Goal: Task Accomplishment & Management: Manage account settings

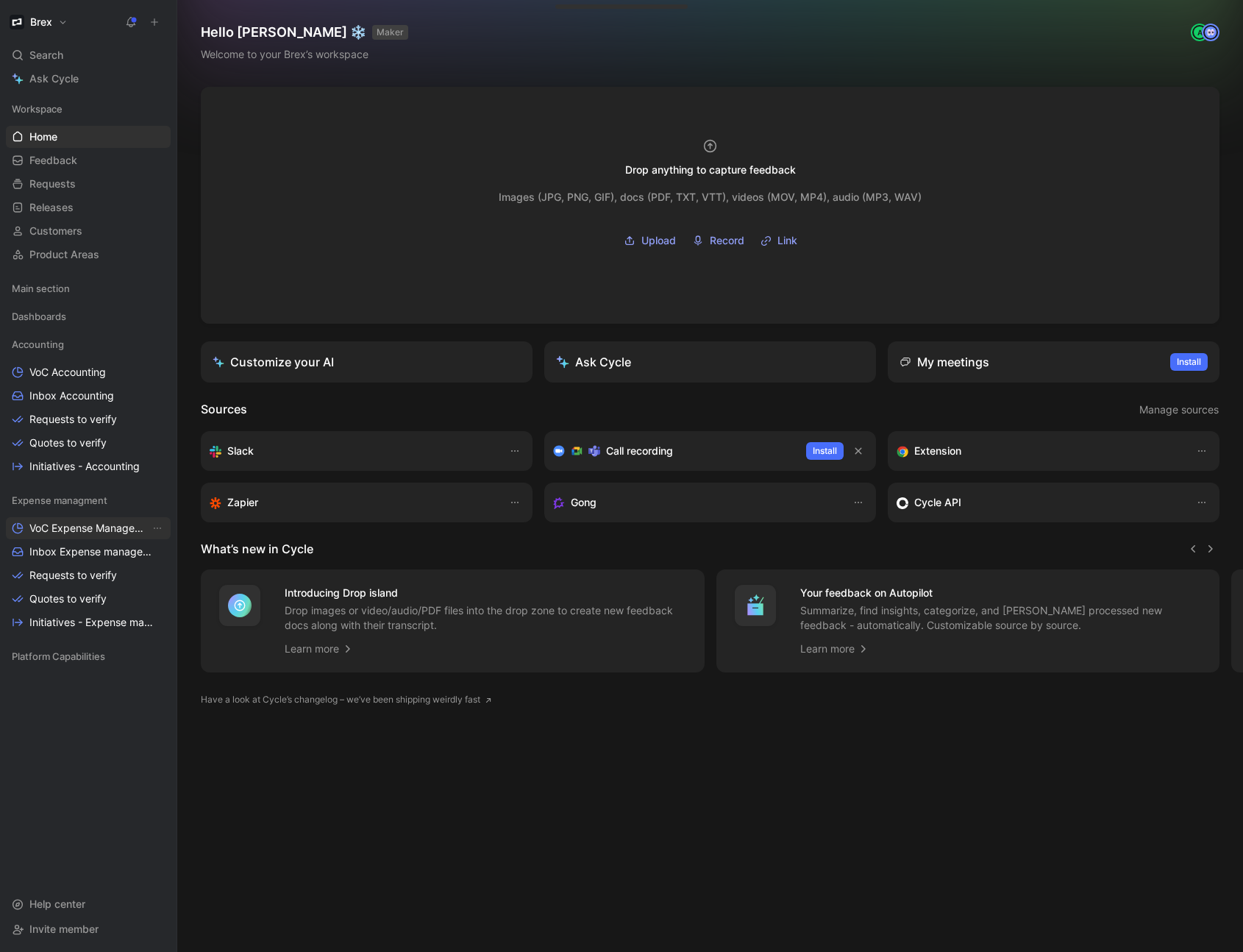
click at [82, 532] on span "VoC Expense Management" at bounding box center [90, 528] width 120 height 15
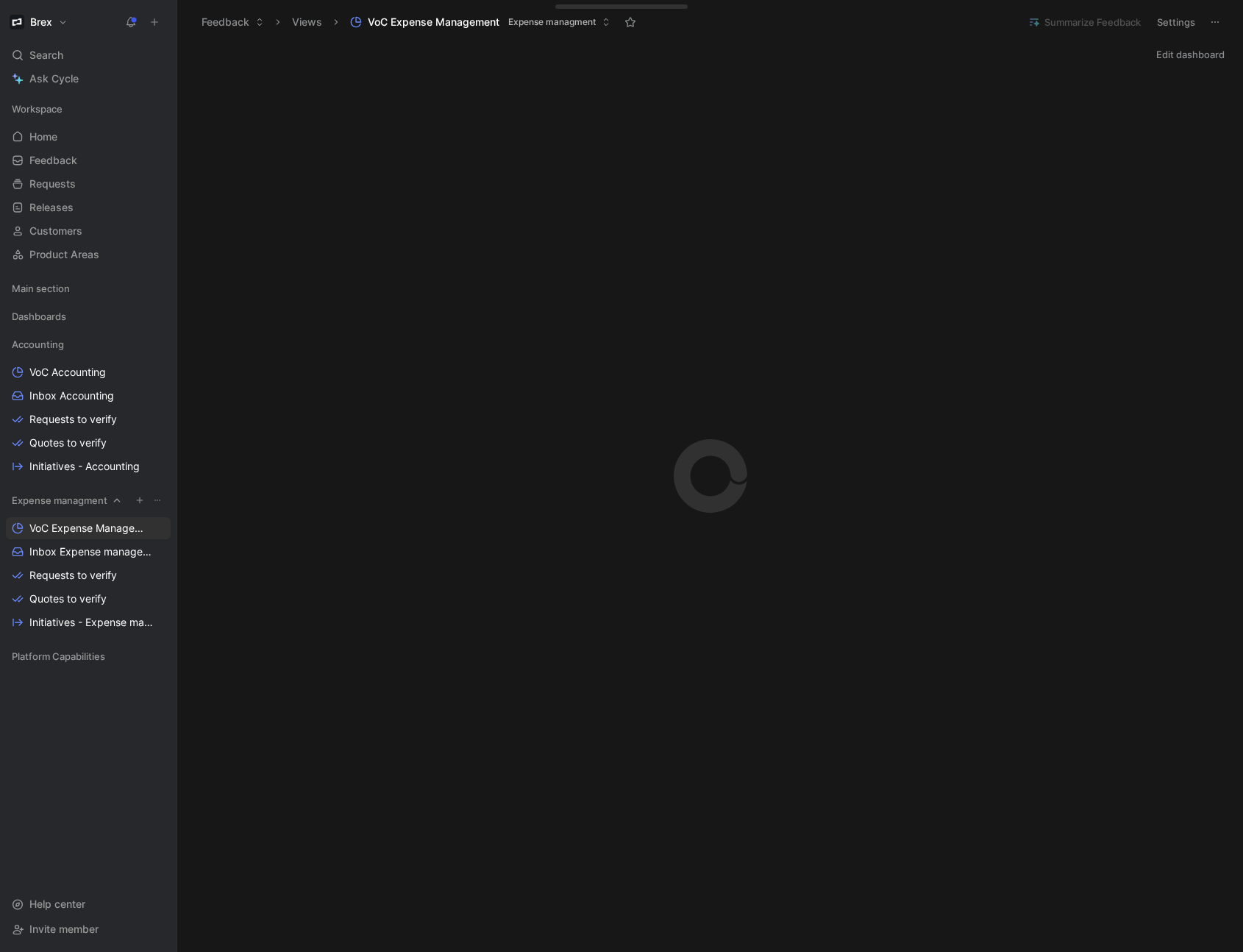
click at [141, 502] on icon "button" at bounding box center [139, 500] width 9 height 9
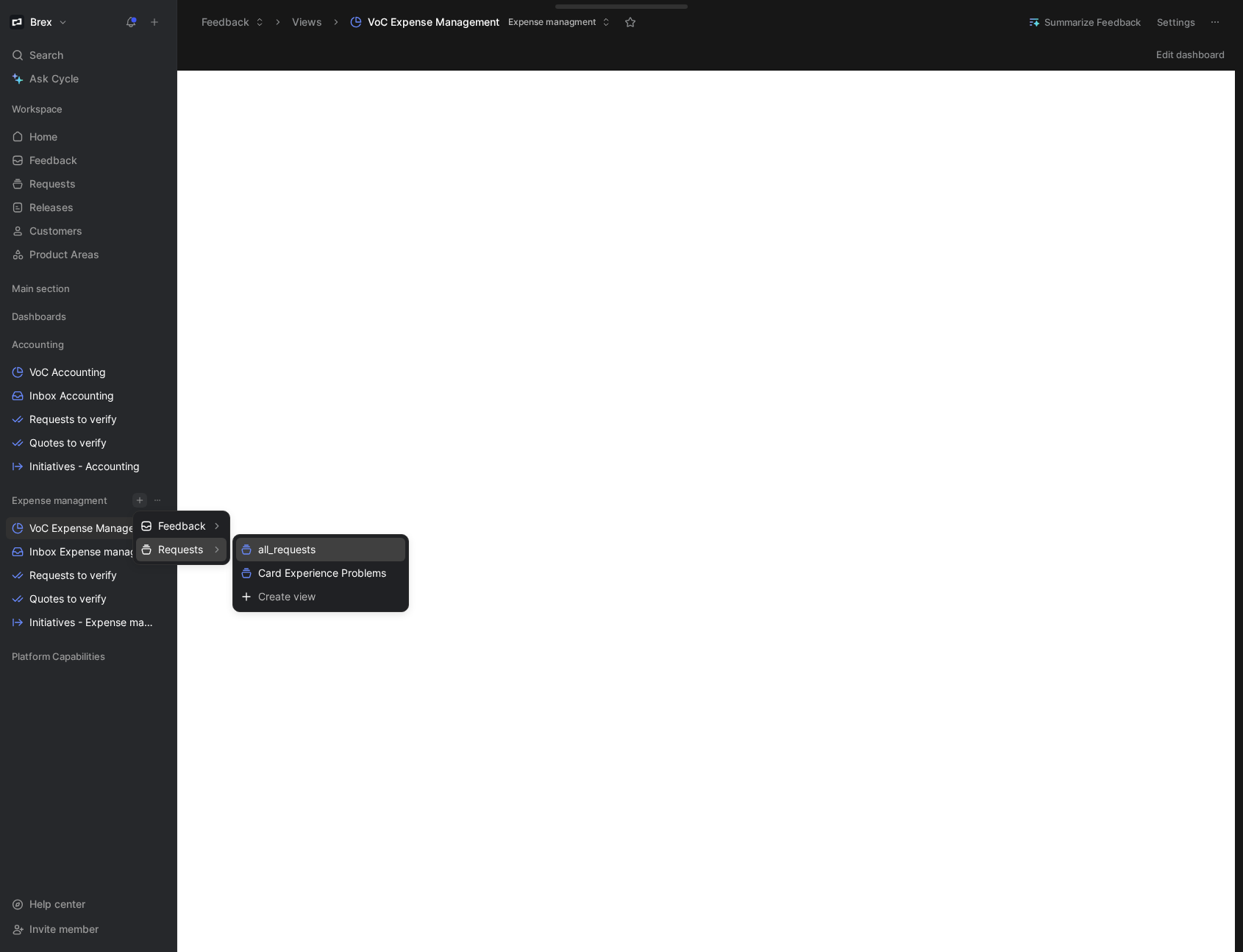
click at [264, 550] on span "all_requests" at bounding box center [287, 549] width 58 height 14
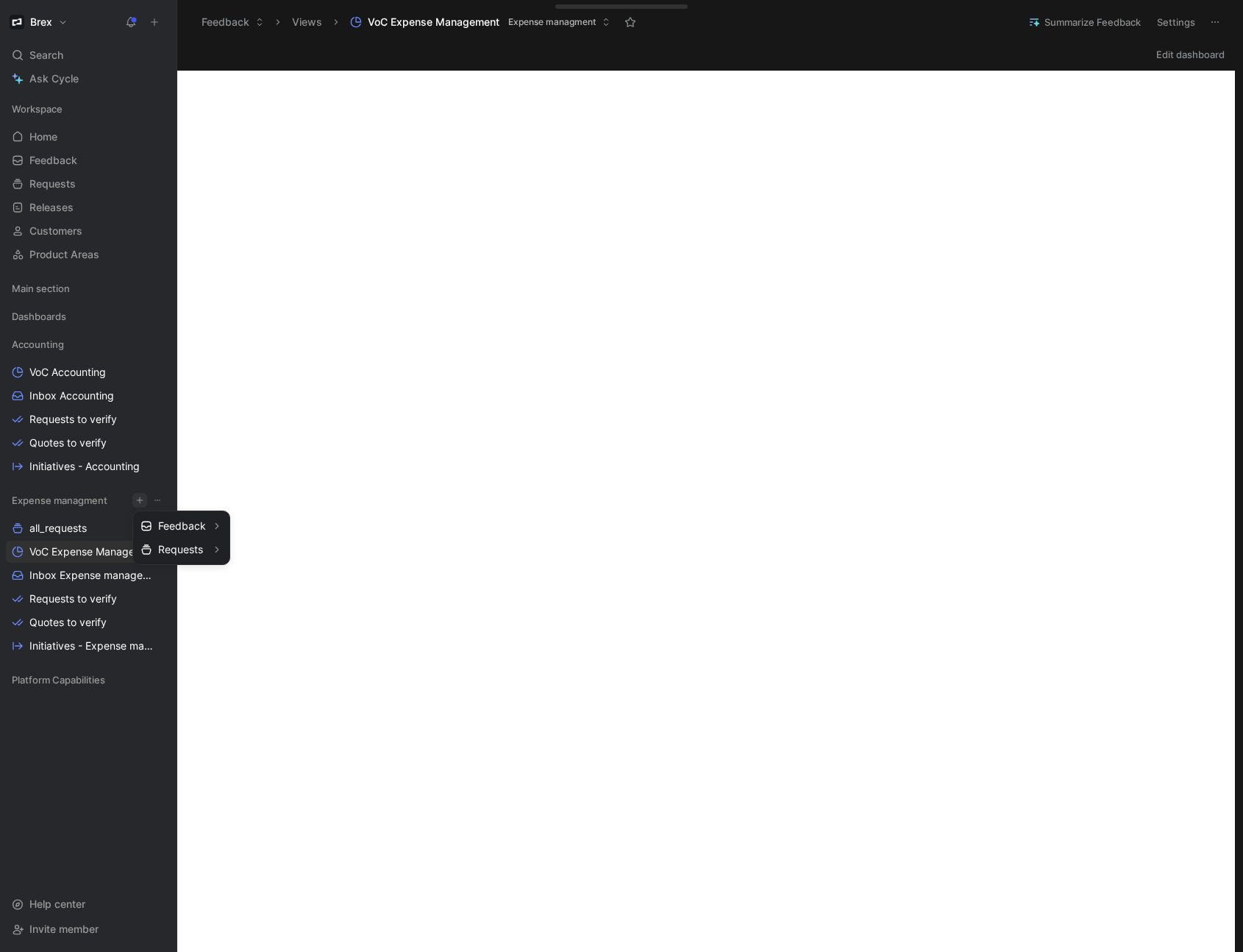
click at [70, 533] on div at bounding box center [621, 476] width 1243 height 952
click at [153, 525] on icon "View actions" at bounding box center [158, 528] width 12 height 12
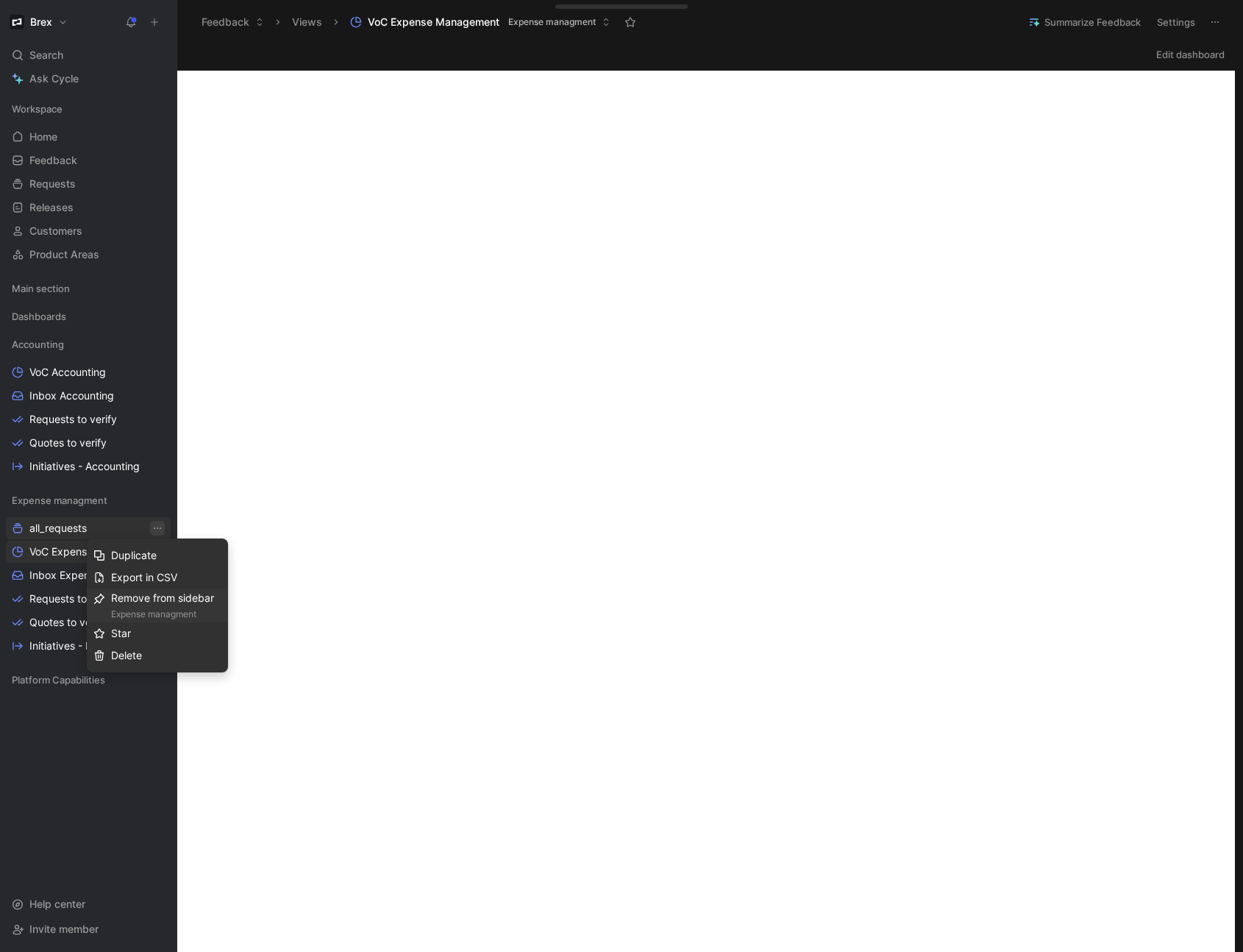
click at [195, 598] on div "Remove from sidebar Expense managment" at bounding box center [167, 605] width 111 height 32
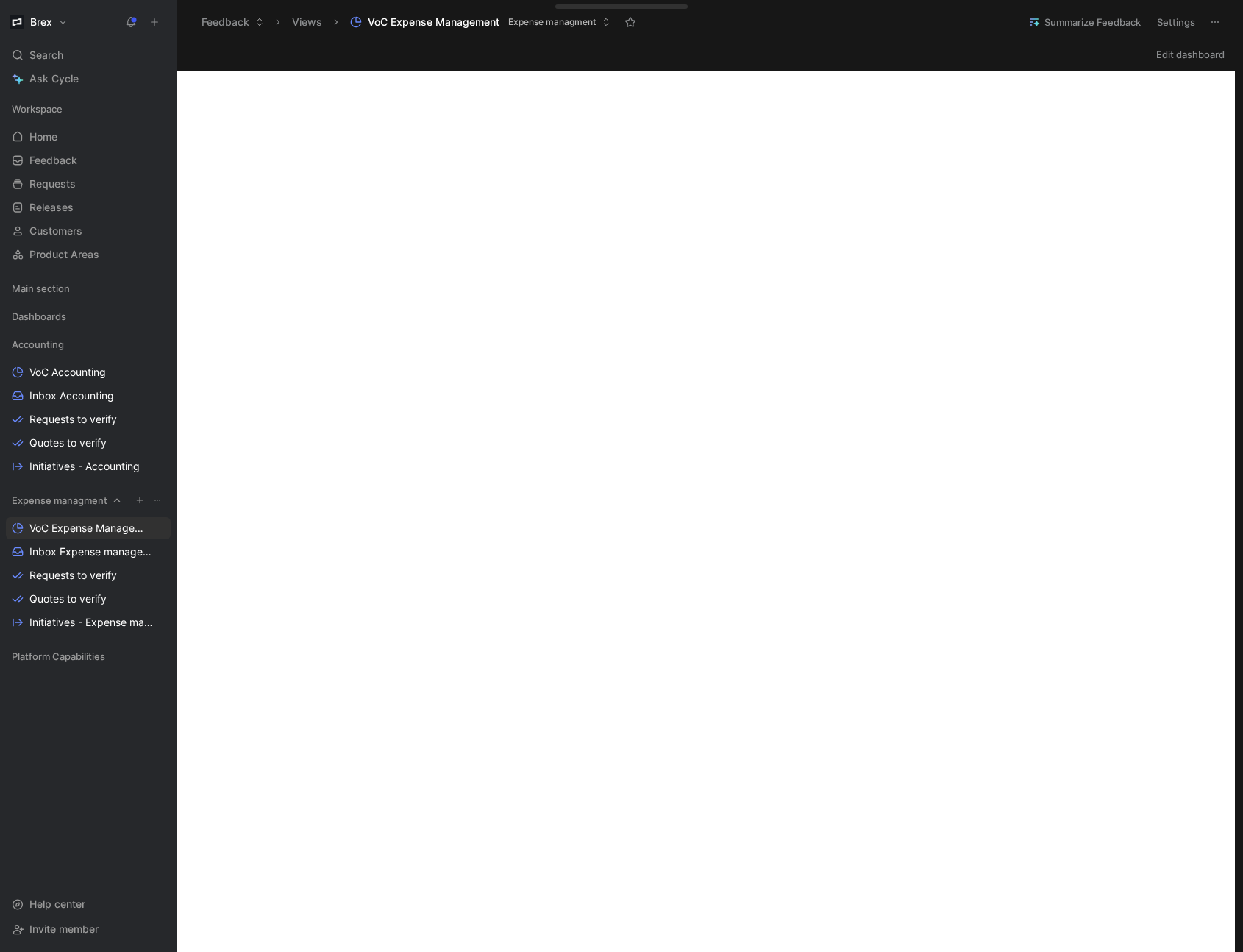
click at [154, 500] on icon at bounding box center [157, 500] width 9 height 9
click at [139, 501] on icon "button" at bounding box center [139, 500] width 9 height 9
click at [158, 502] on div at bounding box center [621, 476] width 1243 height 952
click at [159, 502] on icon at bounding box center [157, 500] width 9 height 9
click at [72, 525] on span "VoC Expense Management" at bounding box center [90, 528] width 120 height 15
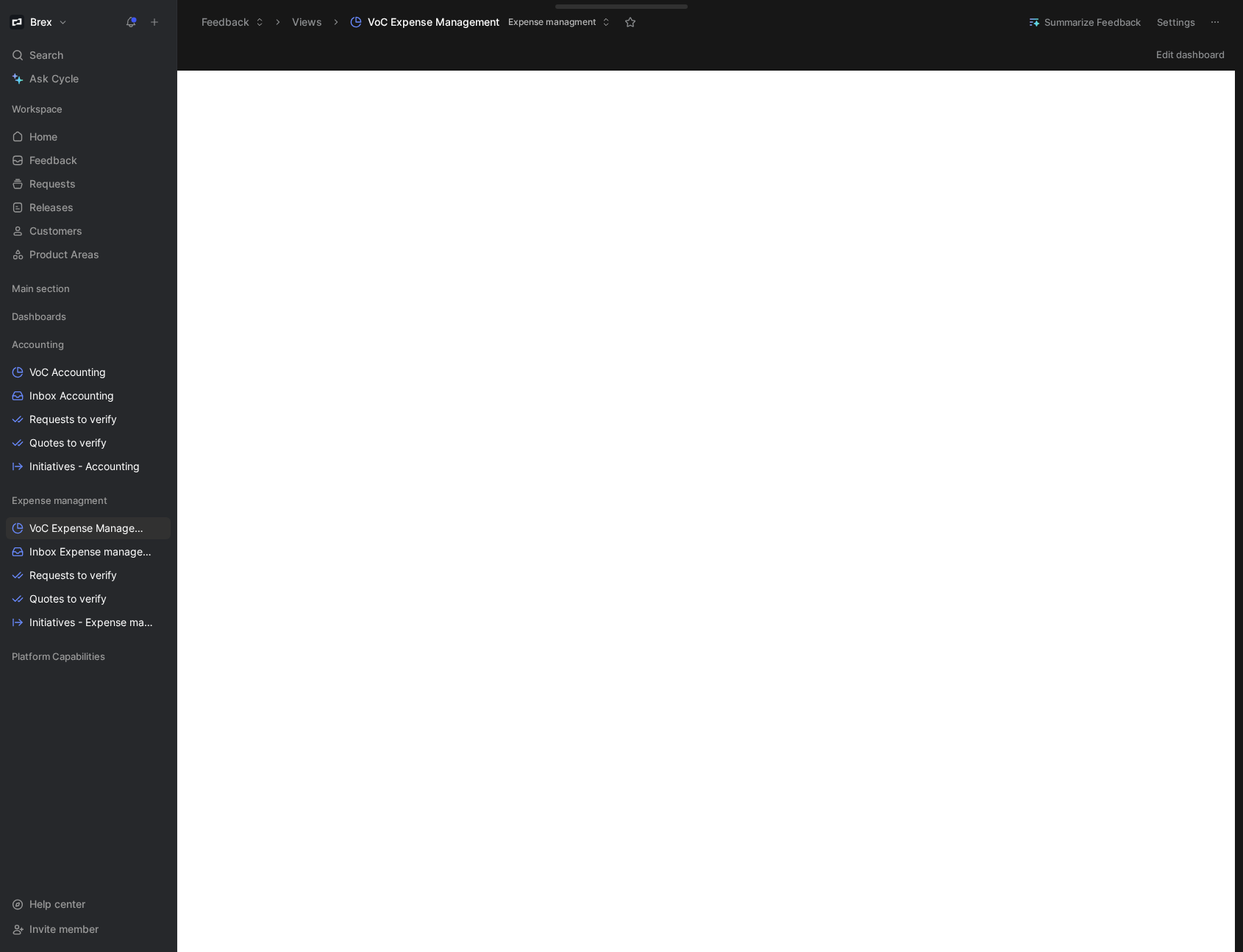
click at [1217, 27] on icon at bounding box center [1215, 22] width 12 height 12
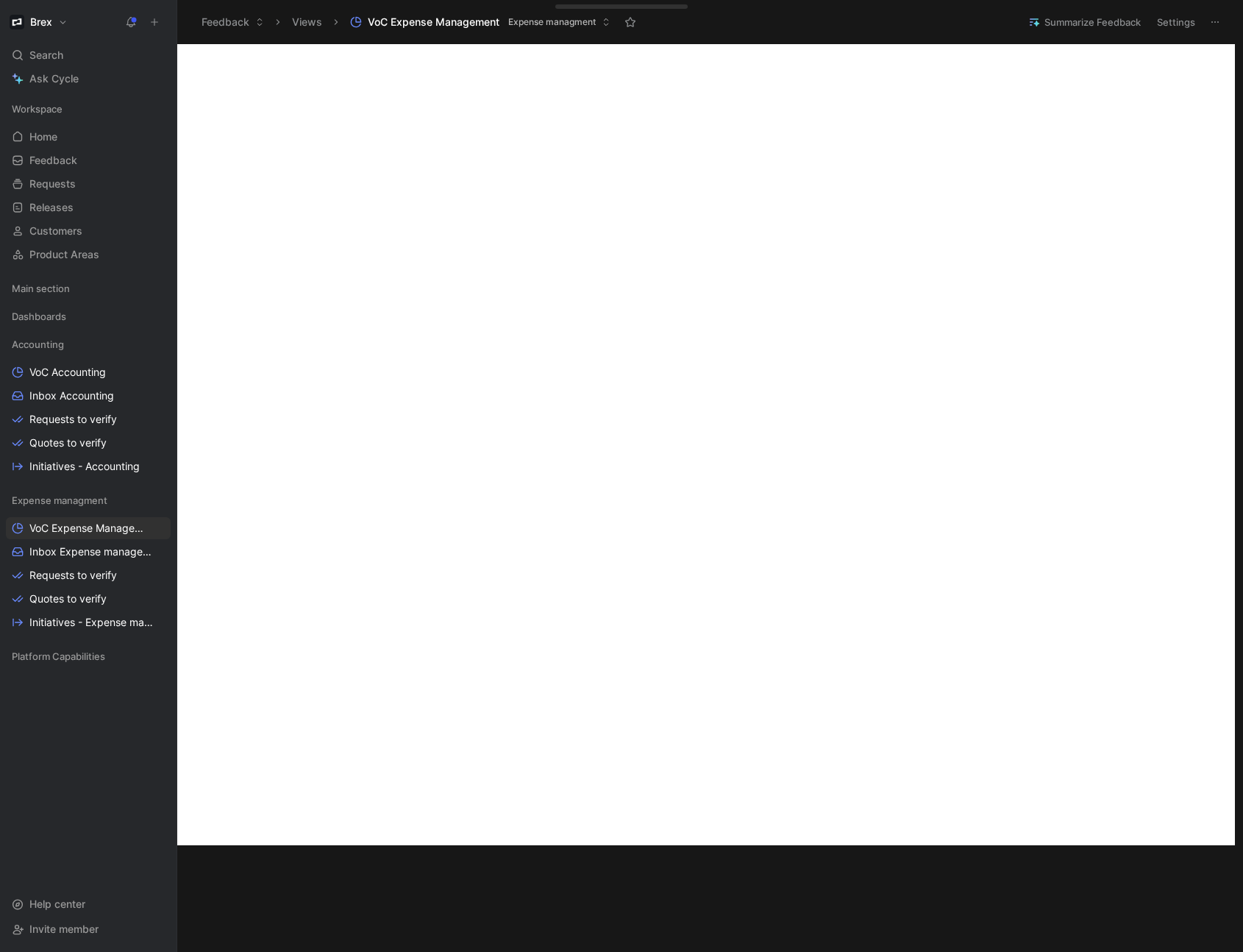
scroll to position [280, 0]
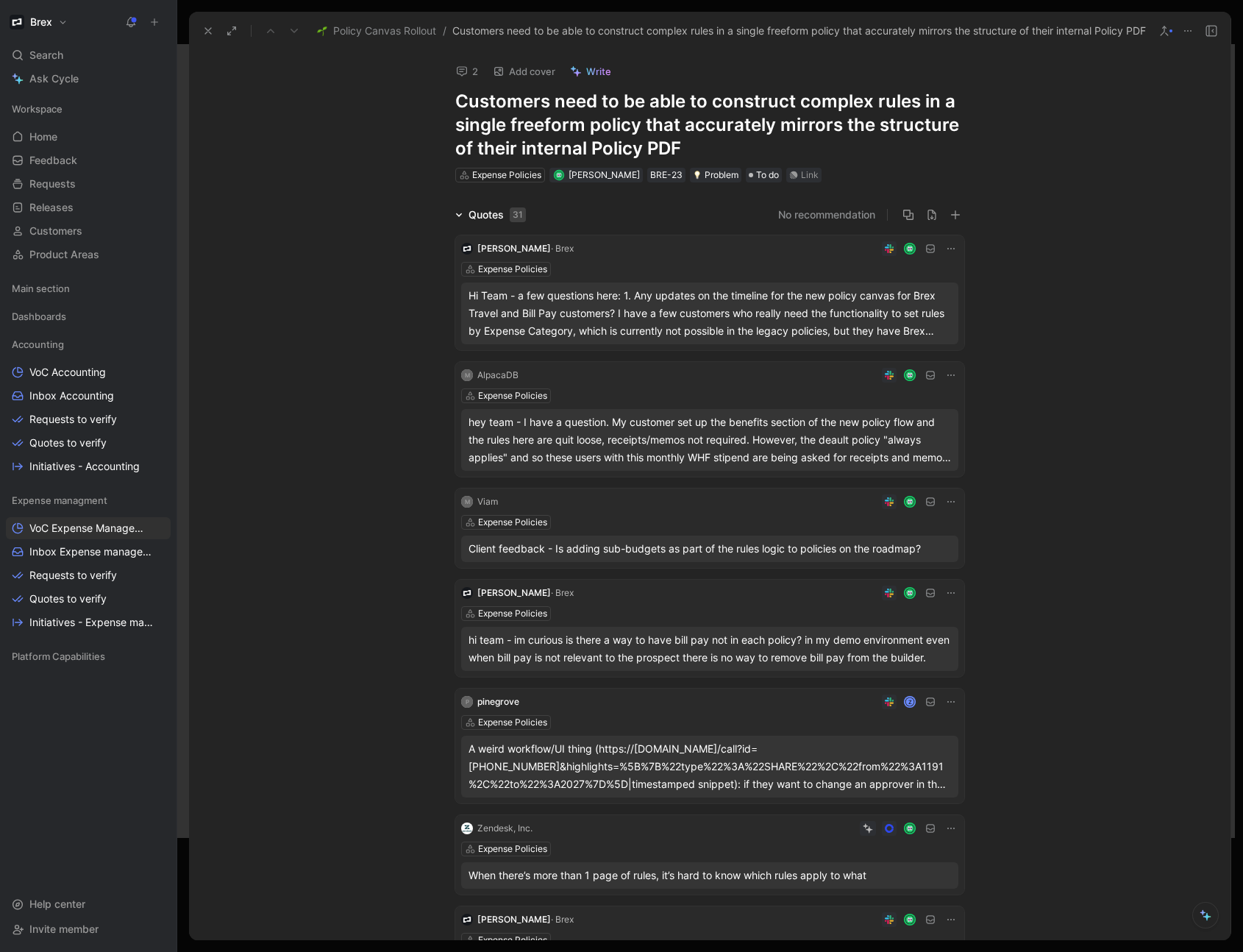
click at [206, 31] on icon at bounding box center [208, 31] width 12 height 12
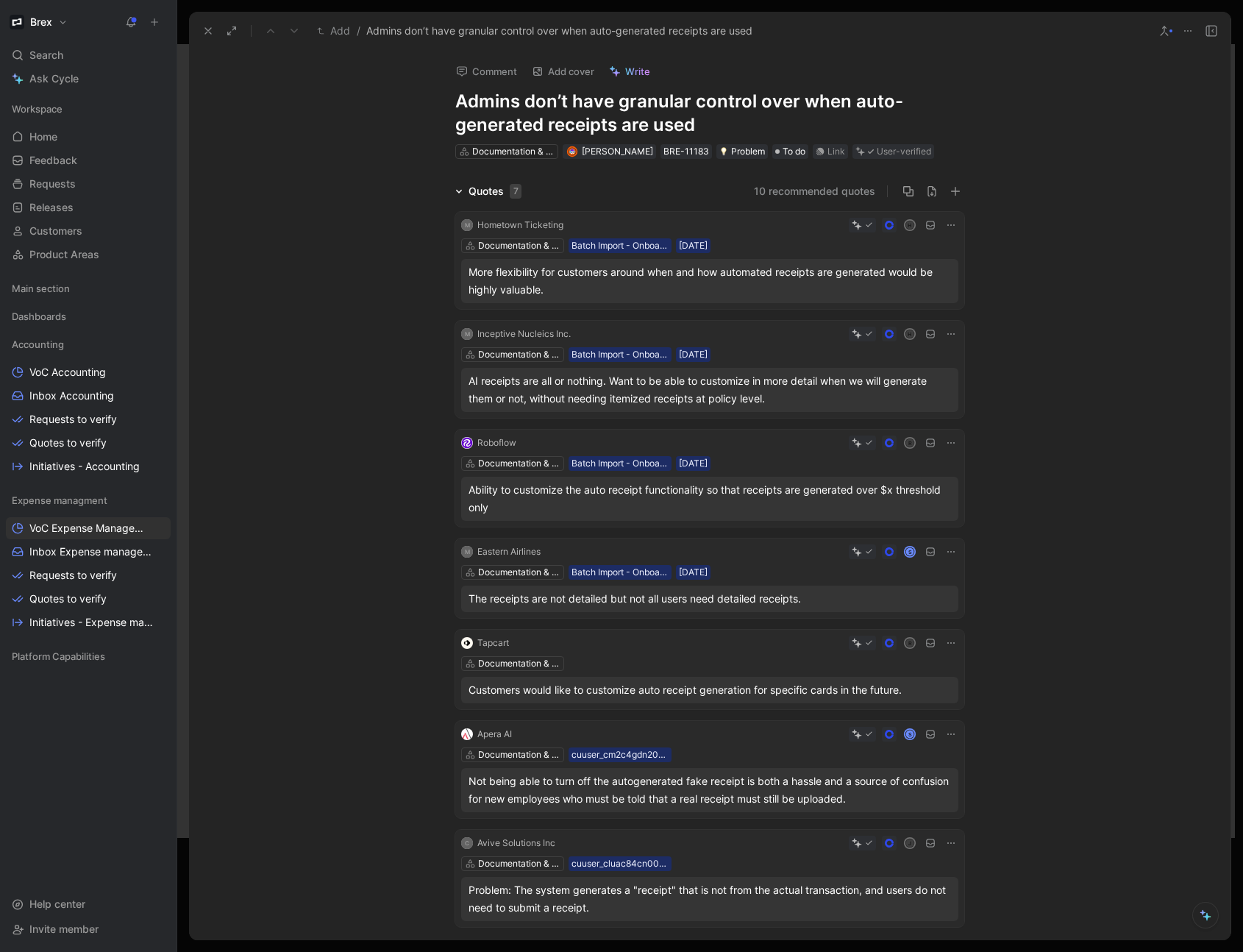
click at [815, 194] on button "10 recommended quotes" at bounding box center [814, 191] width 121 height 17
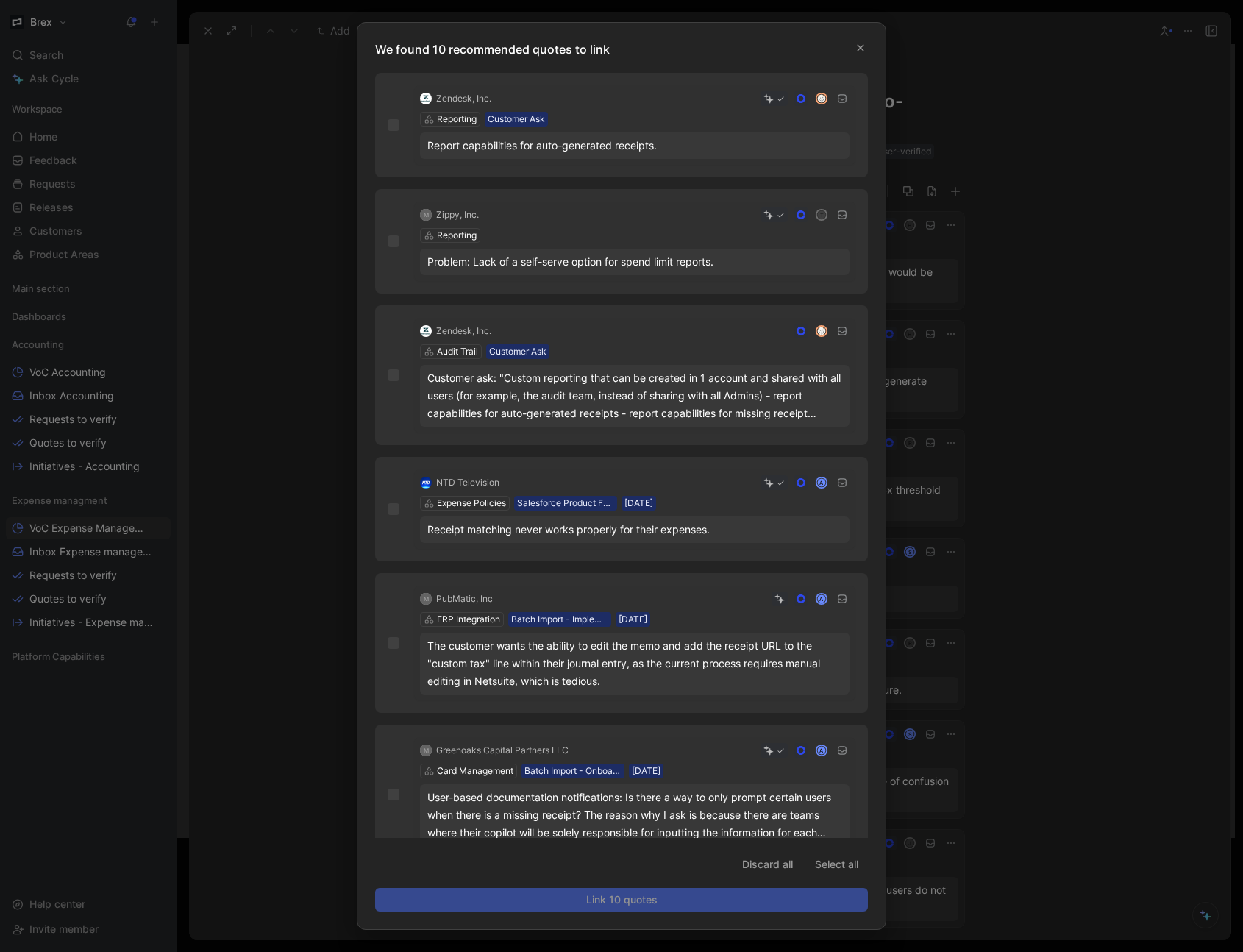
click at [605, 156] on div "Report capabilities for auto-generated receipts." at bounding box center [634, 146] width 430 height 26
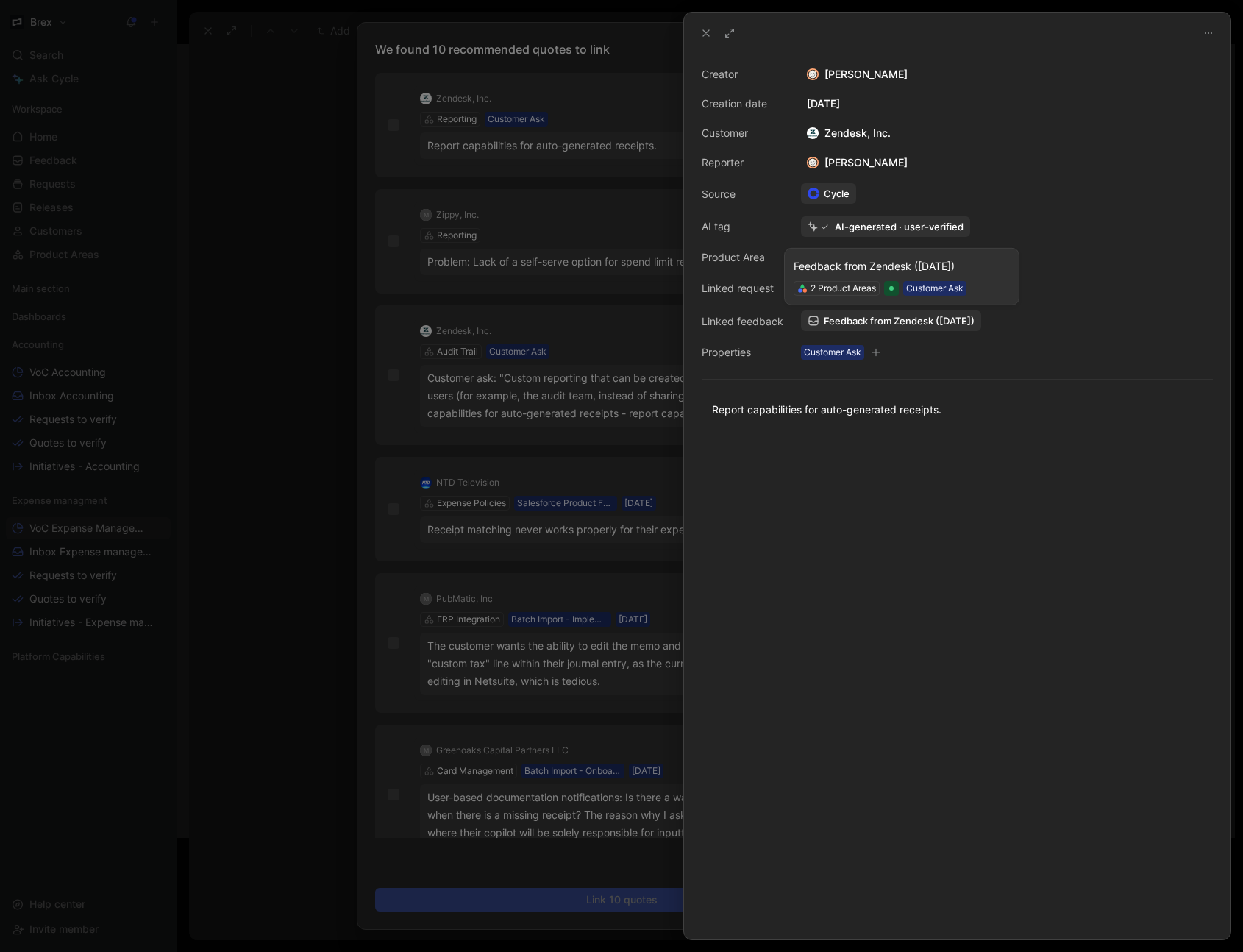
click at [932, 328] on link "Feedback from Zendesk ([DATE])" at bounding box center [891, 320] width 180 height 21
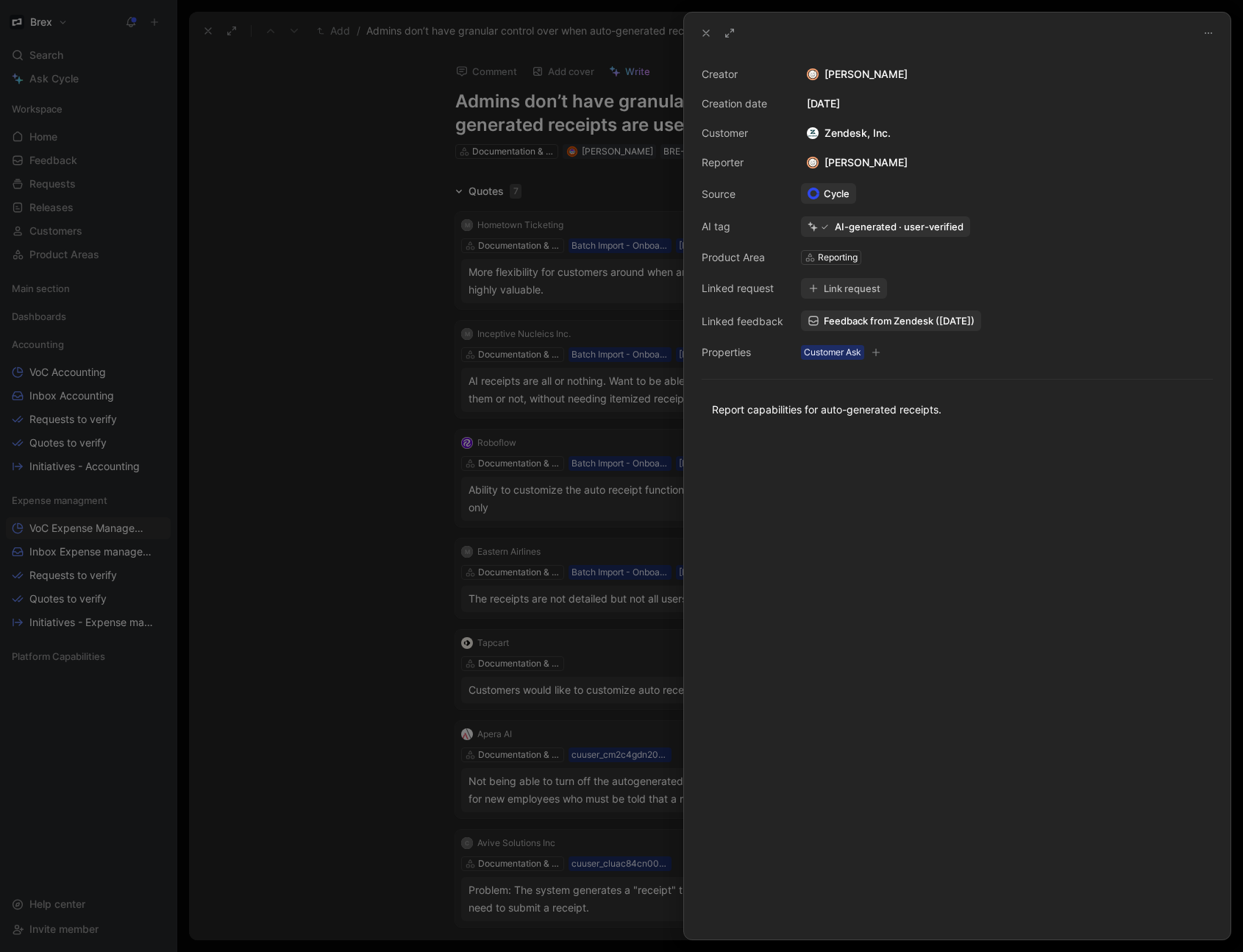
click at [377, 248] on div at bounding box center [621, 476] width 1243 height 952
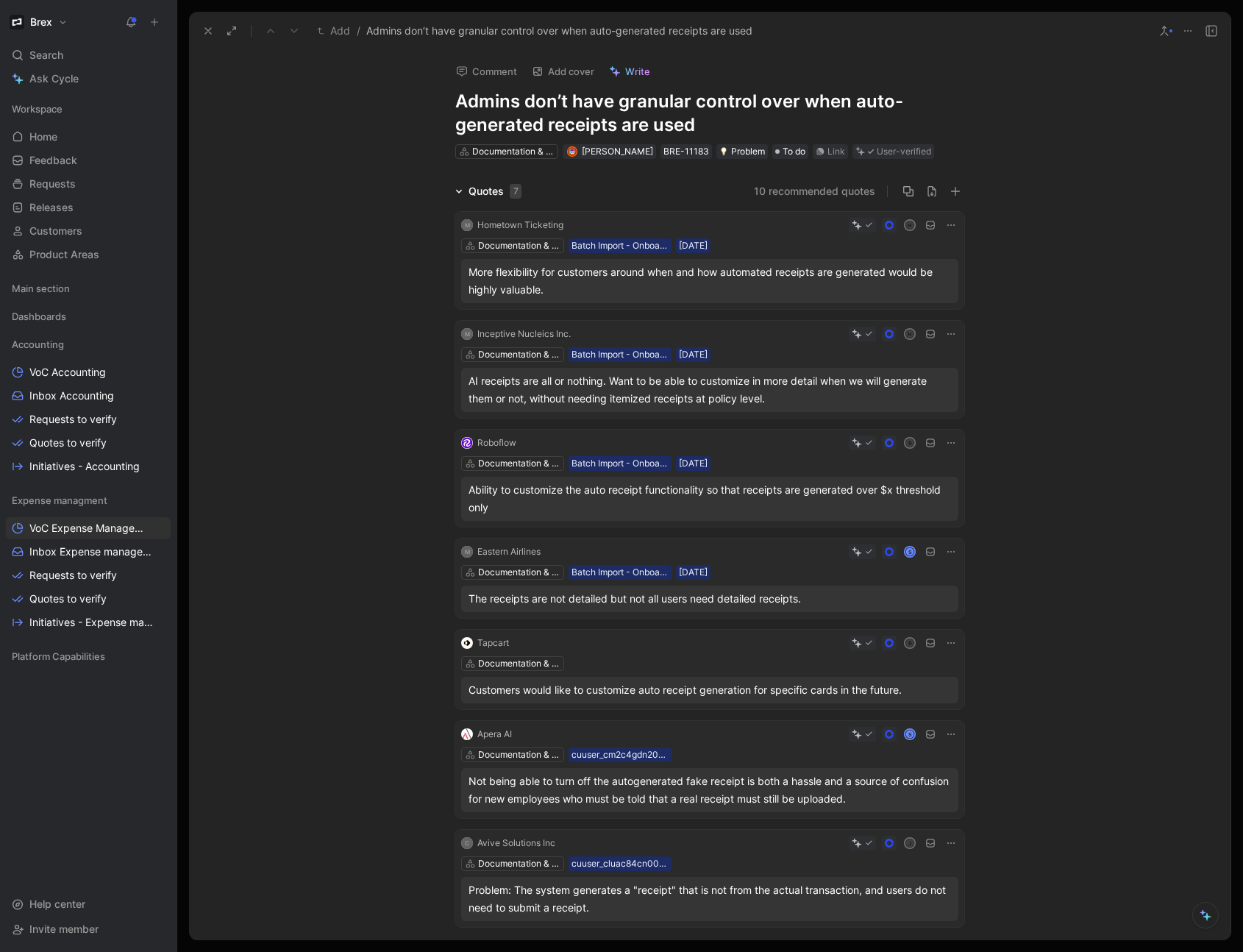
click at [777, 191] on button "10 recommended quotes" at bounding box center [814, 191] width 121 height 17
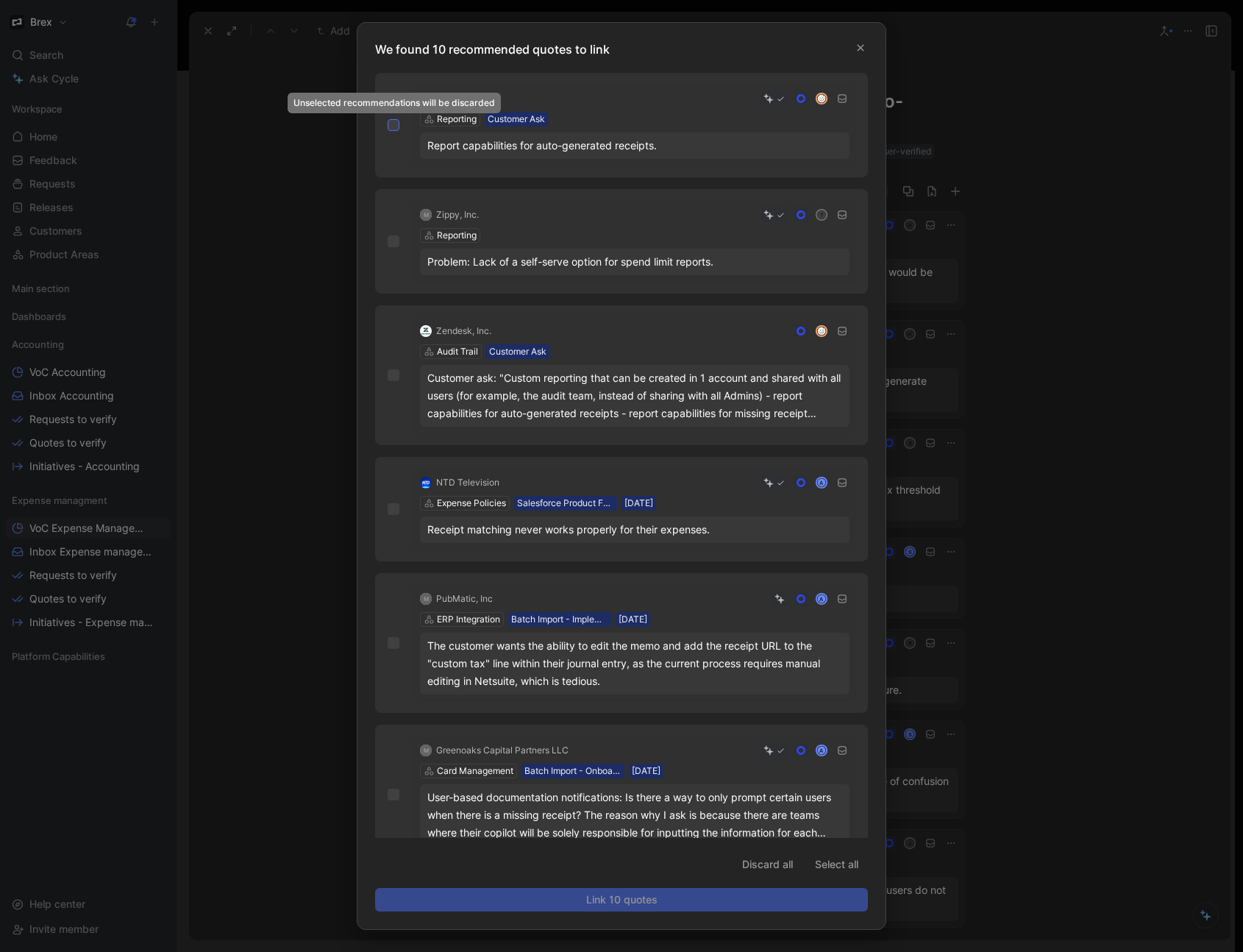
click at [388, 125] on div at bounding box center [393, 125] width 12 height 12
click at [388, 119] on input "checkbox" at bounding box center [388, 119] width 0 height 0
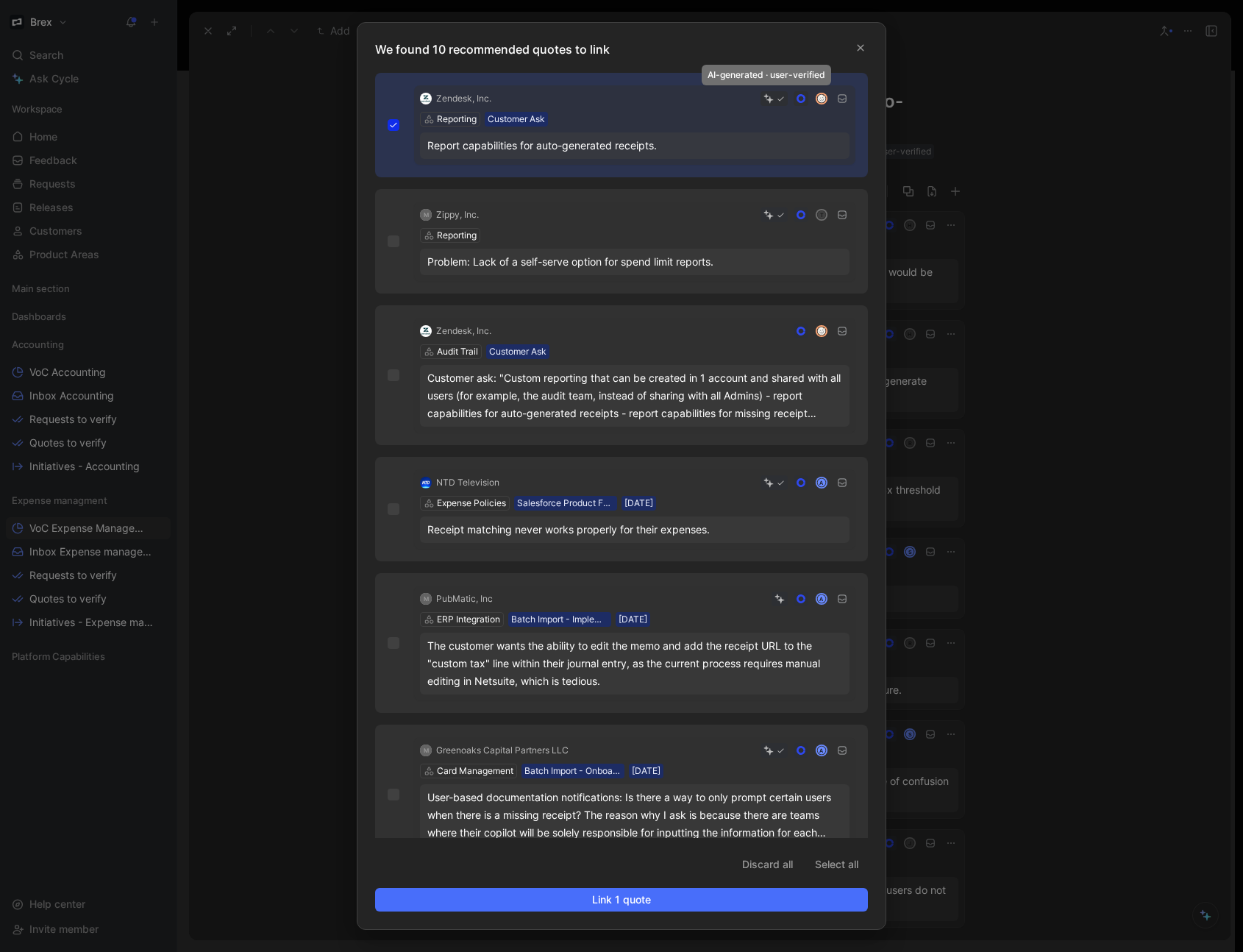
click at [764, 96] on icon at bounding box center [769, 98] width 10 height 10
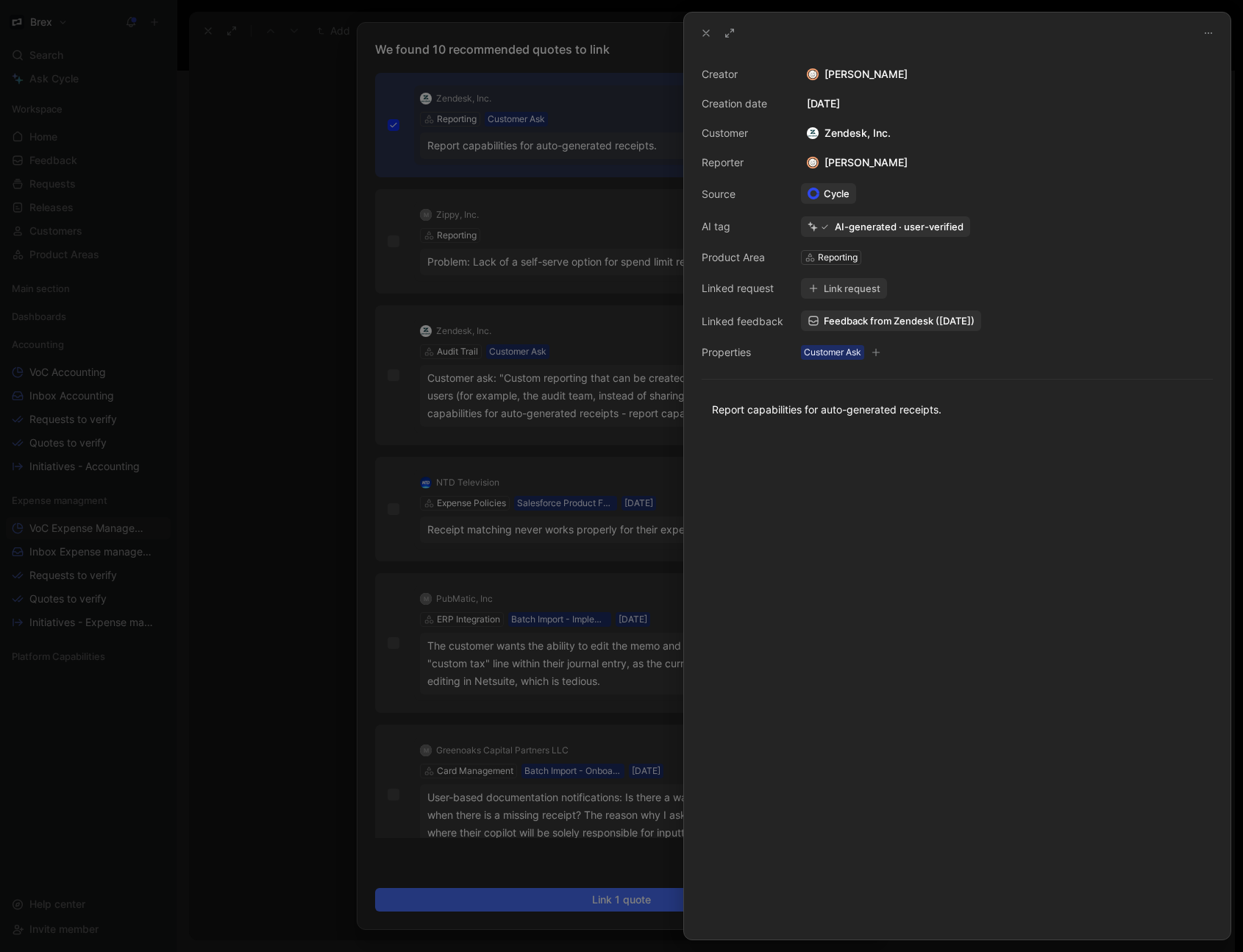
click at [708, 37] on icon at bounding box center [706, 33] width 12 height 12
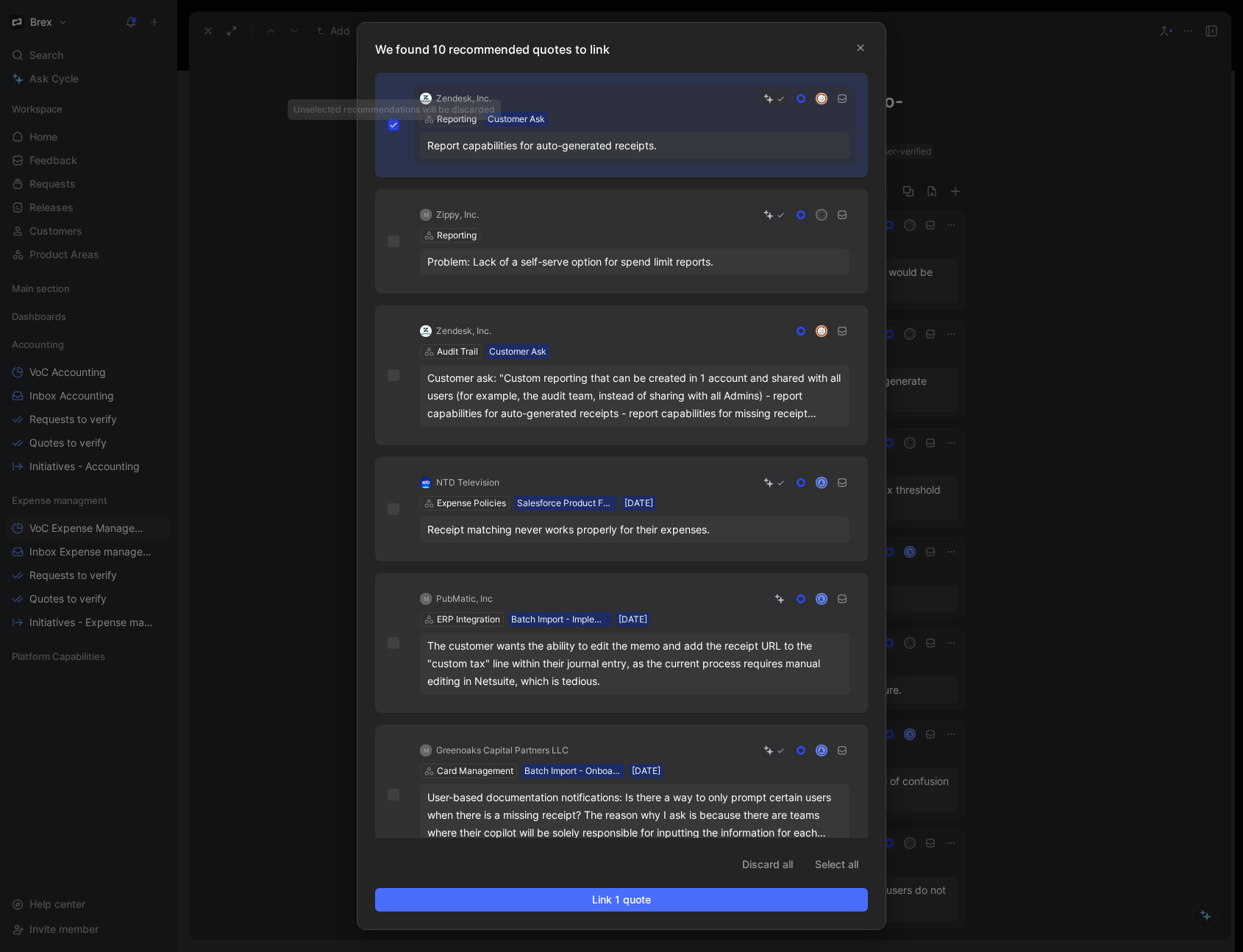
click at [390, 124] on icon at bounding box center [393, 125] width 9 height 9
click at [388, 119] on input "checkbox" at bounding box center [388, 119] width 0 height 0
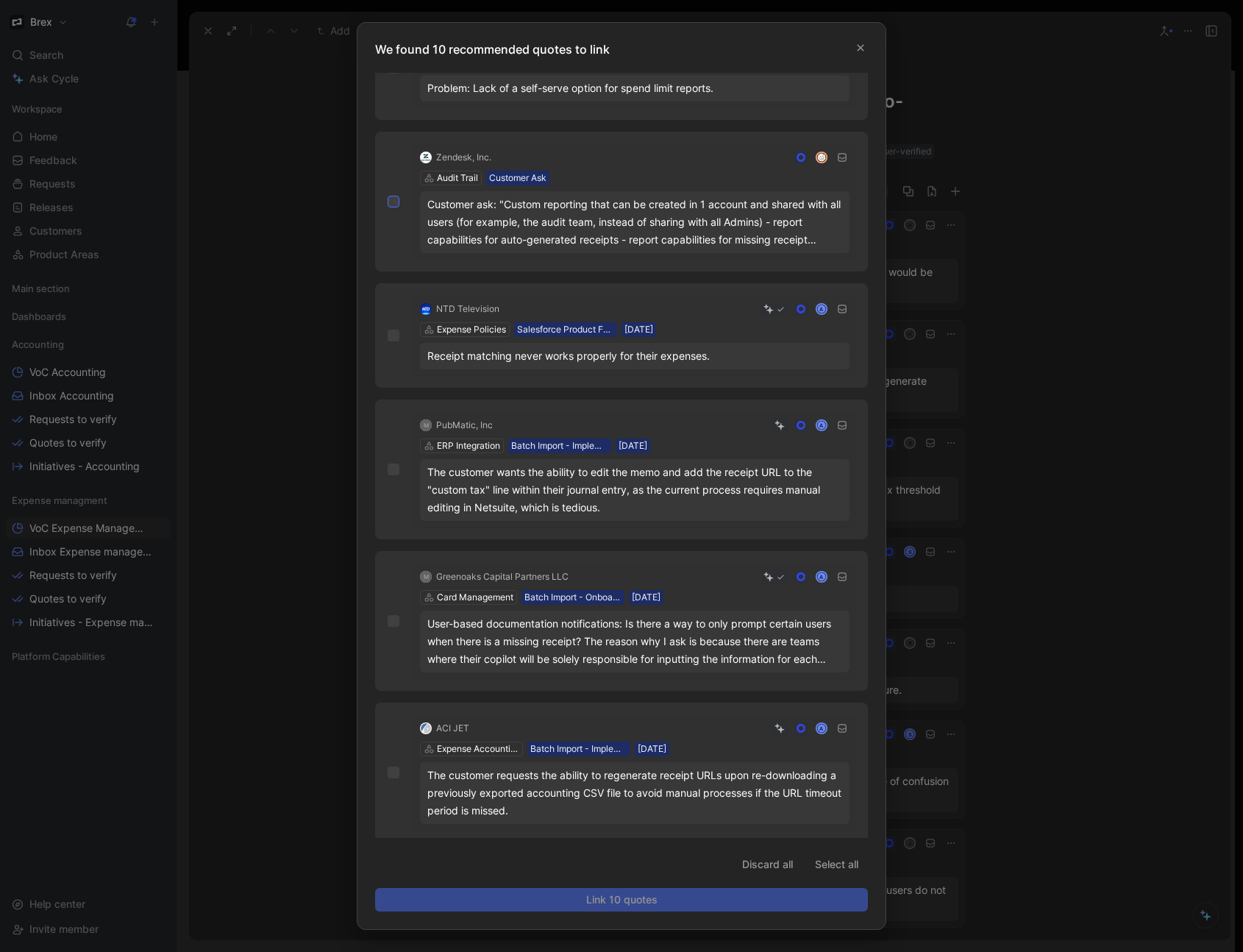
scroll to position [177, 0]
click at [716, 344] on div "Receipt matching never works properly for their expenses." at bounding box center [634, 352] width 415 height 17
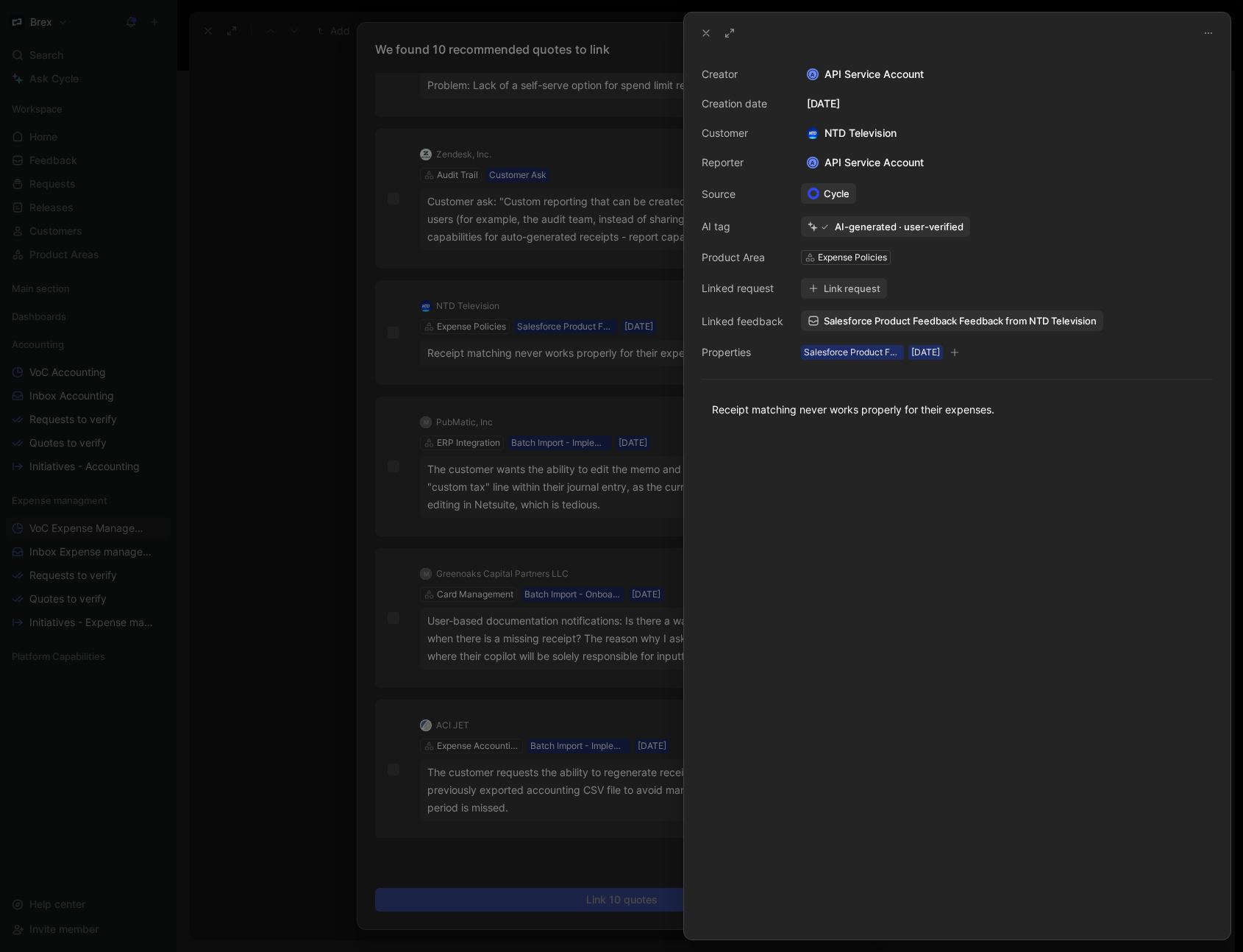
click at [846, 289] on button "Link request" at bounding box center [844, 288] width 86 height 21
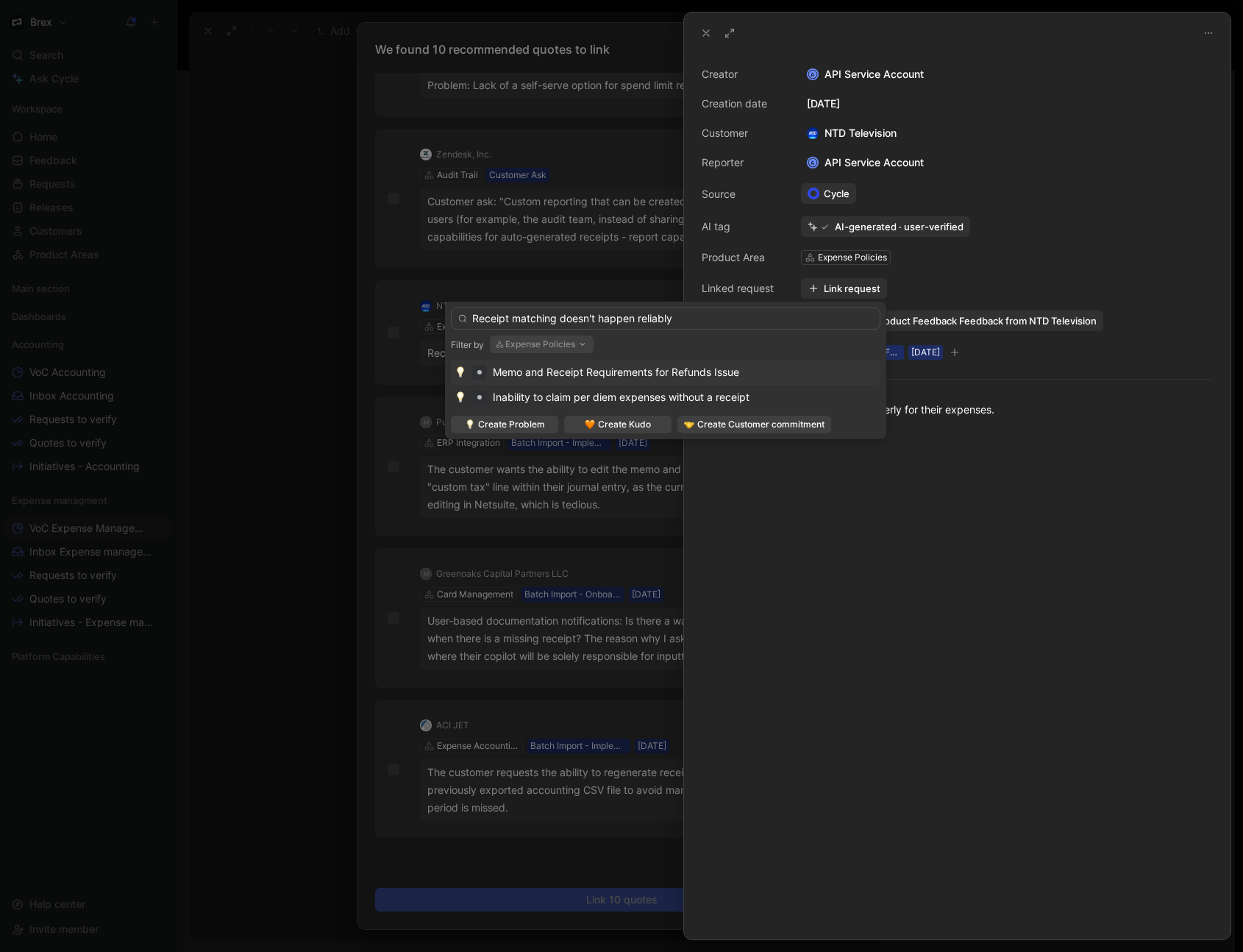
type input "Receipt matching doesn't happen reliably"
click at [566, 346] on button "Expense Policies" at bounding box center [542, 344] width 104 height 17
type input "docu"
click at [597, 408] on div "Docu mentation & Compliance" at bounding box center [593, 403] width 192 height 17
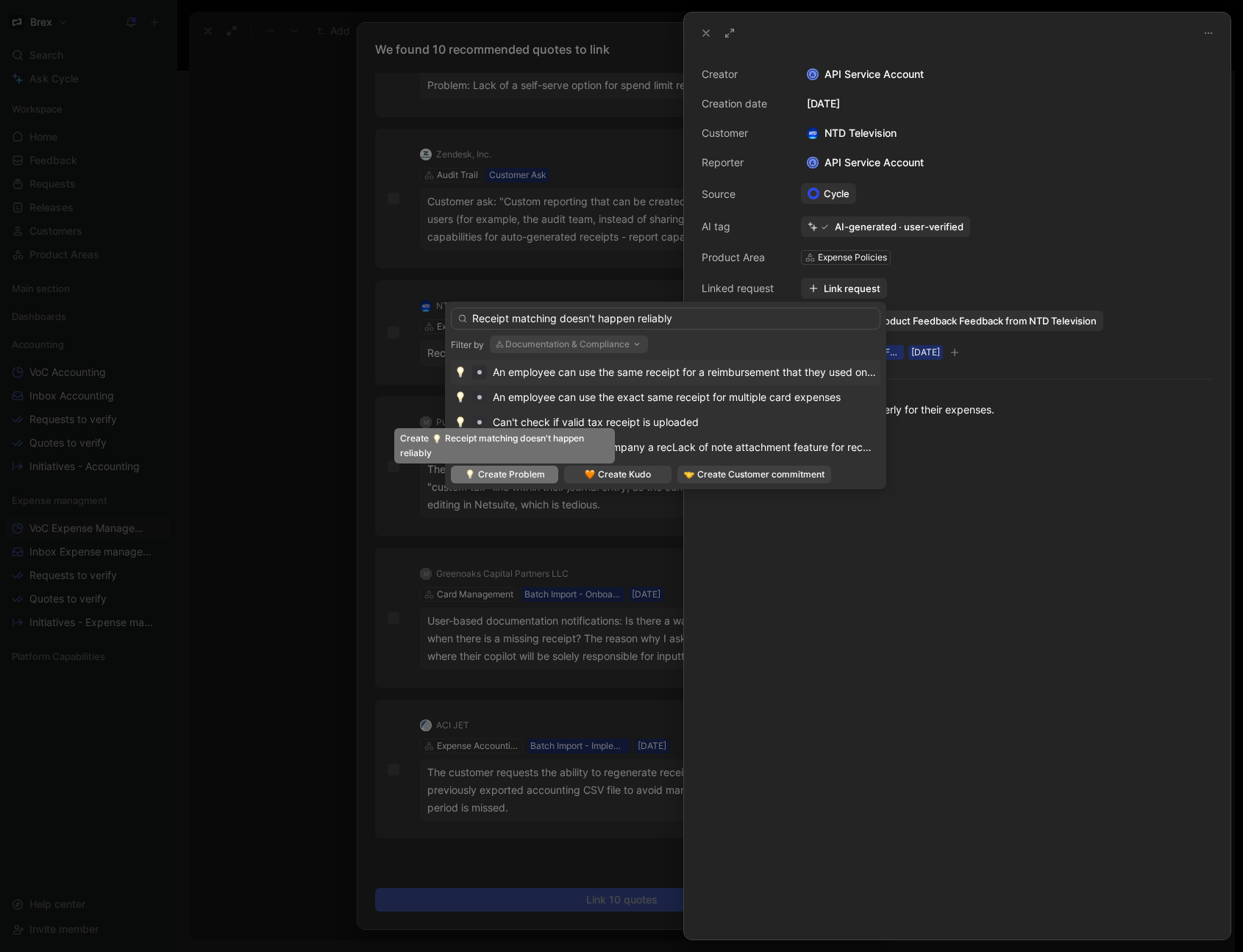
click at [517, 478] on span "Create Problem" at bounding box center [511, 474] width 67 height 15
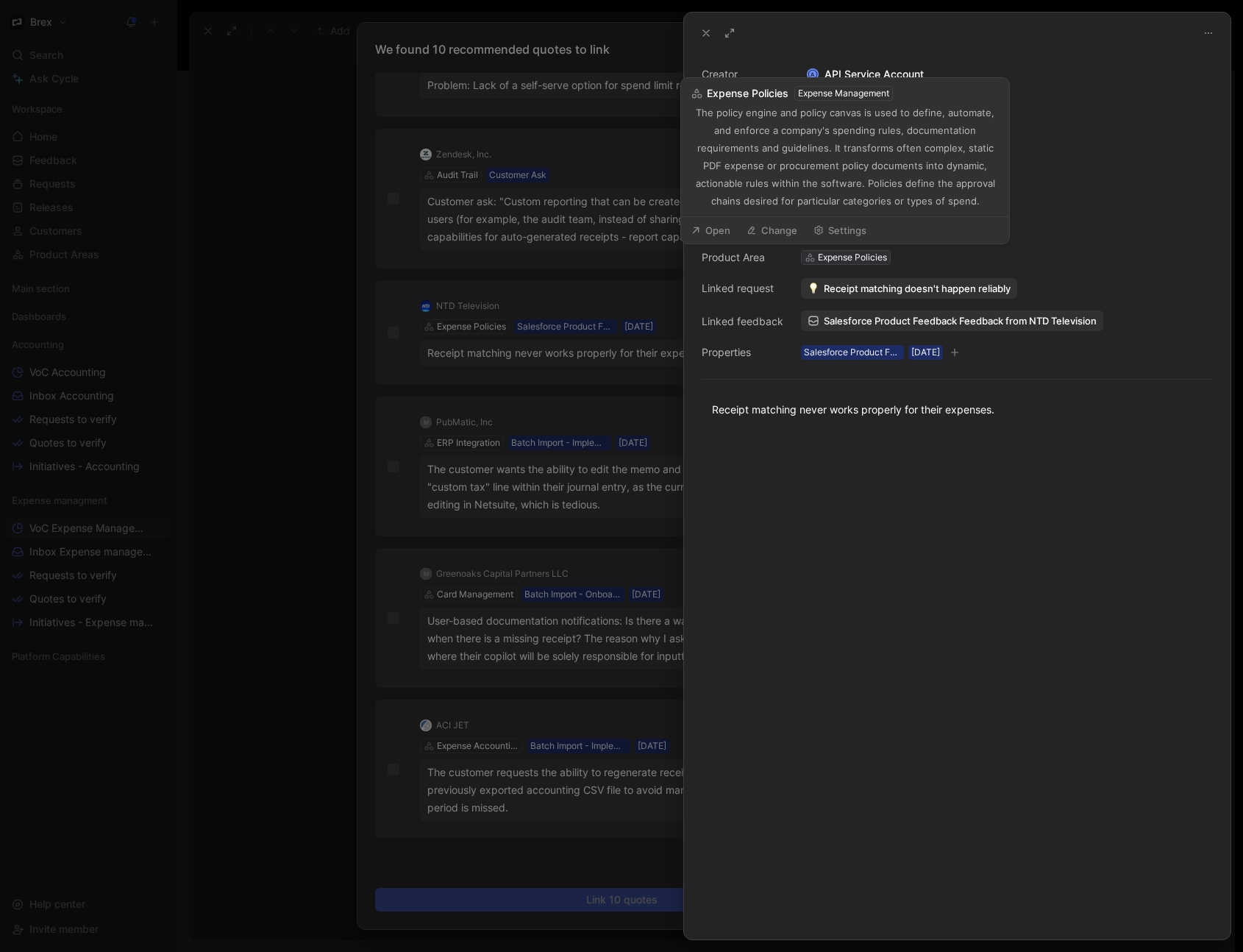
click at [849, 257] on div "Expense Policies" at bounding box center [853, 257] width 69 height 15
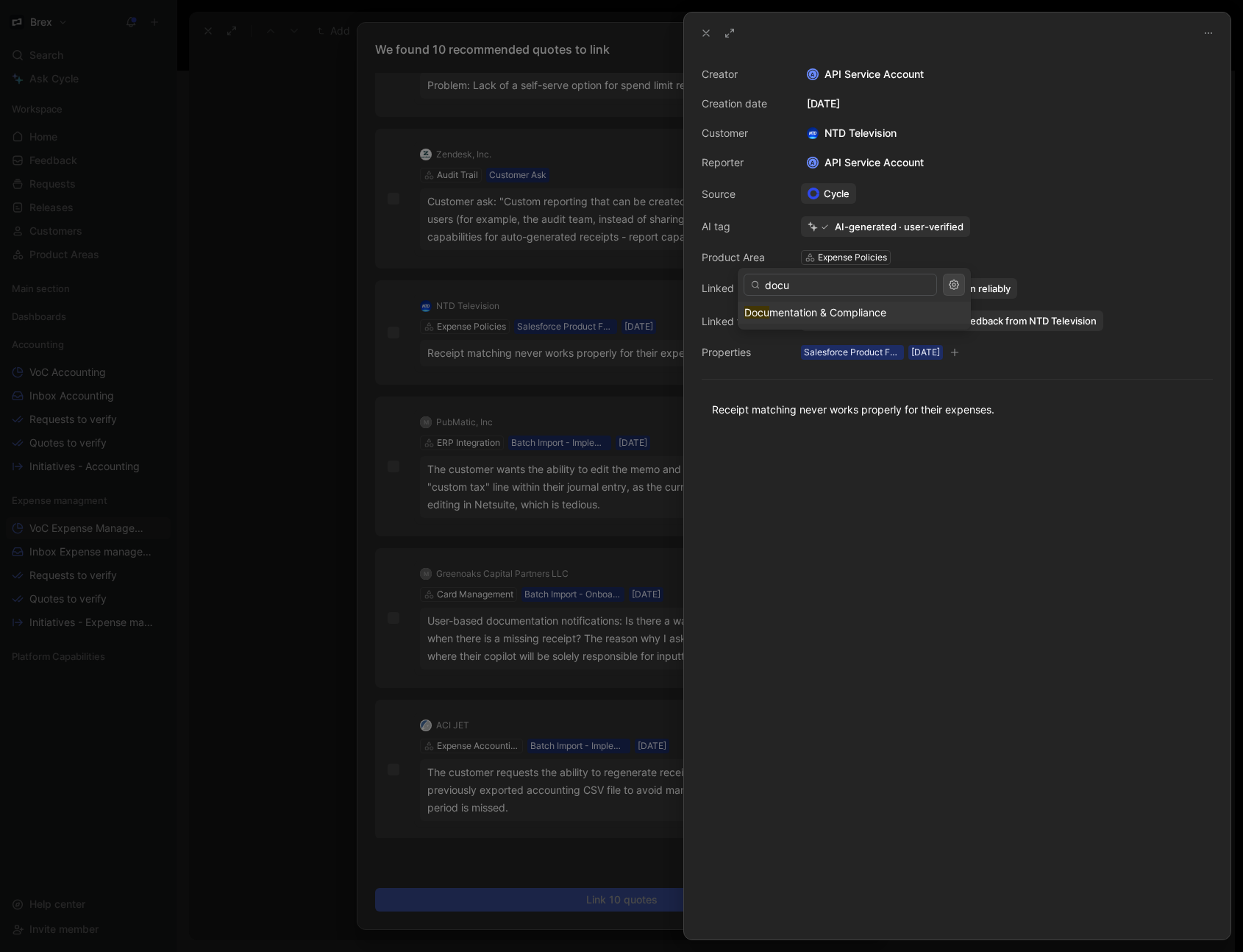
type input "docu"
click at [831, 312] on span "mentation & Compliance" at bounding box center [828, 312] width 117 height 12
drag, startPoint x: 707, startPoint y: 40, endPoint x: 896, endPoint y: 308, distance: 327.9
click at [801, 286] on div "Creator A API Service Account Creation date [DATE] Customer NTD Television Repo…" at bounding box center [957, 476] width 547 height 927
click at [986, 292] on span "Receipt matching doesn't happen reliably" at bounding box center [917, 289] width 186 height 13
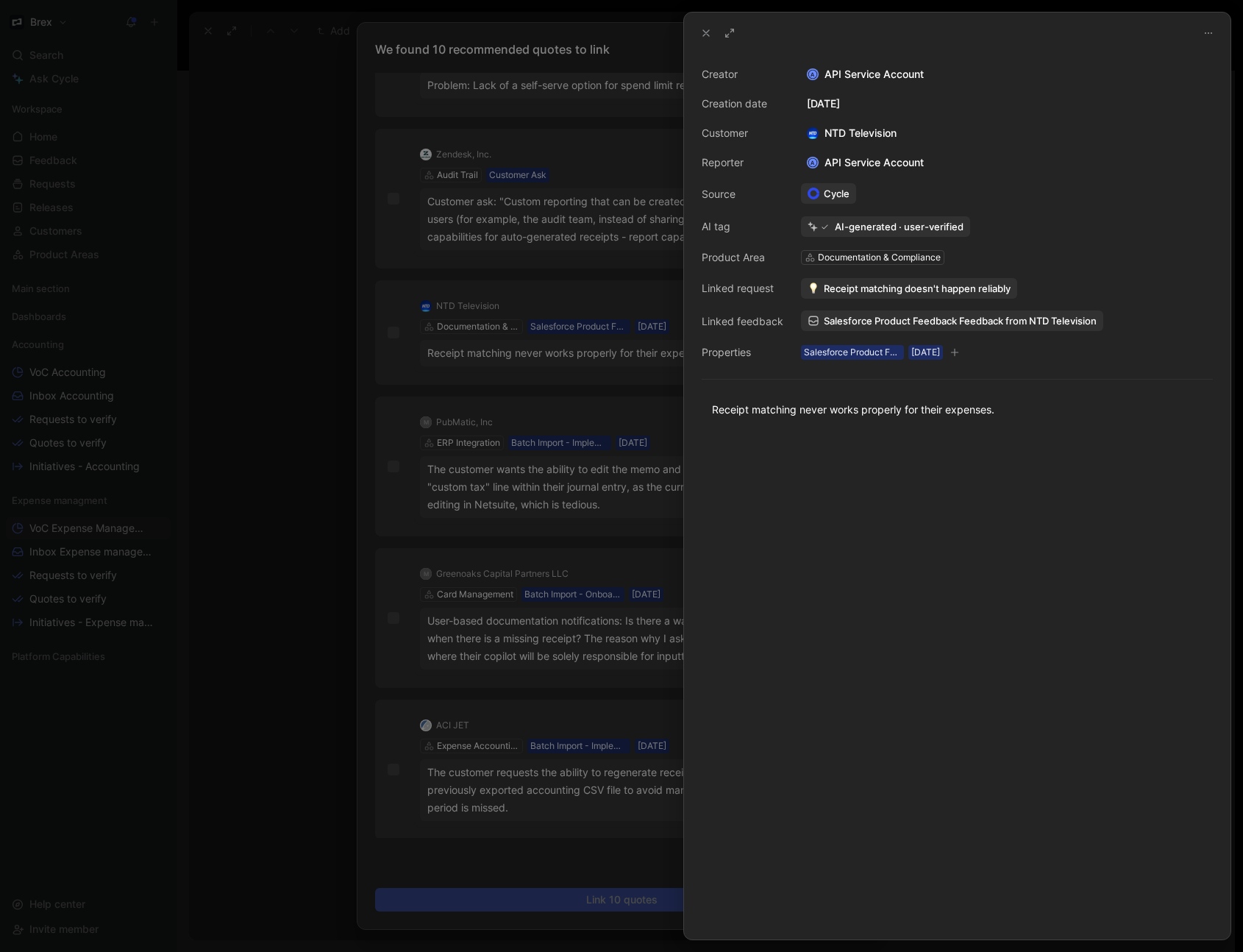
click at [846, 289] on span "Receipt matching doesn't happen reliably" at bounding box center [917, 289] width 186 height 13
click at [844, 260] on button "Open" at bounding box center [831, 257] width 53 height 21
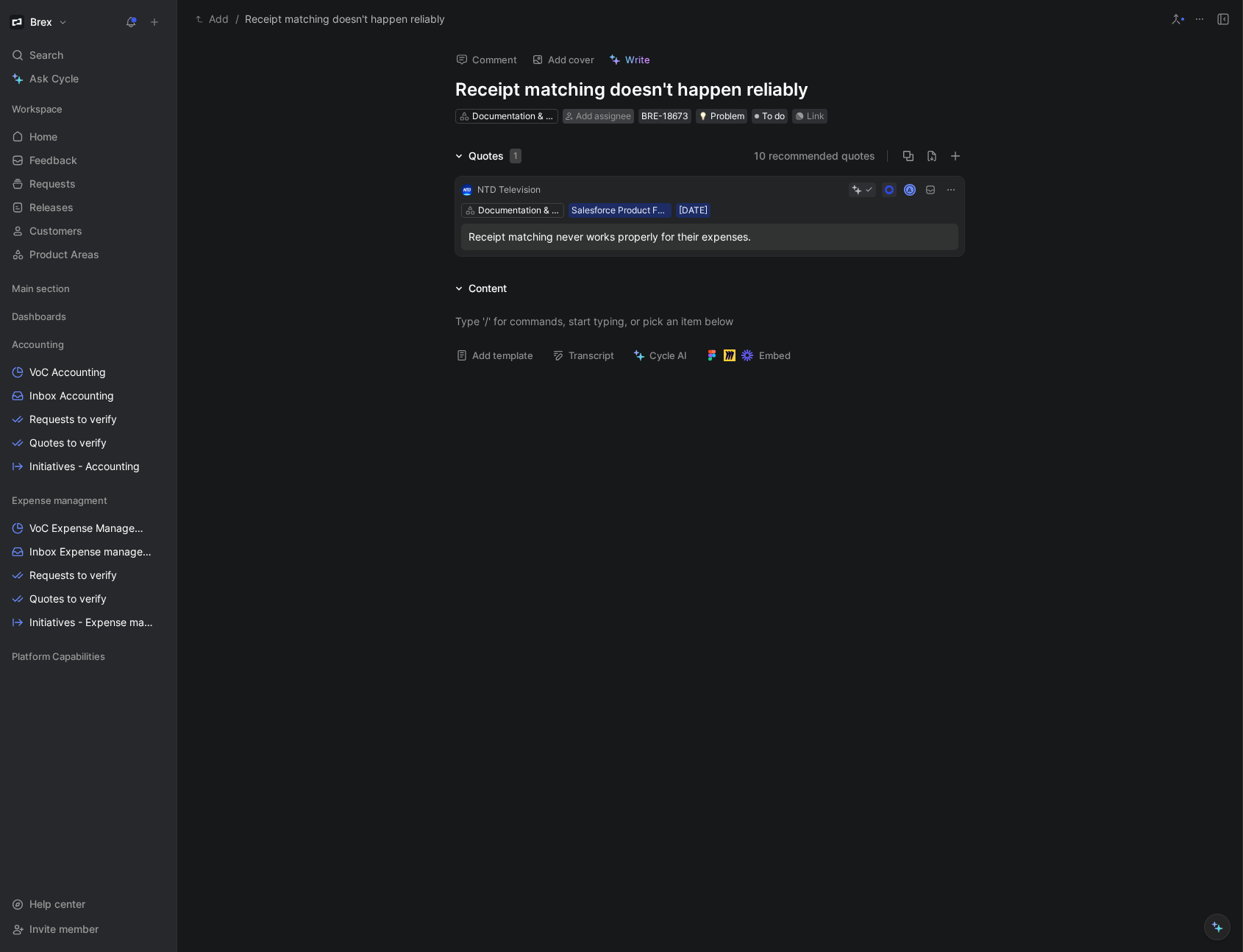
click at [613, 116] on span "Add assignee" at bounding box center [603, 115] width 55 height 11
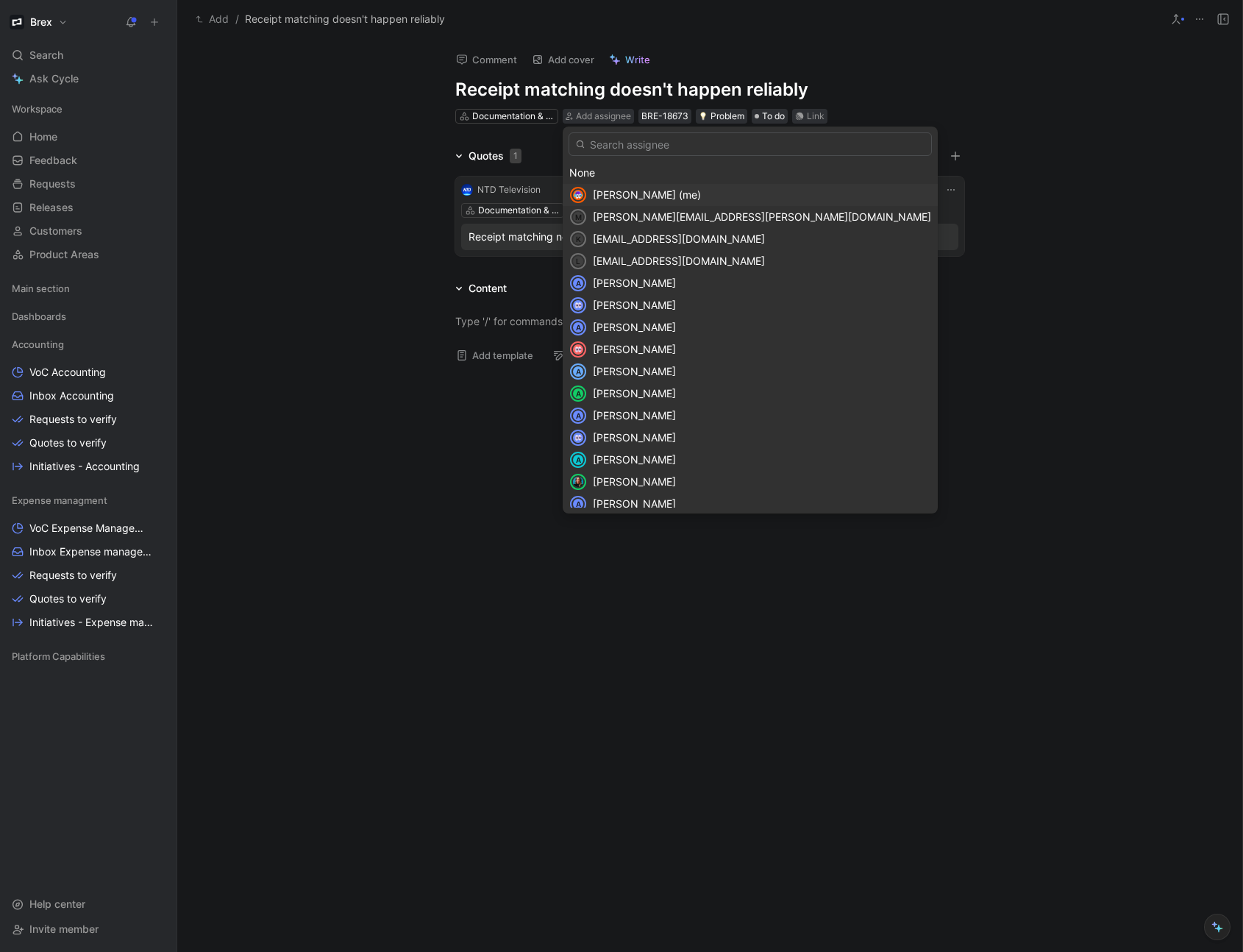
click at [641, 192] on span "[PERSON_NAME] (me)" at bounding box center [647, 194] width 108 height 12
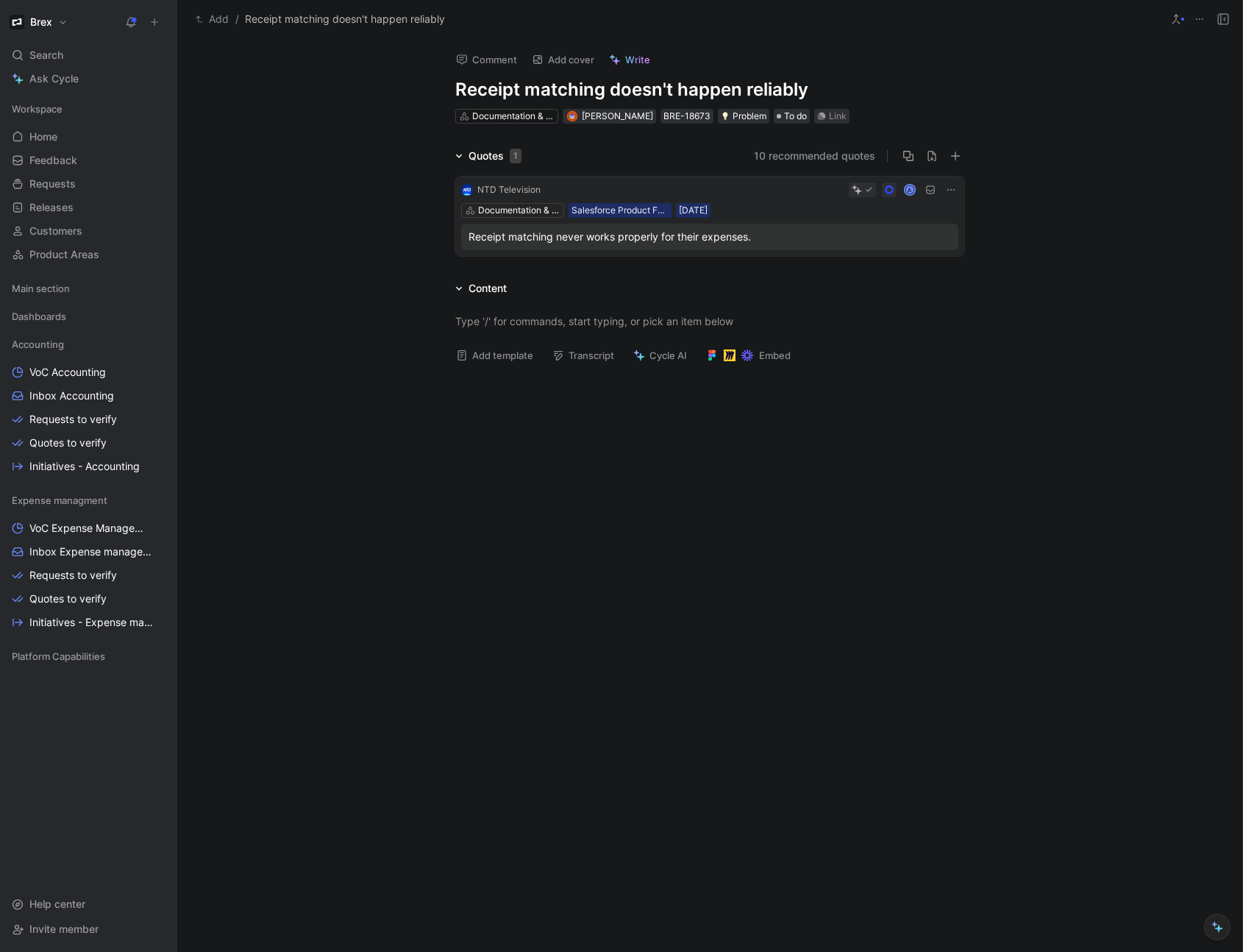
click at [615, 478] on div at bounding box center [709, 518] width 1065 height 285
click at [145, 502] on button "button" at bounding box center [140, 500] width 15 height 15
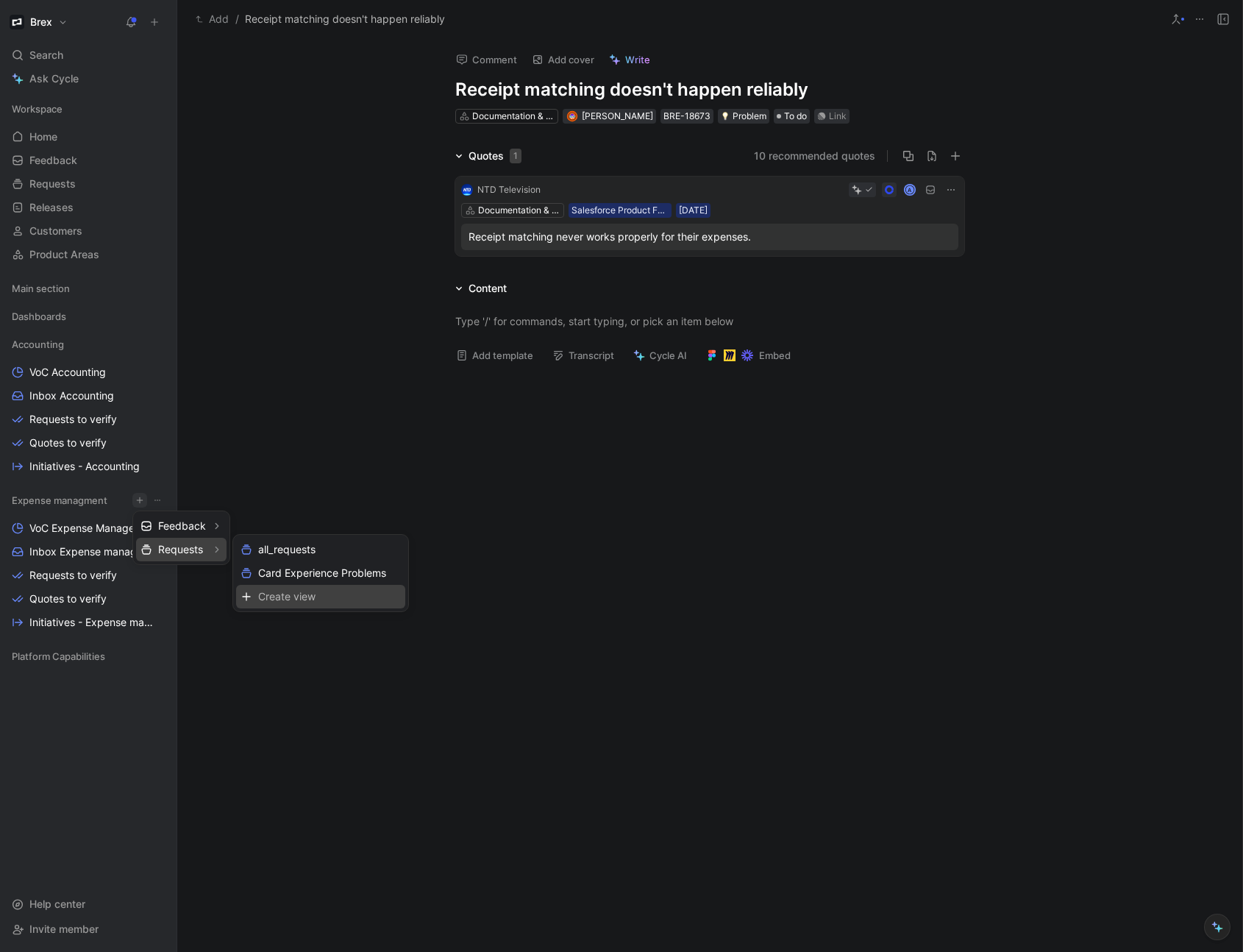
click at [303, 596] on span "Create view" at bounding box center [287, 596] width 58 height 14
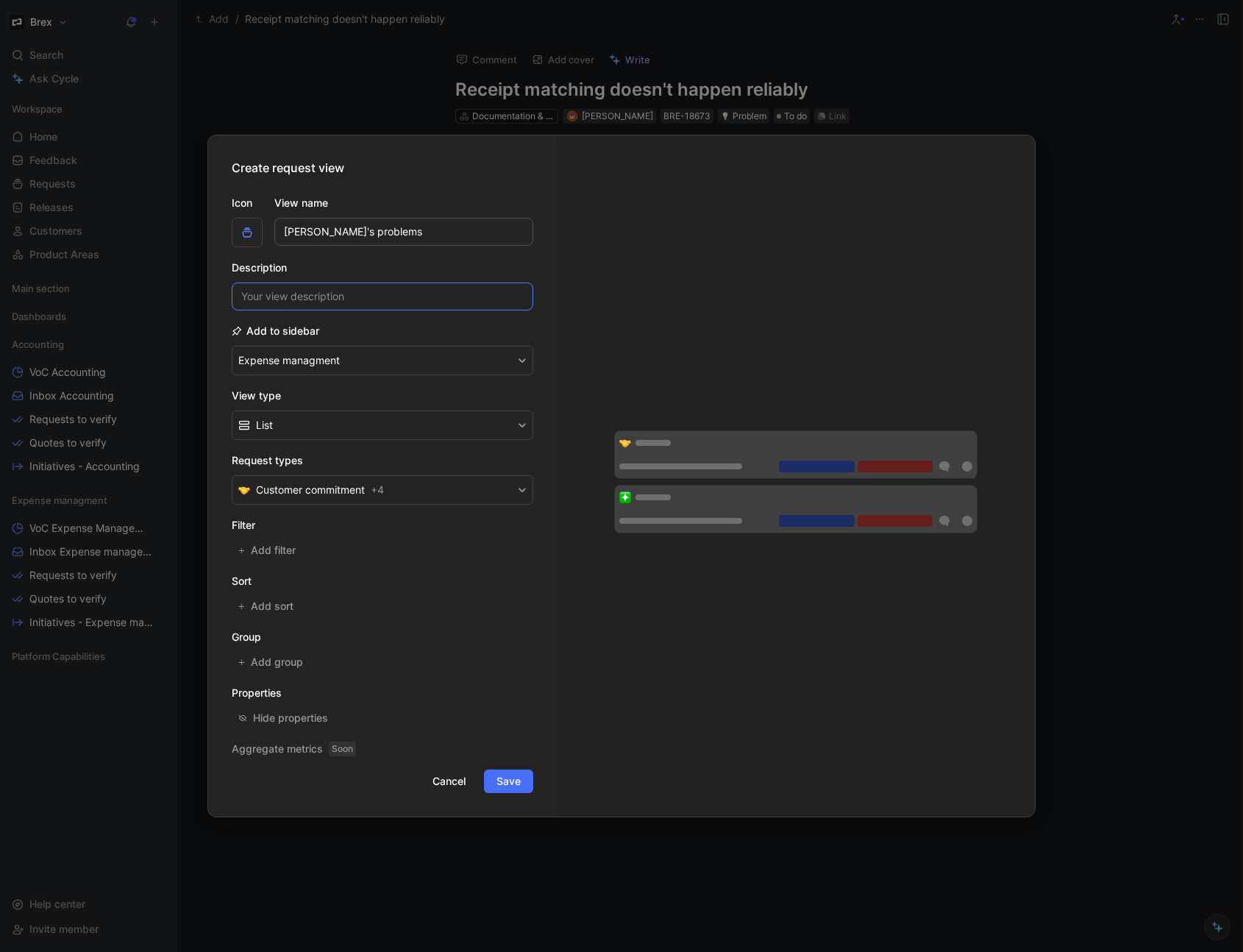
click at [327, 303] on input at bounding box center [383, 296] width 302 height 28
click at [395, 360] on button "Expense managment" at bounding box center [383, 361] width 302 height 30
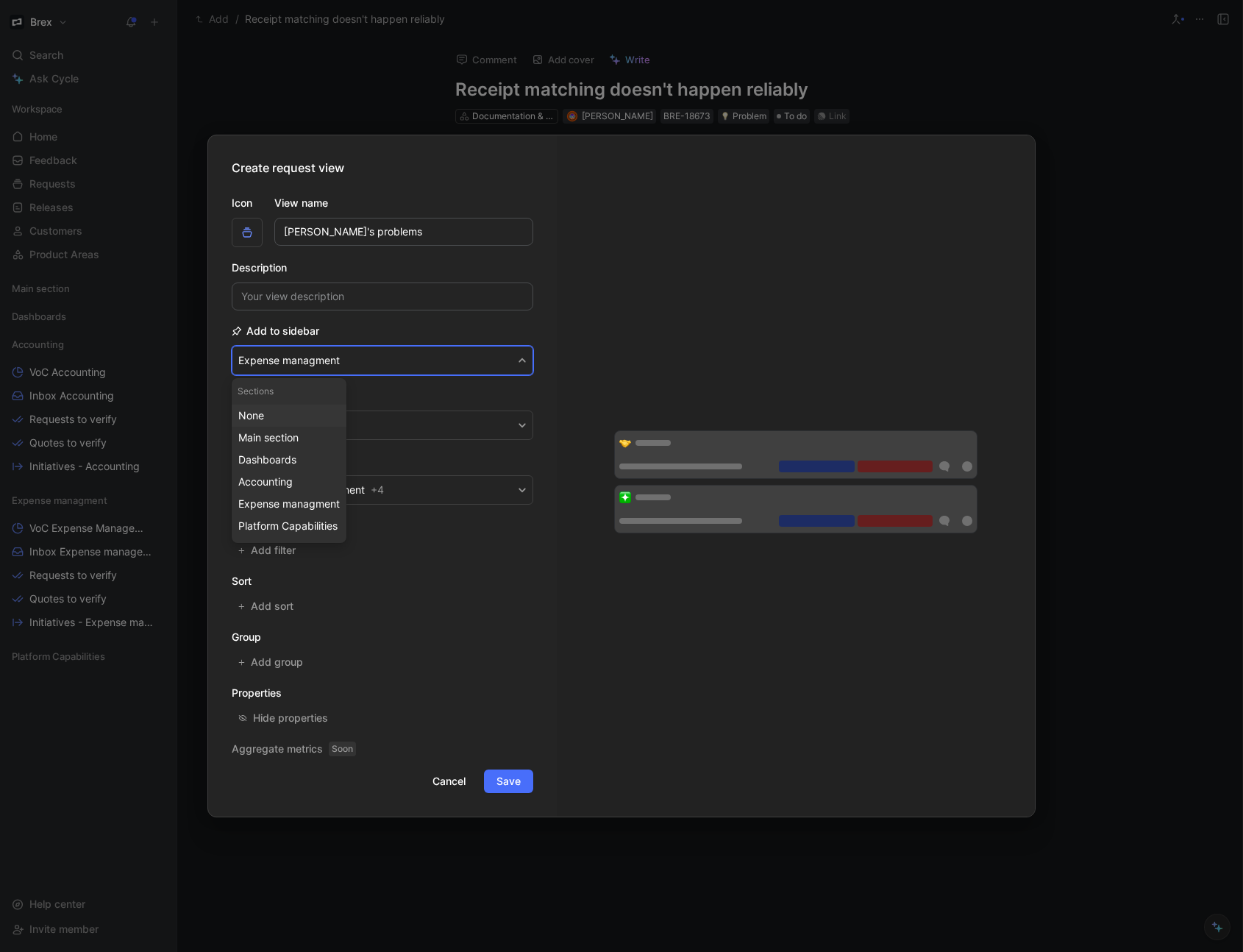
click at [295, 417] on div "None" at bounding box center [289, 415] width 101 height 17
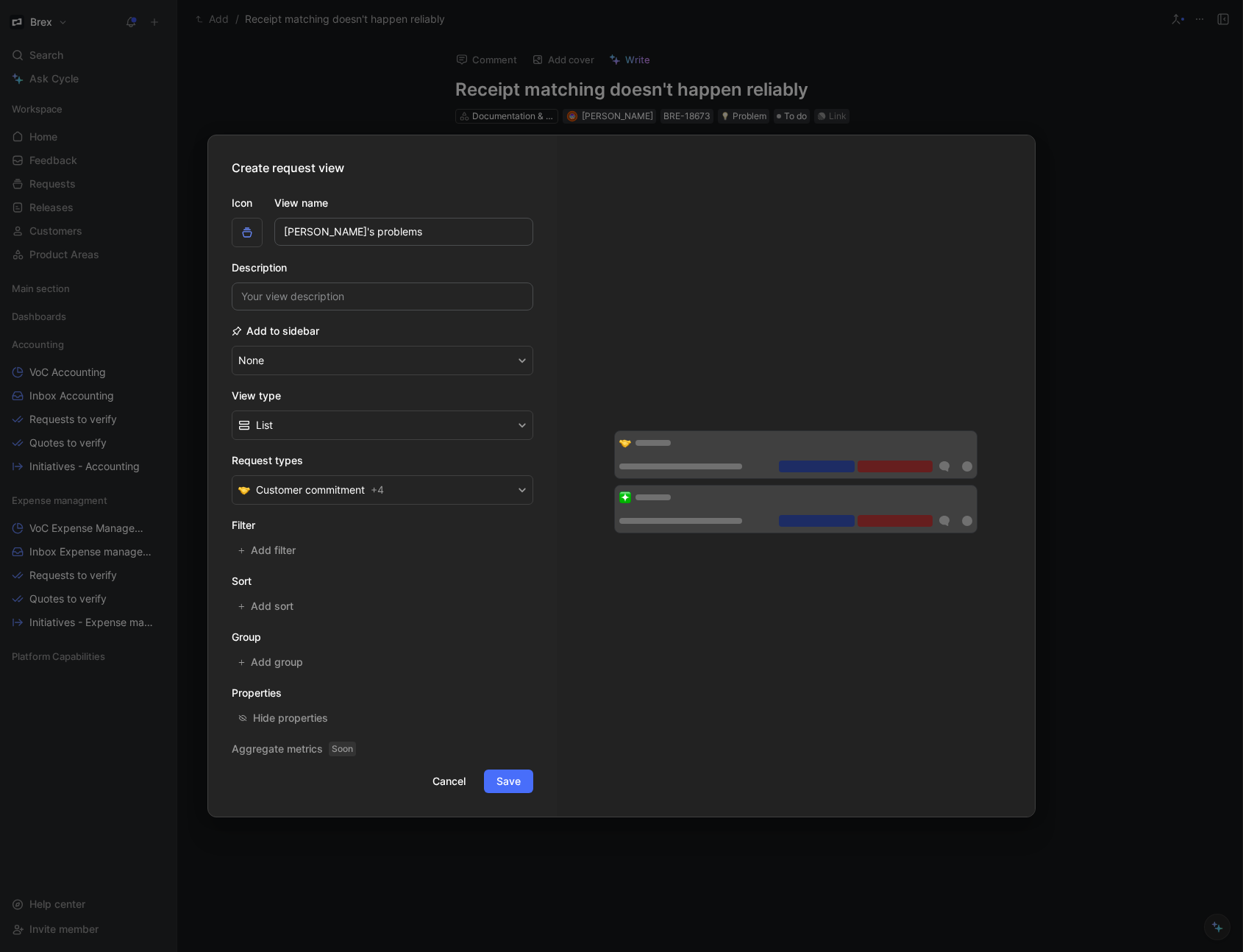
click at [278, 332] on h2 "Add to sidebar" at bounding box center [275, 331] width 87 height 17
click at [311, 422] on button "List" at bounding box center [383, 426] width 302 height 30
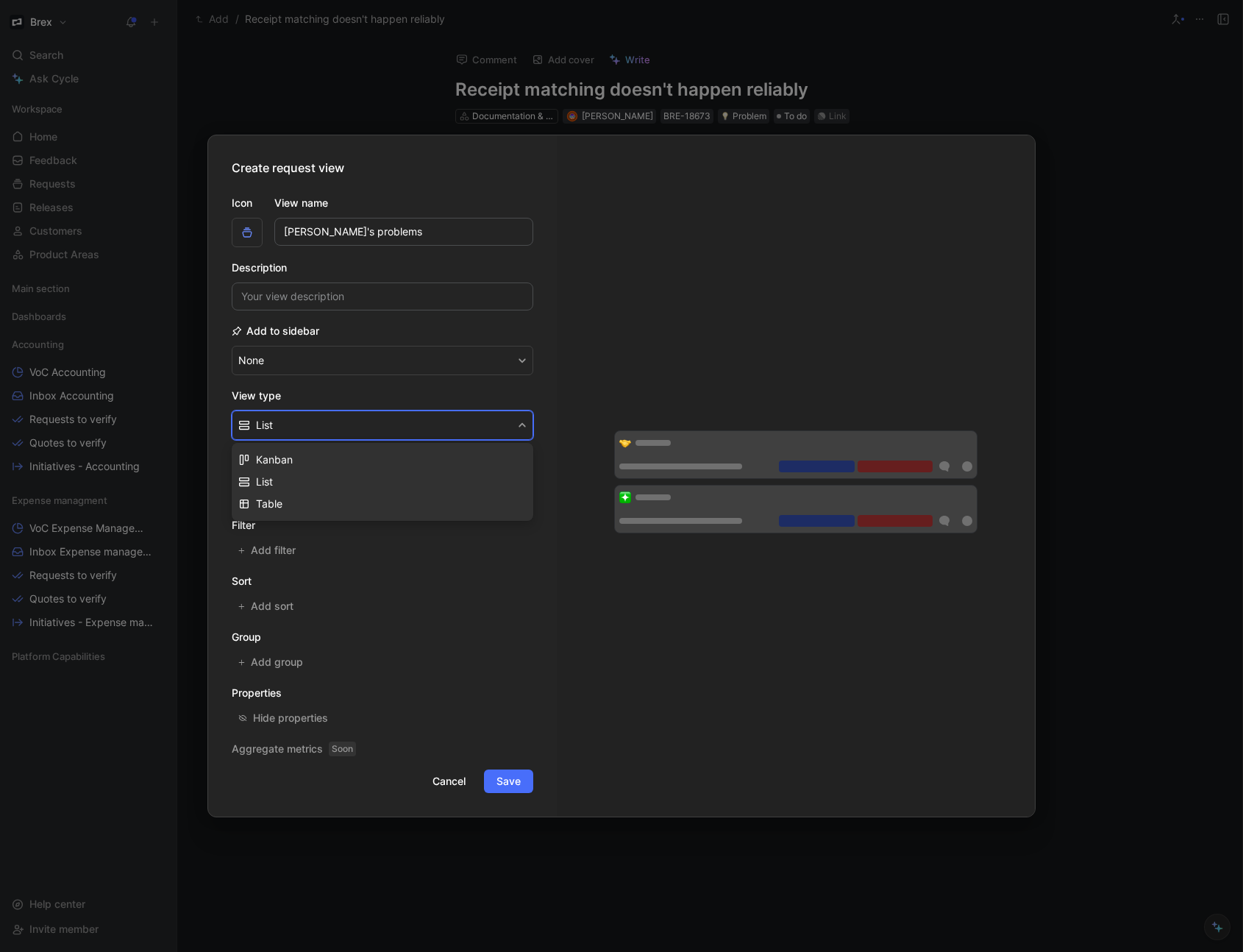
click at [327, 483] on div "List" at bounding box center [391, 481] width 271 height 17
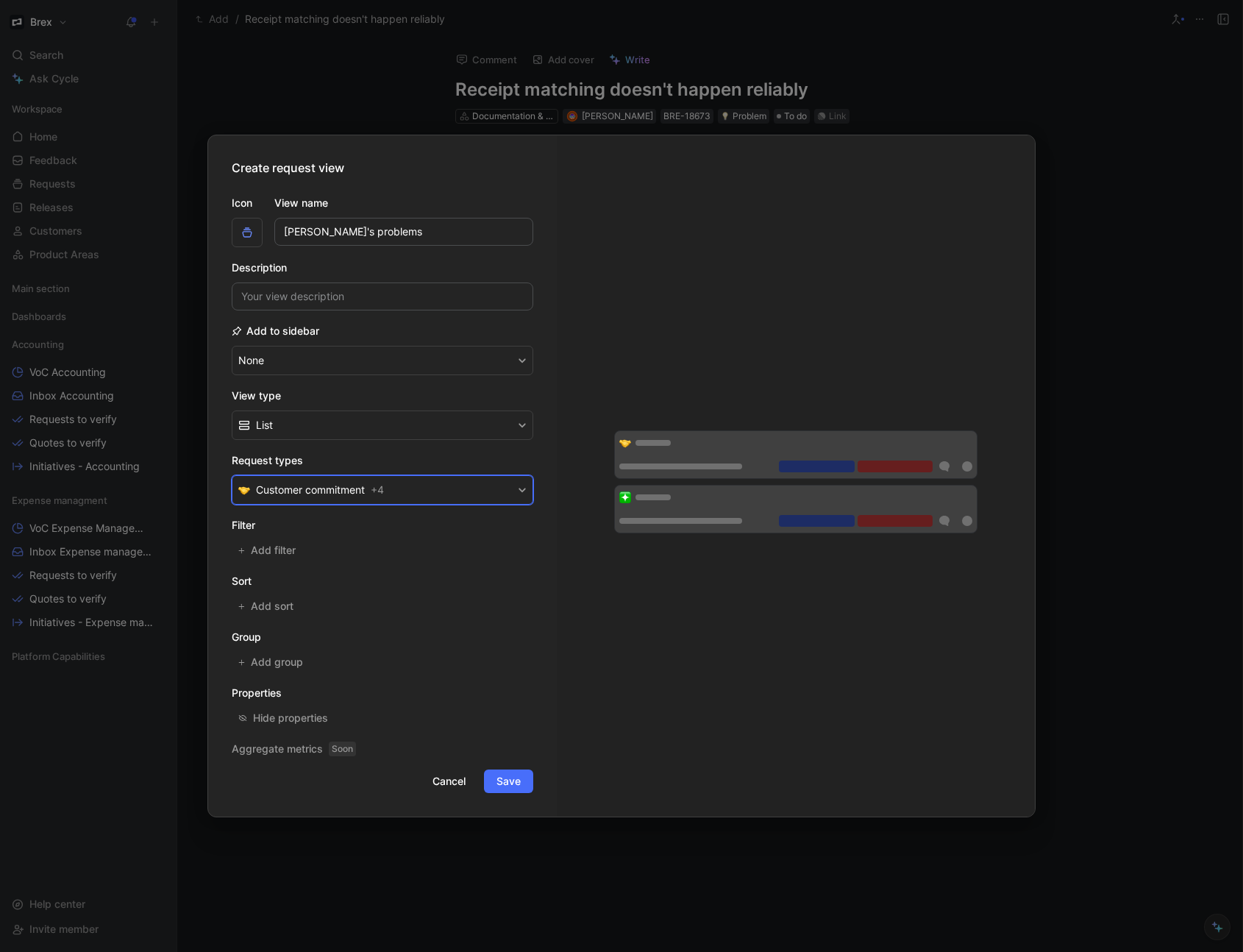
click at [440, 497] on button "Customer commitment + 4" at bounding box center [383, 490] width 302 height 30
click at [367, 227] on input "[PERSON_NAME]'s problems" at bounding box center [404, 232] width 259 height 28
type input "[PERSON_NAME]'s Requests"
click at [428, 486] on button "Customer commitment + 4" at bounding box center [383, 490] width 302 height 30
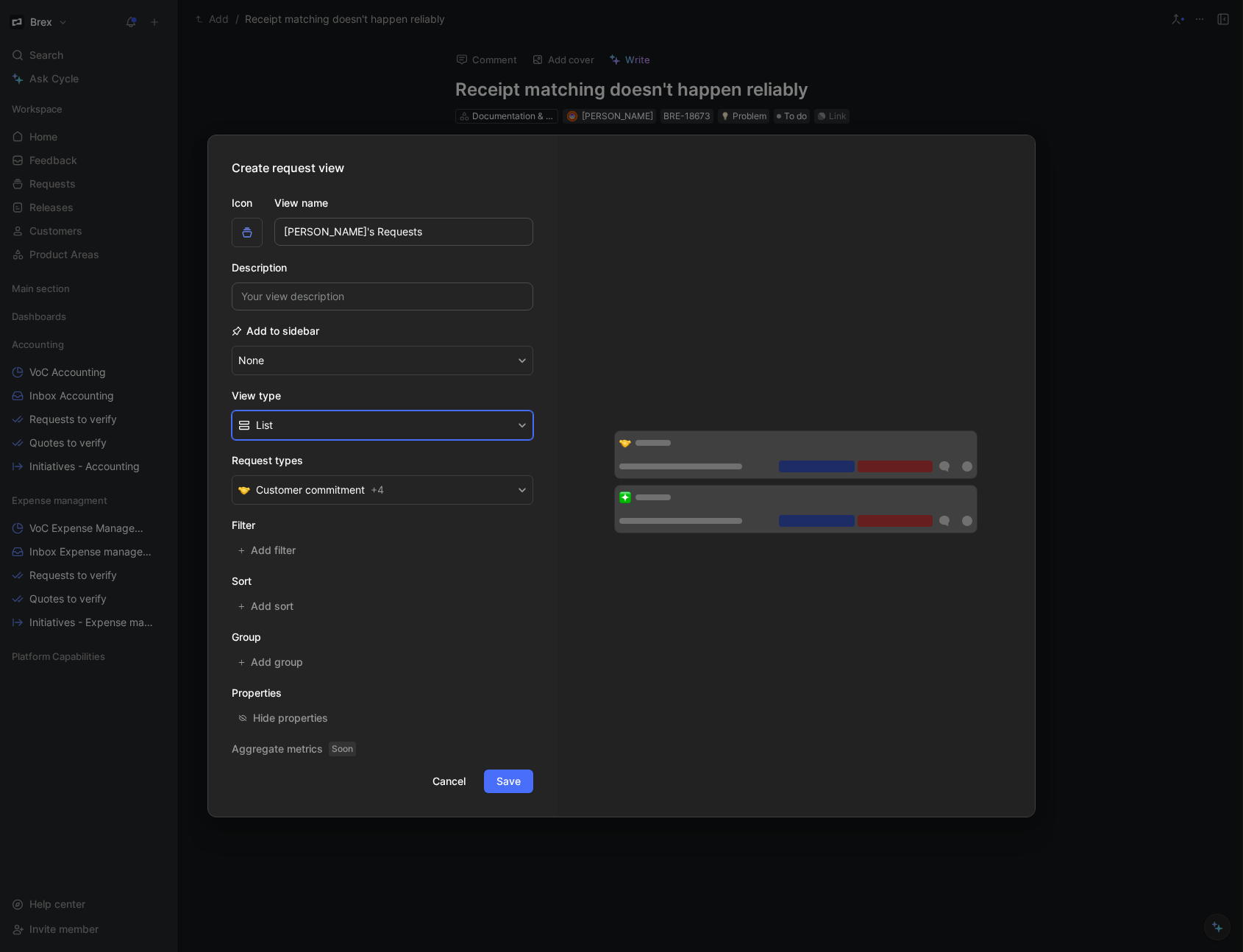
click at [368, 429] on button "List" at bounding box center [383, 426] width 302 height 30
click at [282, 549] on span "Add filter" at bounding box center [274, 549] width 46 height 17
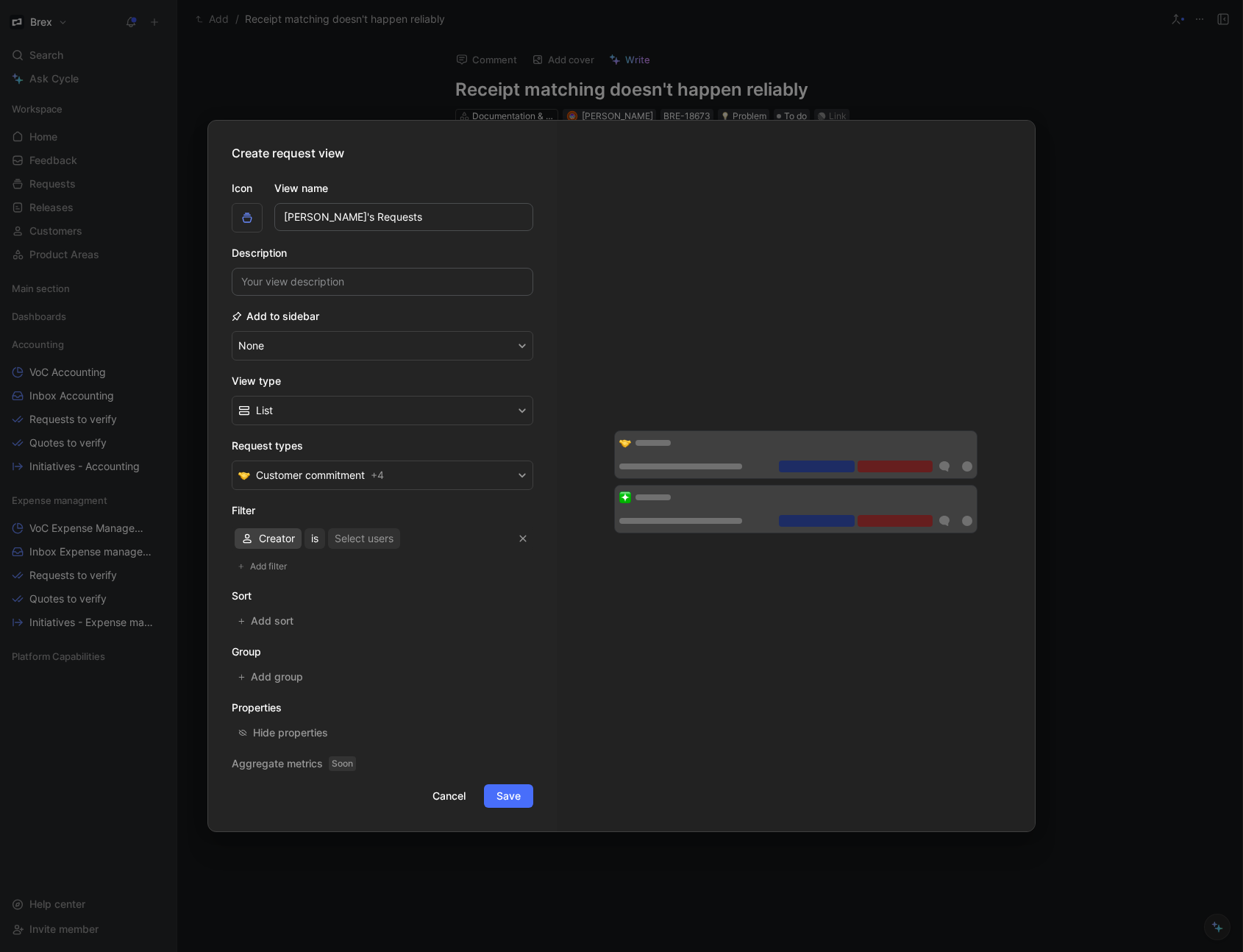
click at [268, 540] on span "Creator" at bounding box center [277, 538] width 36 height 17
click at [290, 626] on div "Assignee" at bounding box center [294, 634] width 69 height 17
click at [372, 540] on div "Select users" at bounding box center [371, 538] width 59 height 17
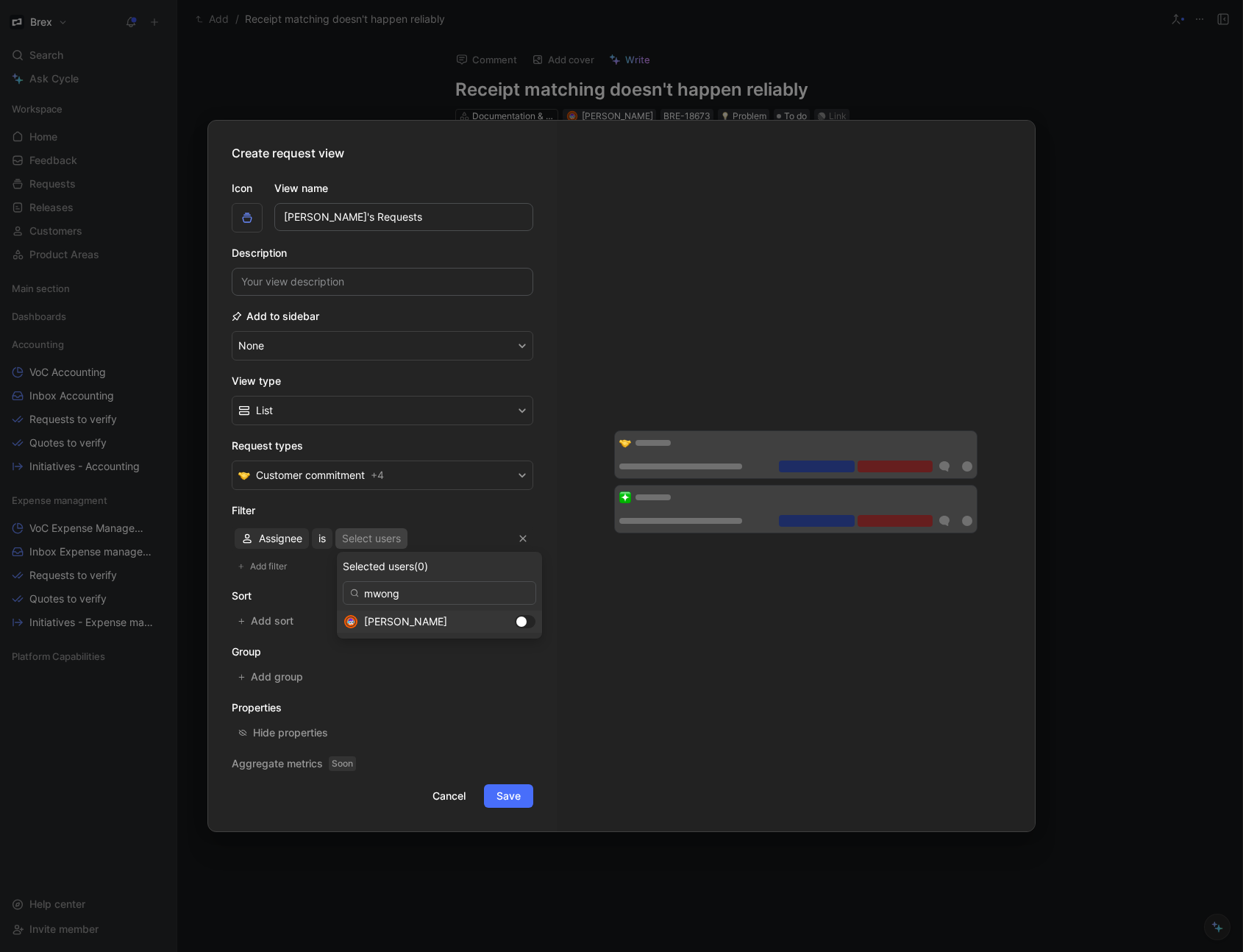
type input "mwong"
click at [404, 624] on span "[PERSON_NAME]" at bounding box center [405, 620] width 83 height 12
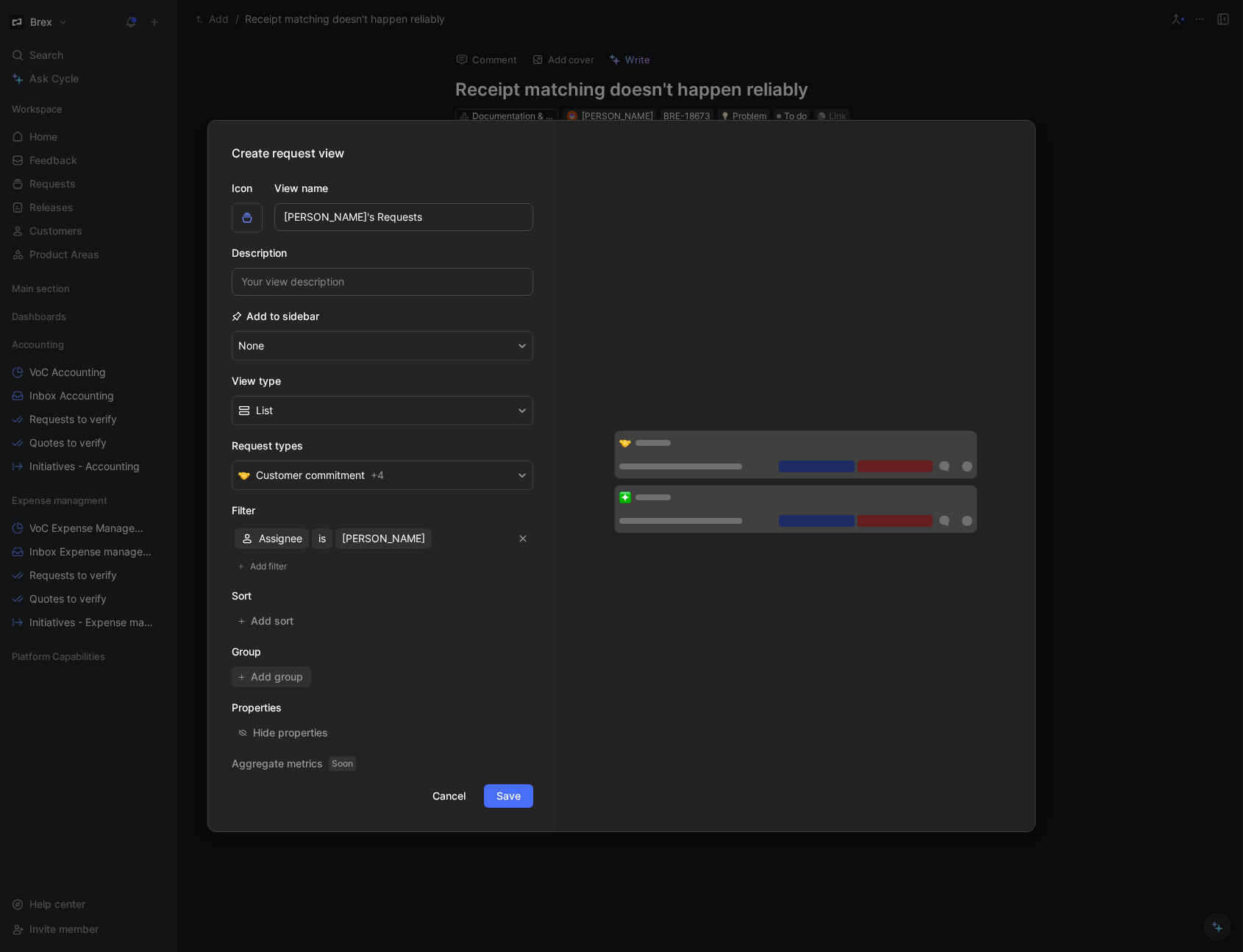
click at [285, 676] on span "Add group" at bounding box center [277, 676] width 54 height 17
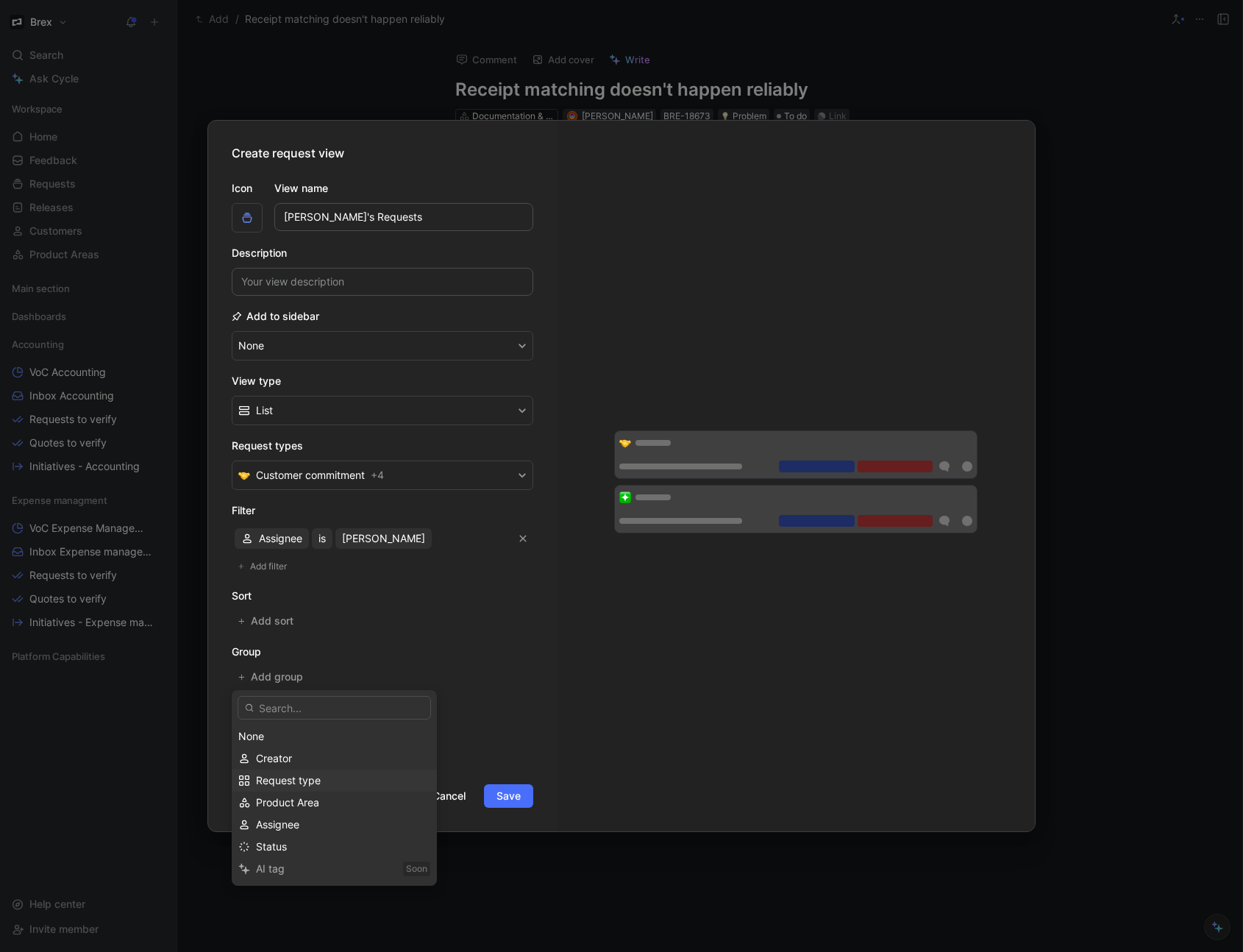
click at [316, 778] on span "Request type" at bounding box center [288, 780] width 64 height 12
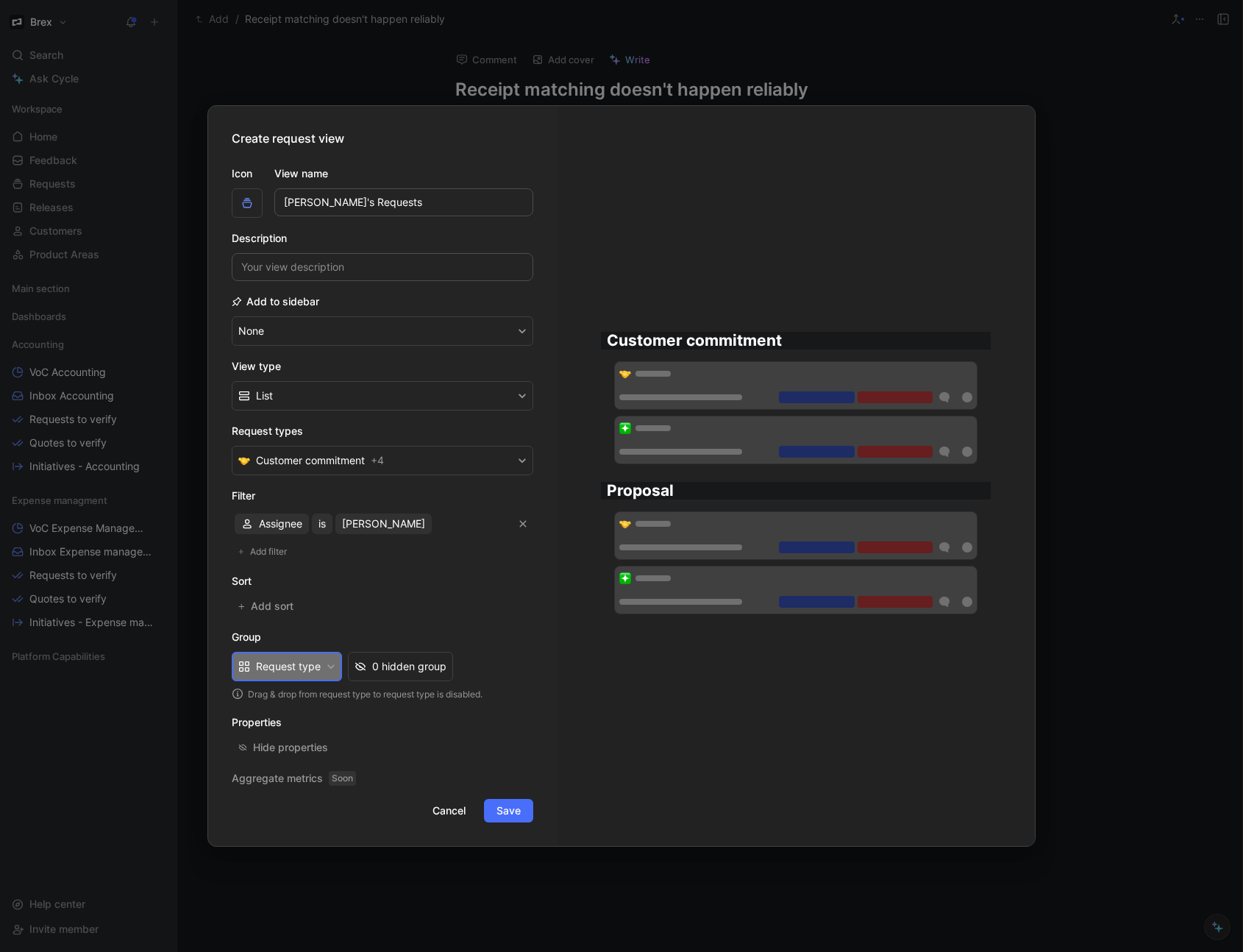
click at [329, 673] on button "Request type" at bounding box center [287, 667] width 111 height 30
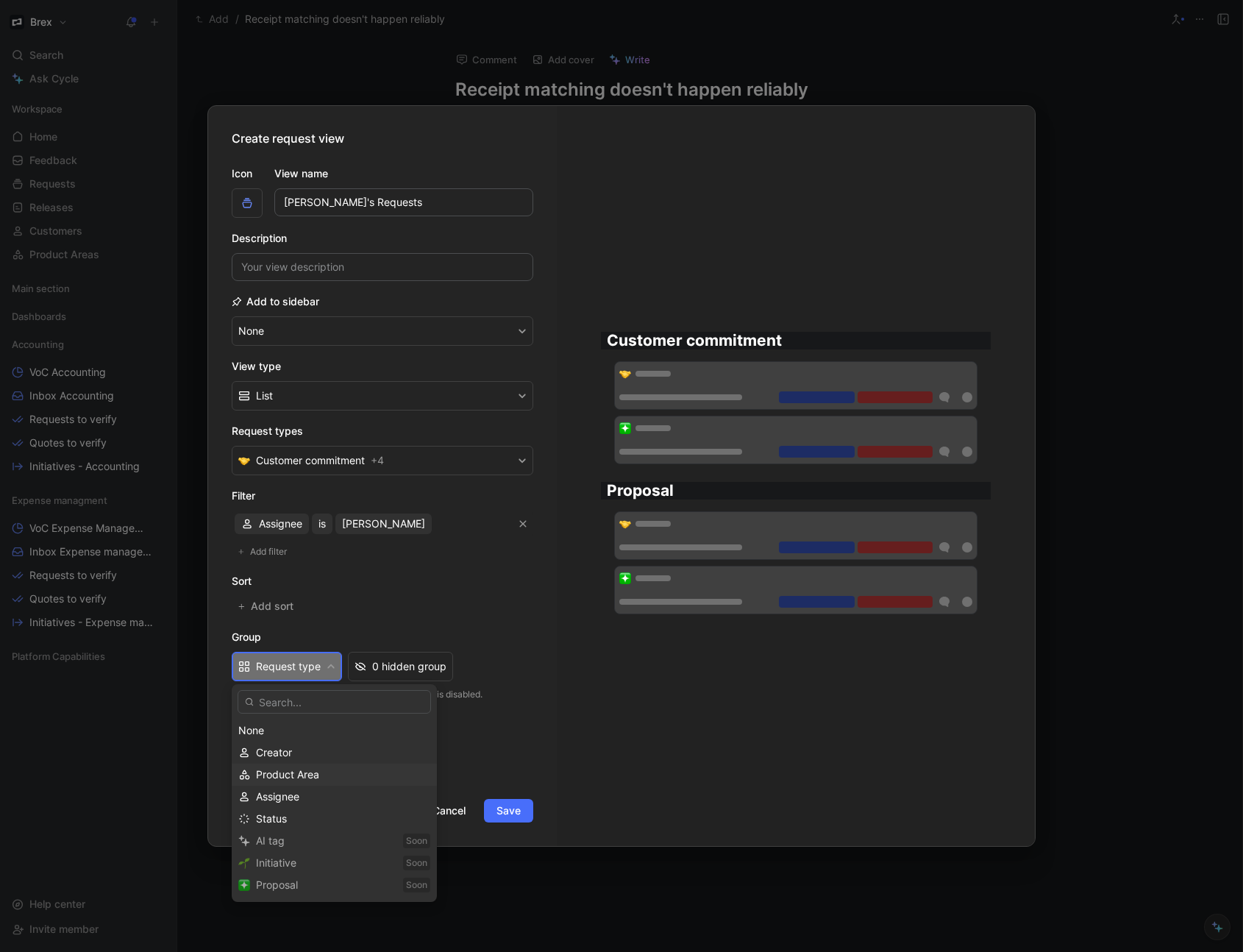
click at [328, 774] on div "Product Area" at bounding box center [342, 774] width 174 height 17
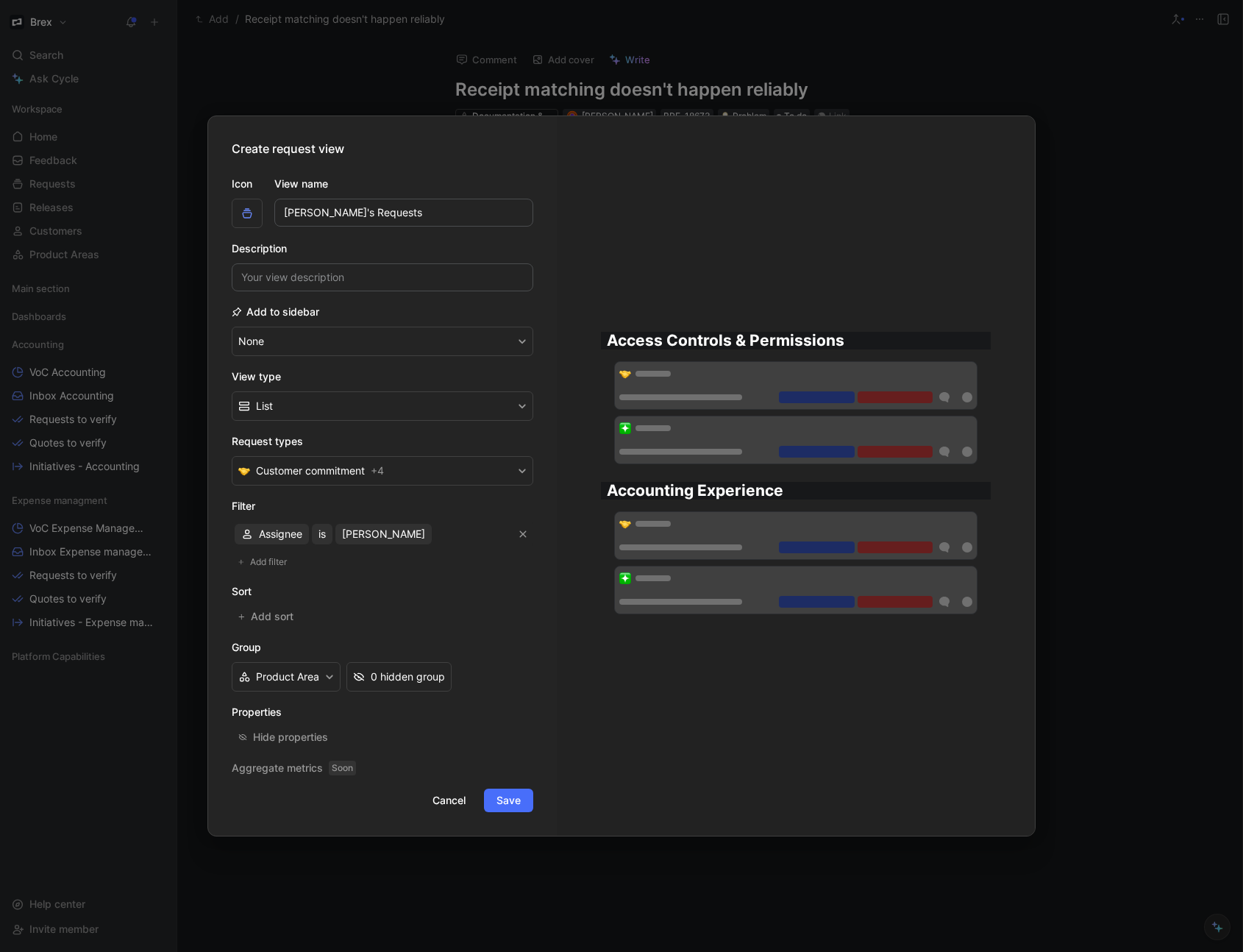
drag, startPoint x: 505, startPoint y: 801, endPoint x: 419, endPoint y: 302, distance: 506.4
click at [420, 303] on form "Icon View name [PERSON_NAME]'s Requests Description Add to sidebar None View ty…" at bounding box center [383, 488] width 302 height 648
click at [424, 215] on input "[PERSON_NAME]'s Requests" at bounding box center [404, 213] width 259 height 28
click at [241, 217] on icon "button" at bounding box center [247, 213] width 12 height 12
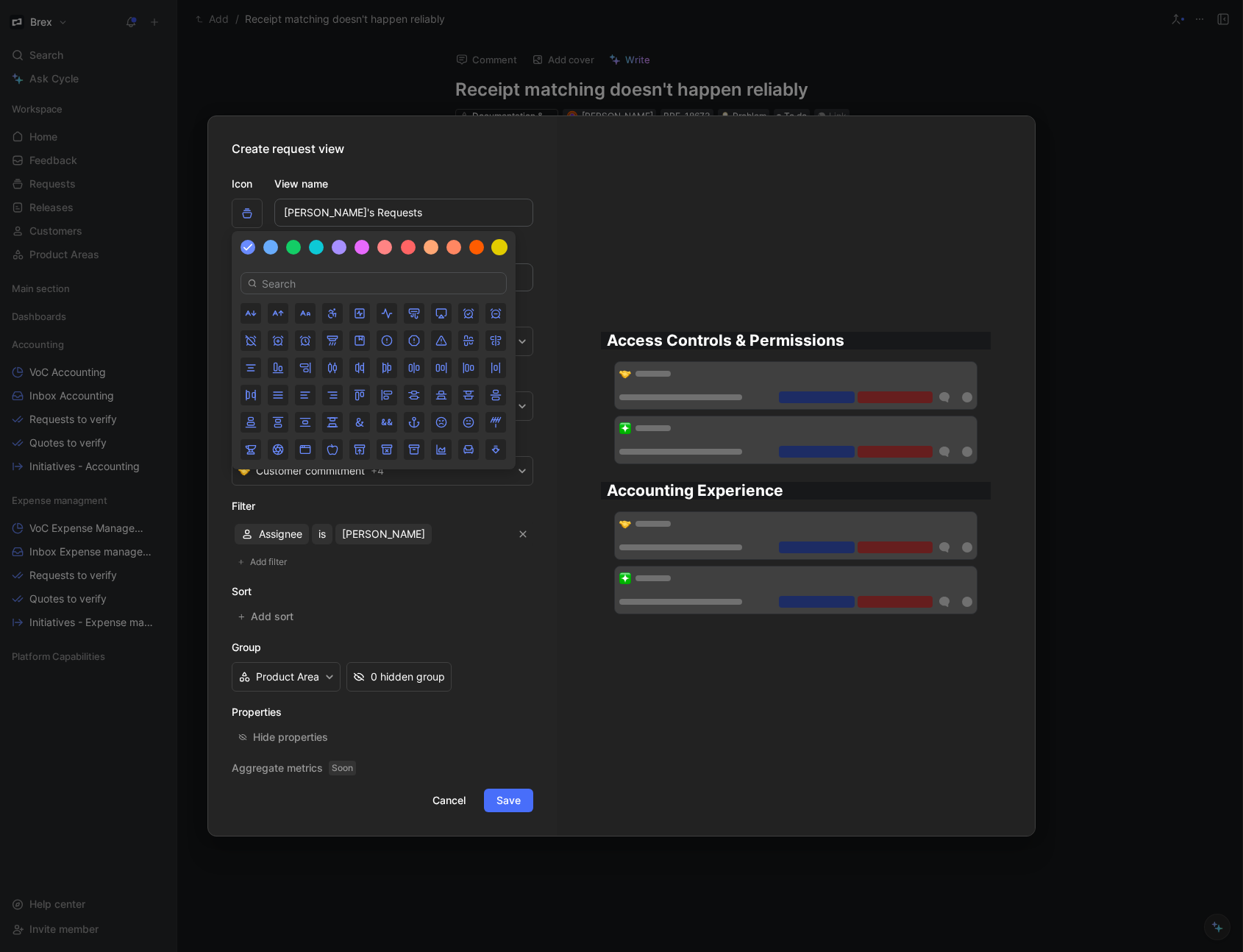
click at [501, 249] on div at bounding box center [500, 247] width 16 height 16
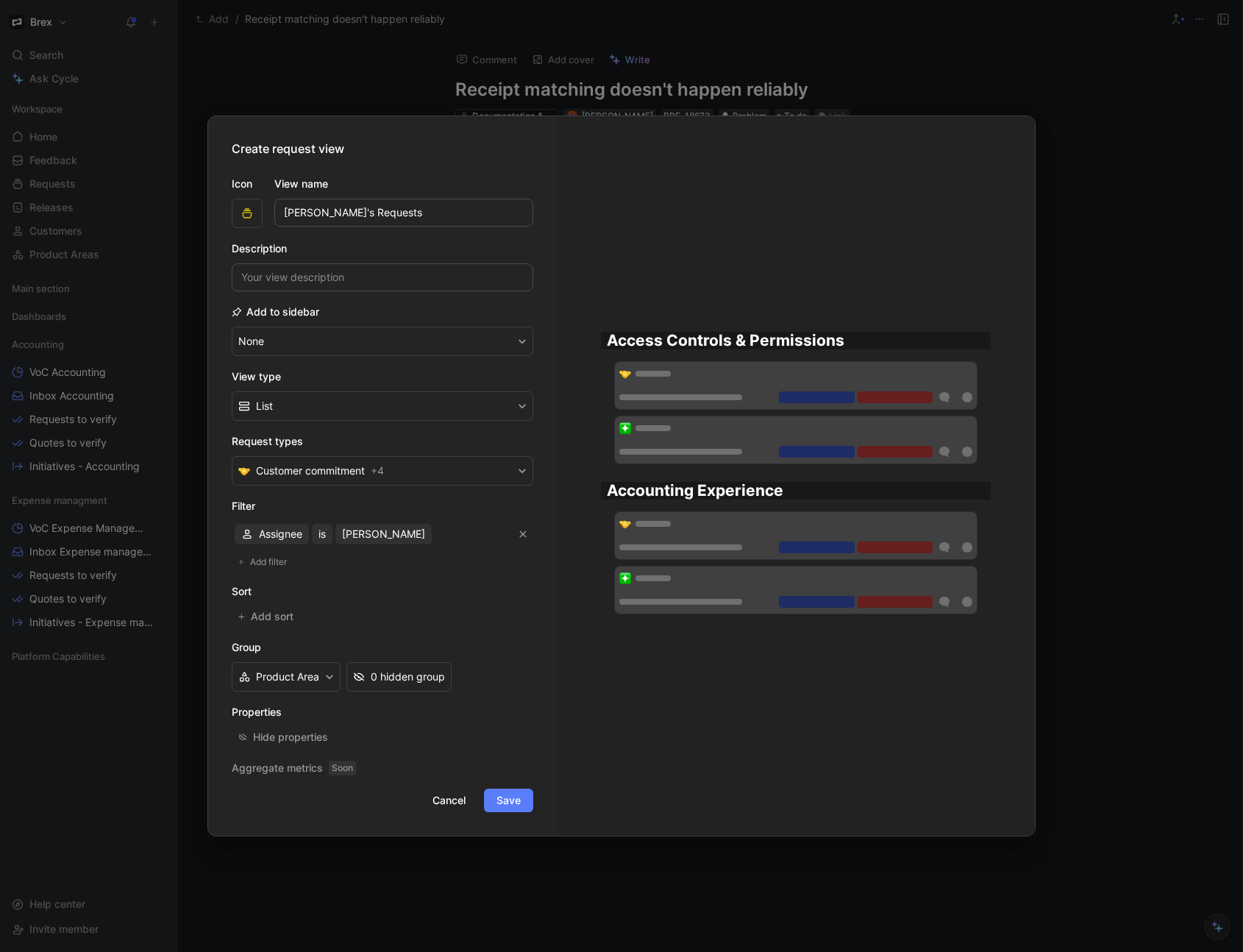
click at [519, 804] on span "Save" at bounding box center [508, 799] width 24 height 17
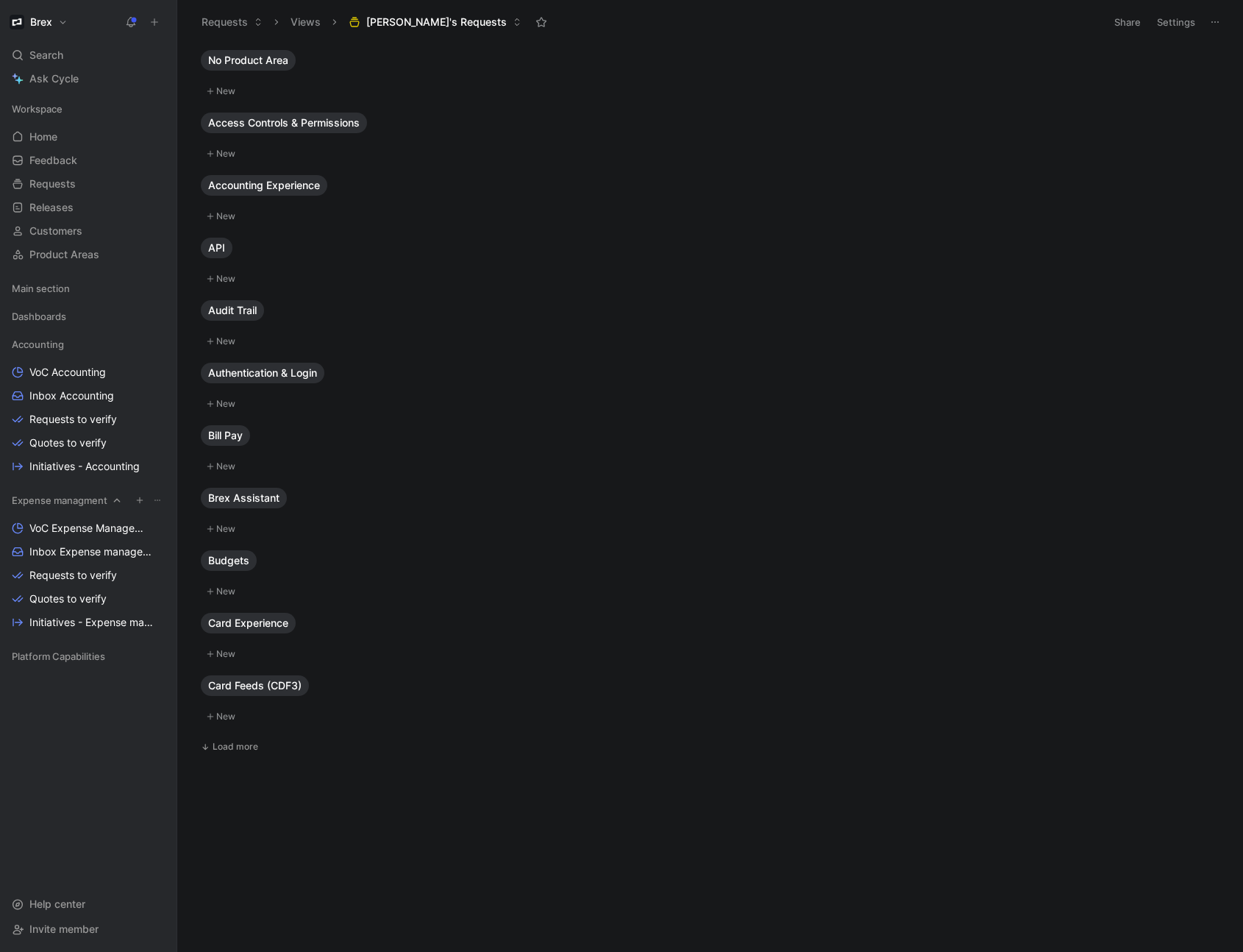
click at [156, 499] on icon at bounding box center [157, 500] width 9 height 9
click at [133, 500] on button "button" at bounding box center [140, 500] width 15 height 15
click at [709, 862] on div at bounding box center [621, 476] width 1243 height 952
click at [1179, 28] on button "Settings" at bounding box center [1176, 21] width 51 height 21
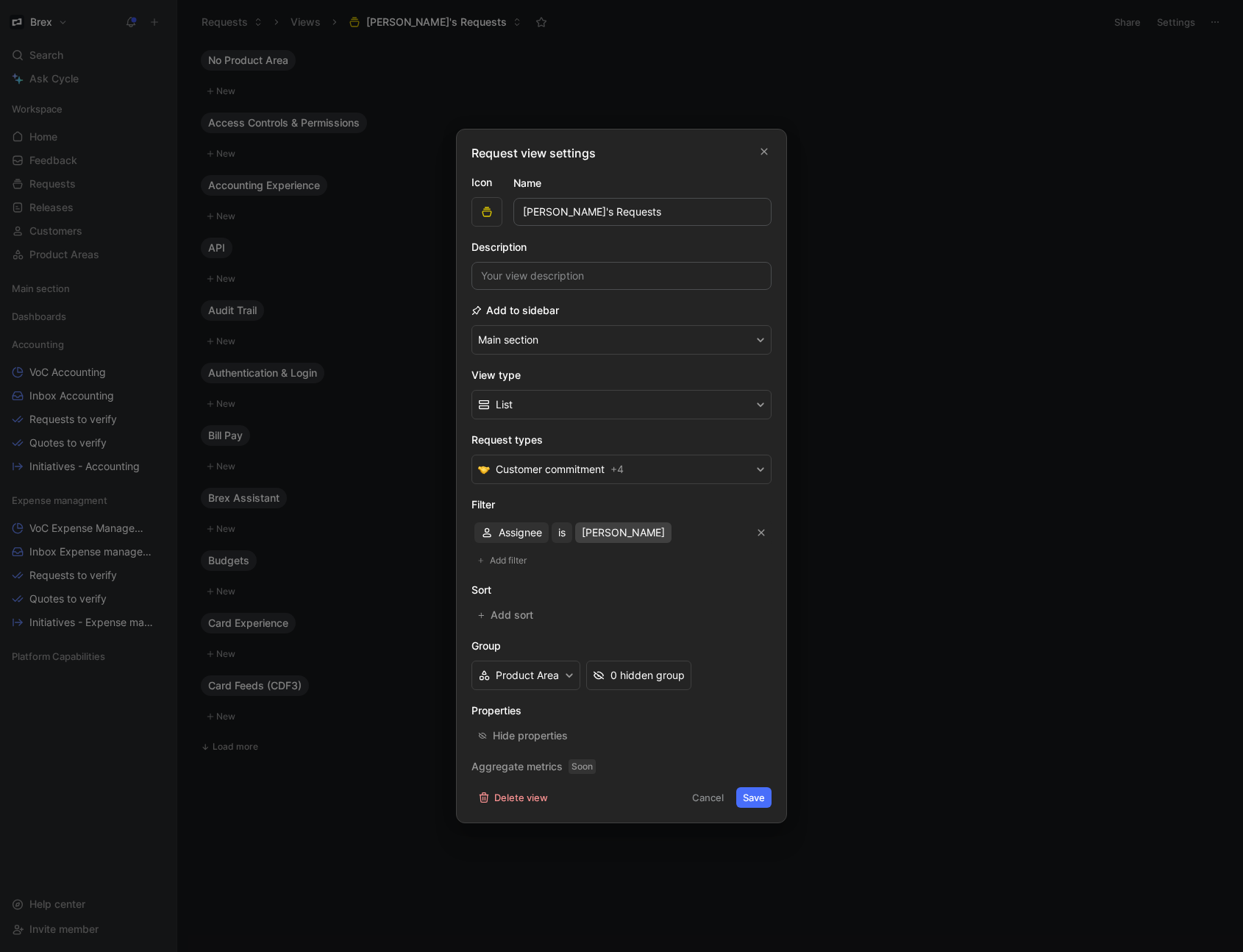
click at [608, 535] on span "[PERSON_NAME]" at bounding box center [623, 532] width 83 height 17
type input "mwong"
click at [623, 672] on div "0 hidden group" at bounding box center [647, 675] width 74 height 17
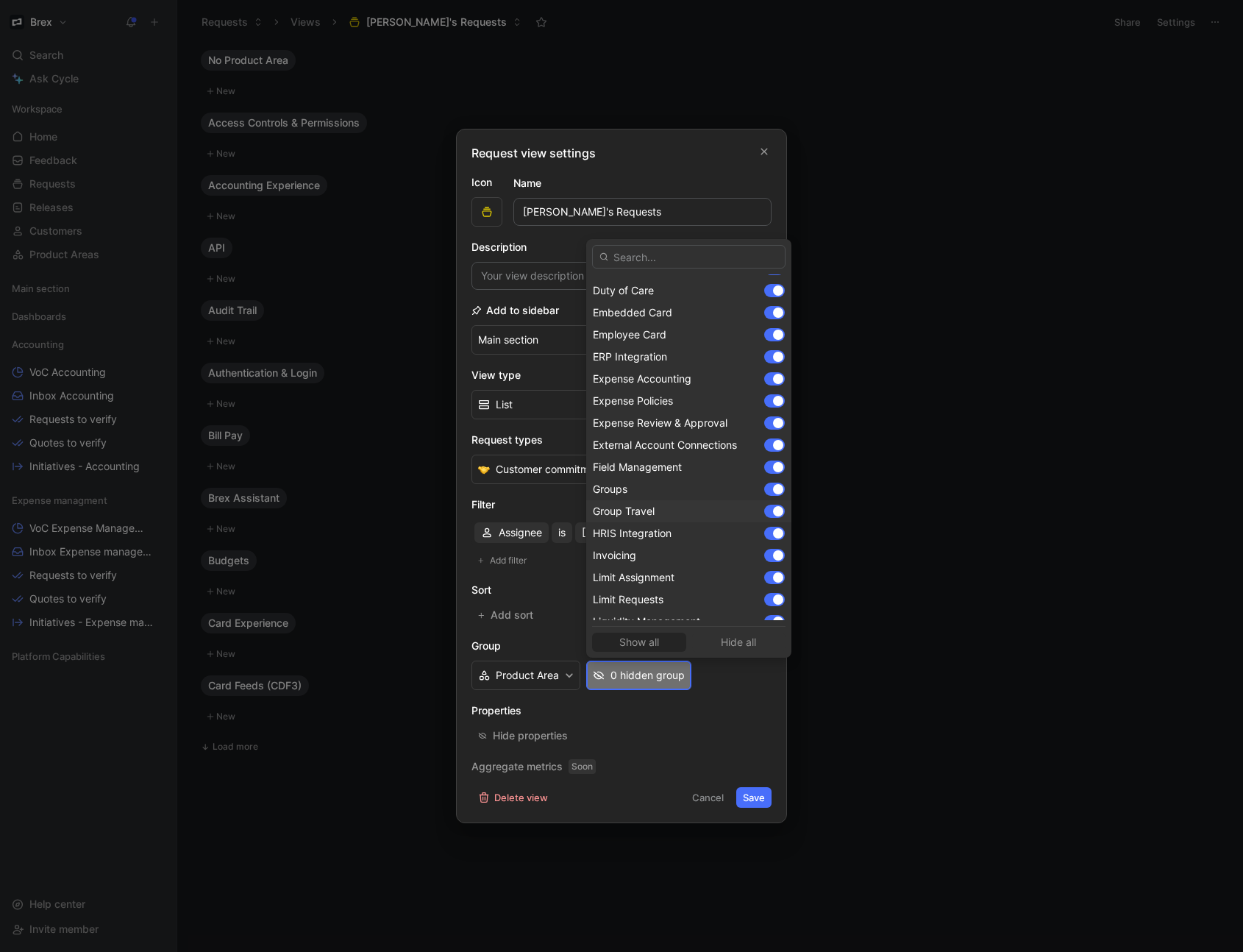
scroll to position [530, 0]
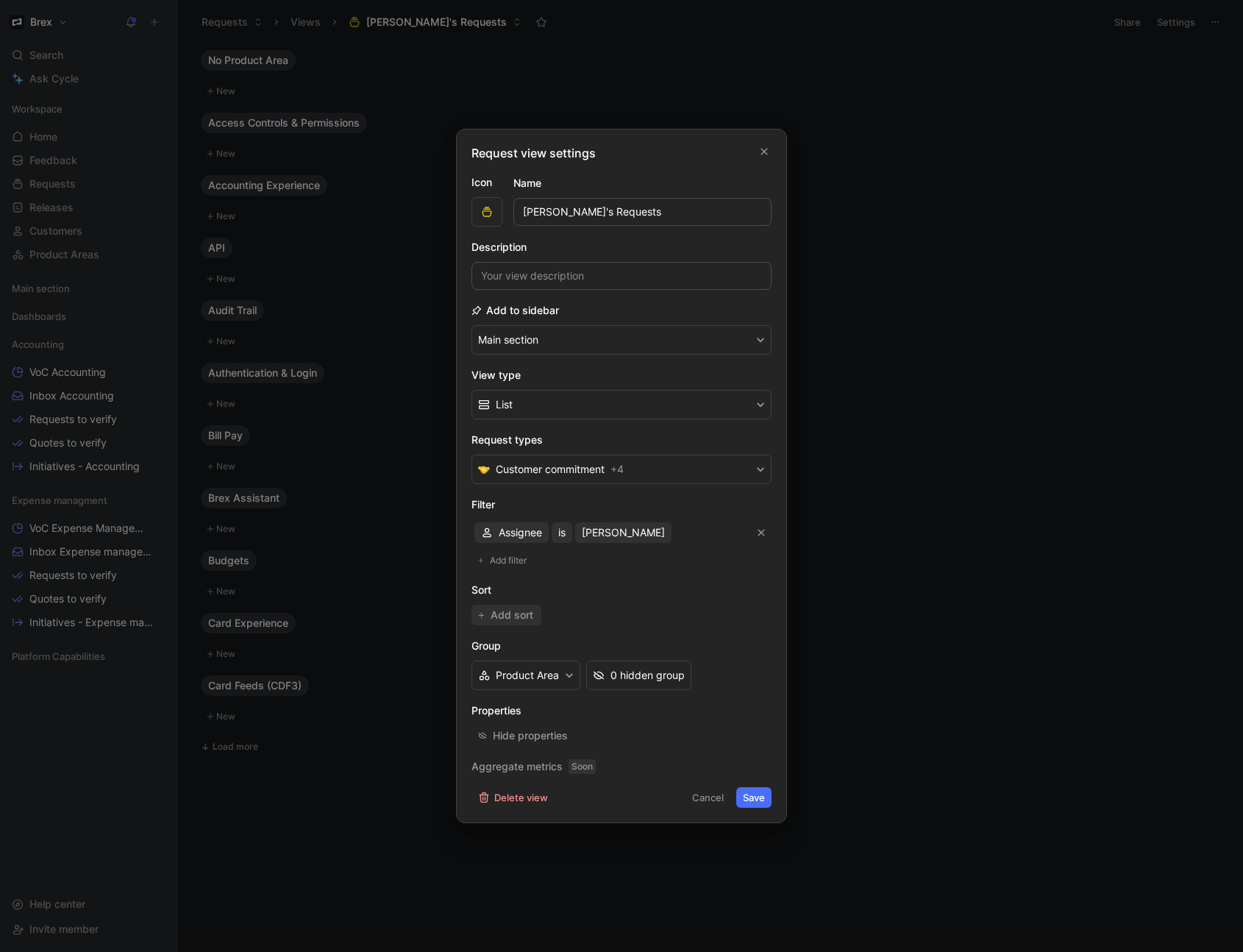
click at [530, 617] on span "Add sort" at bounding box center [513, 615] width 45 height 17
click at [757, 616] on icon "button" at bounding box center [761, 615] width 9 height 9
click at [513, 562] on span "Add filter" at bounding box center [509, 561] width 38 height 15
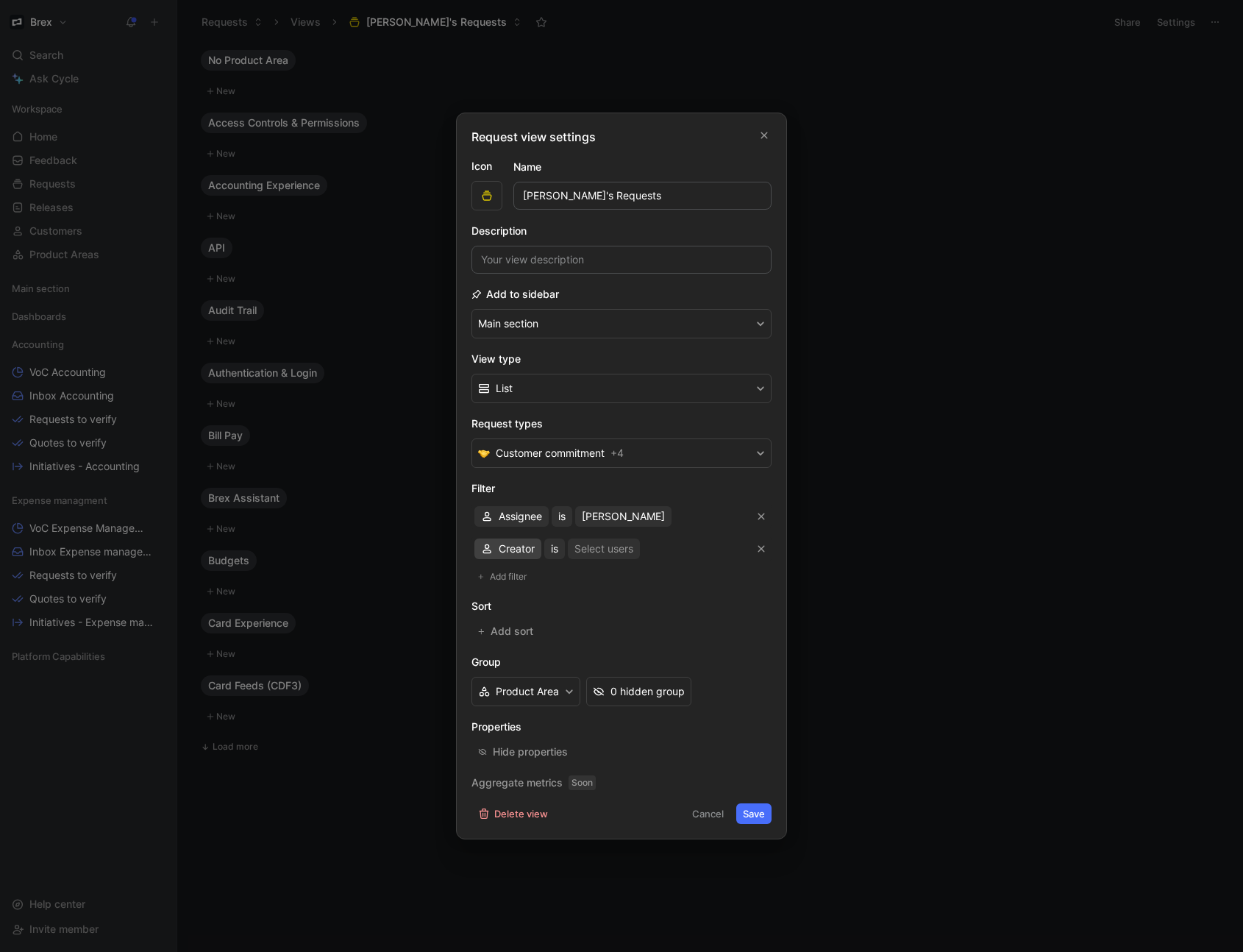
click at [493, 551] on div "Creator" at bounding box center [507, 548] width 54 height 17
click at [533, 601] on span "Product Area" at bounding box center [530, 600] width 64 height 12
click at [652, 554] on div "Selected Product Area" at bounding box center [656, 548] width 109 height 17
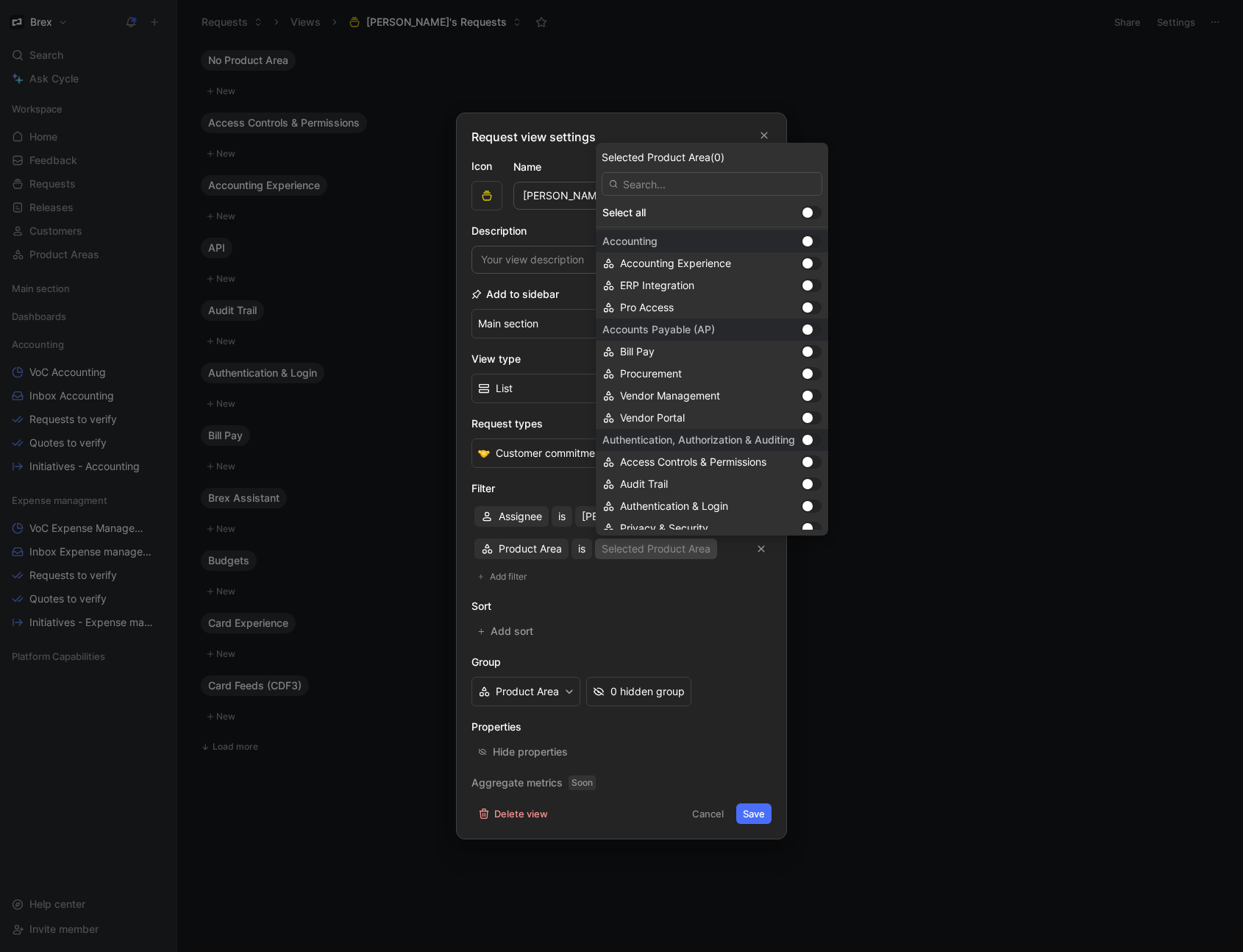
click at [812, 241] on div at bounding box center [807, 241] width 10 height 10
click at [812, 242] on div at bounding box center [811, 241] width 21 height 13
click at [812, 242] on div at bounding box center [807, 241] width 10 height 10
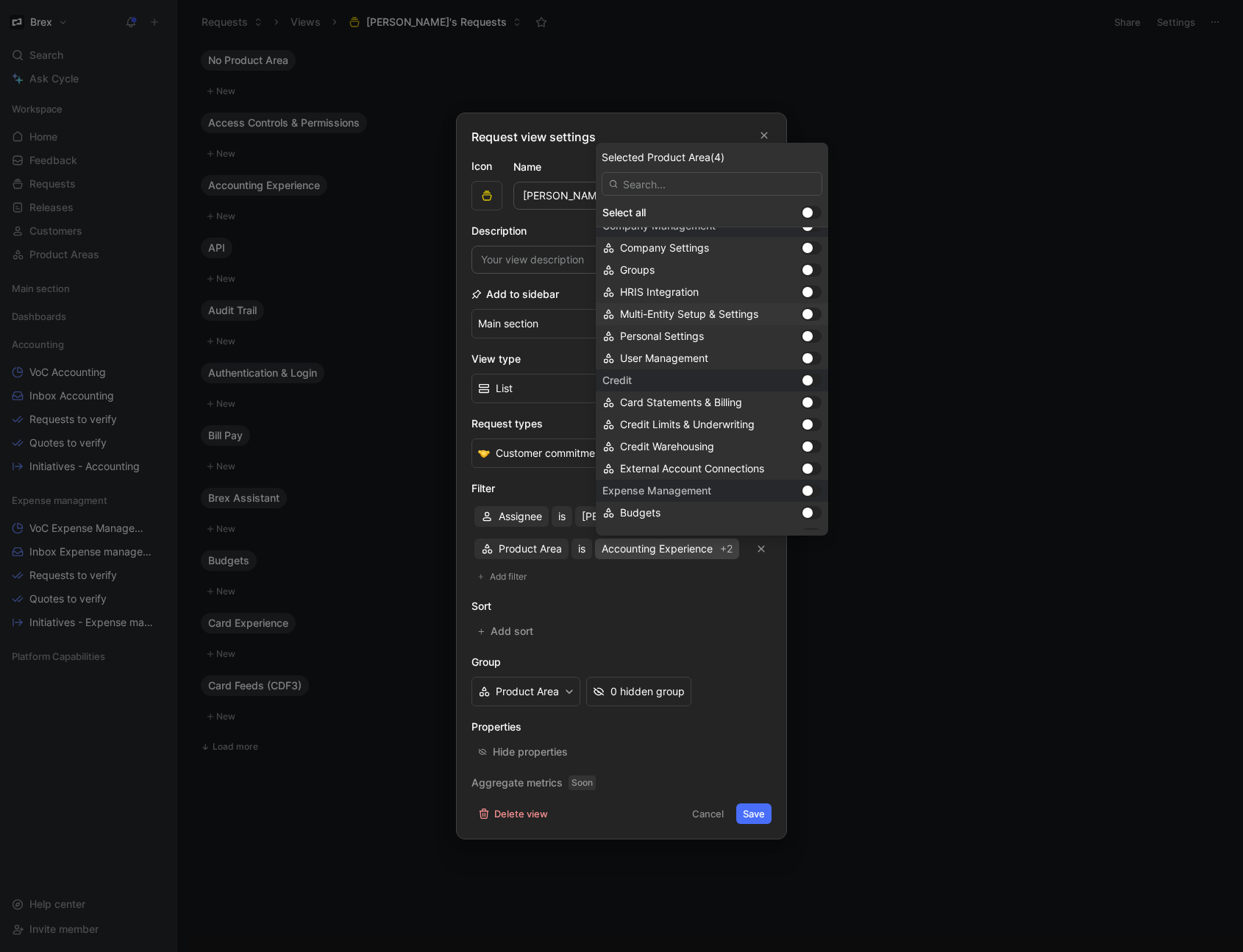
scroll to position [794, 0]
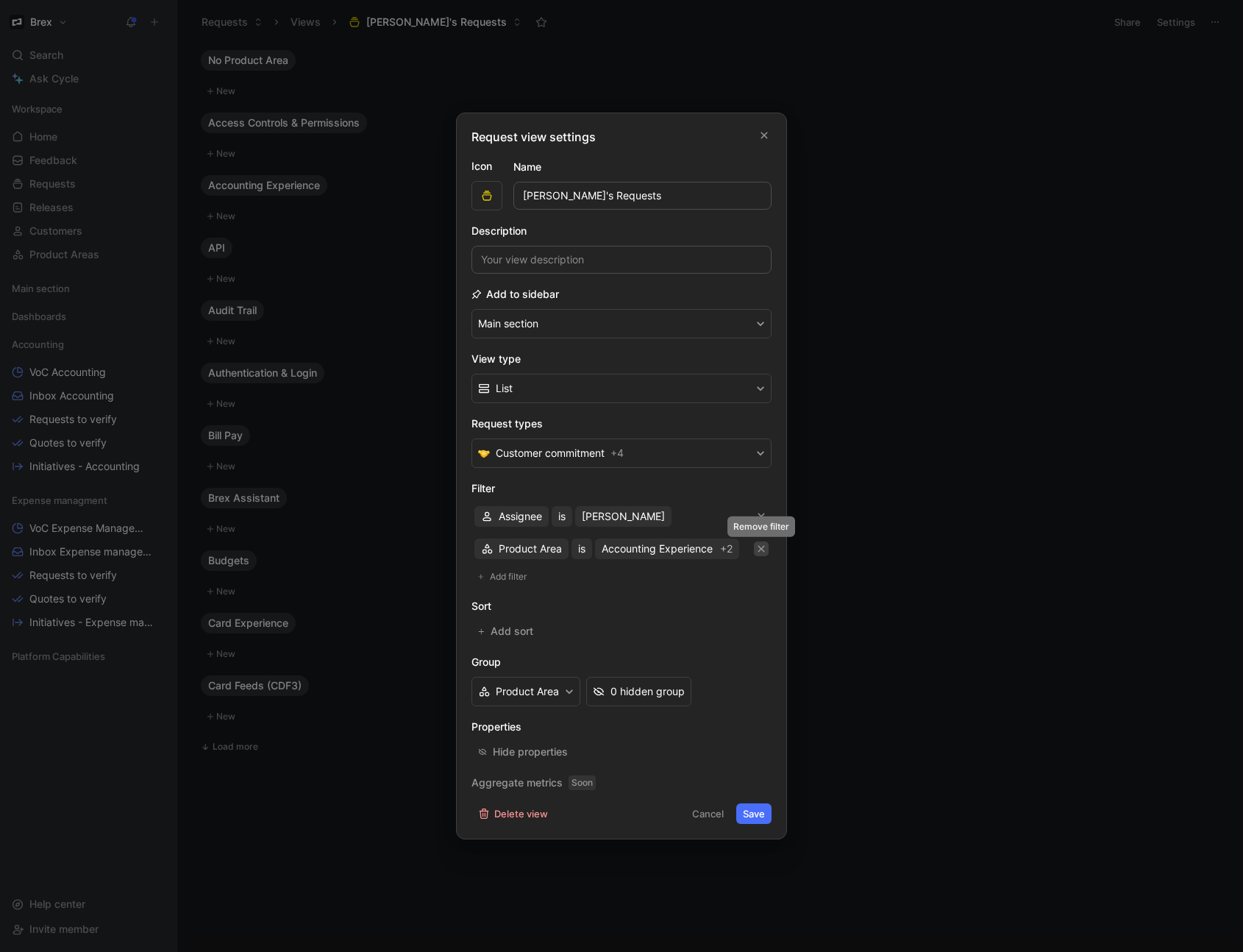
click at [757, 549] on icon "button" at bounding box center [761, 549] width 9 height 9
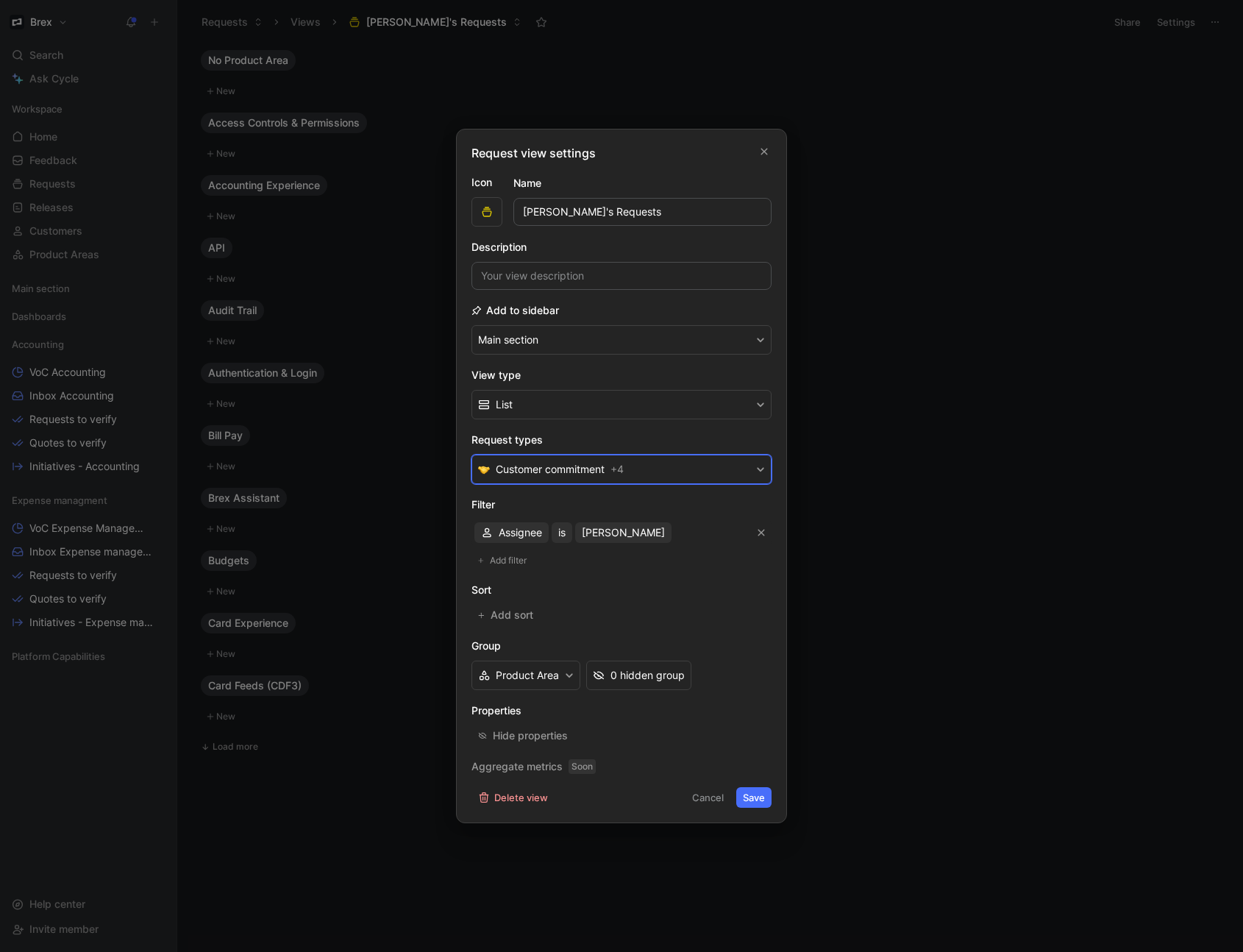
click at [691, 476] on button "Customer commitment + 4" at bounding box center [622, 469] width 300 height 30
click at [544, 672] on button "Product Area" at bounding box center [526, 676] width 109 height 30
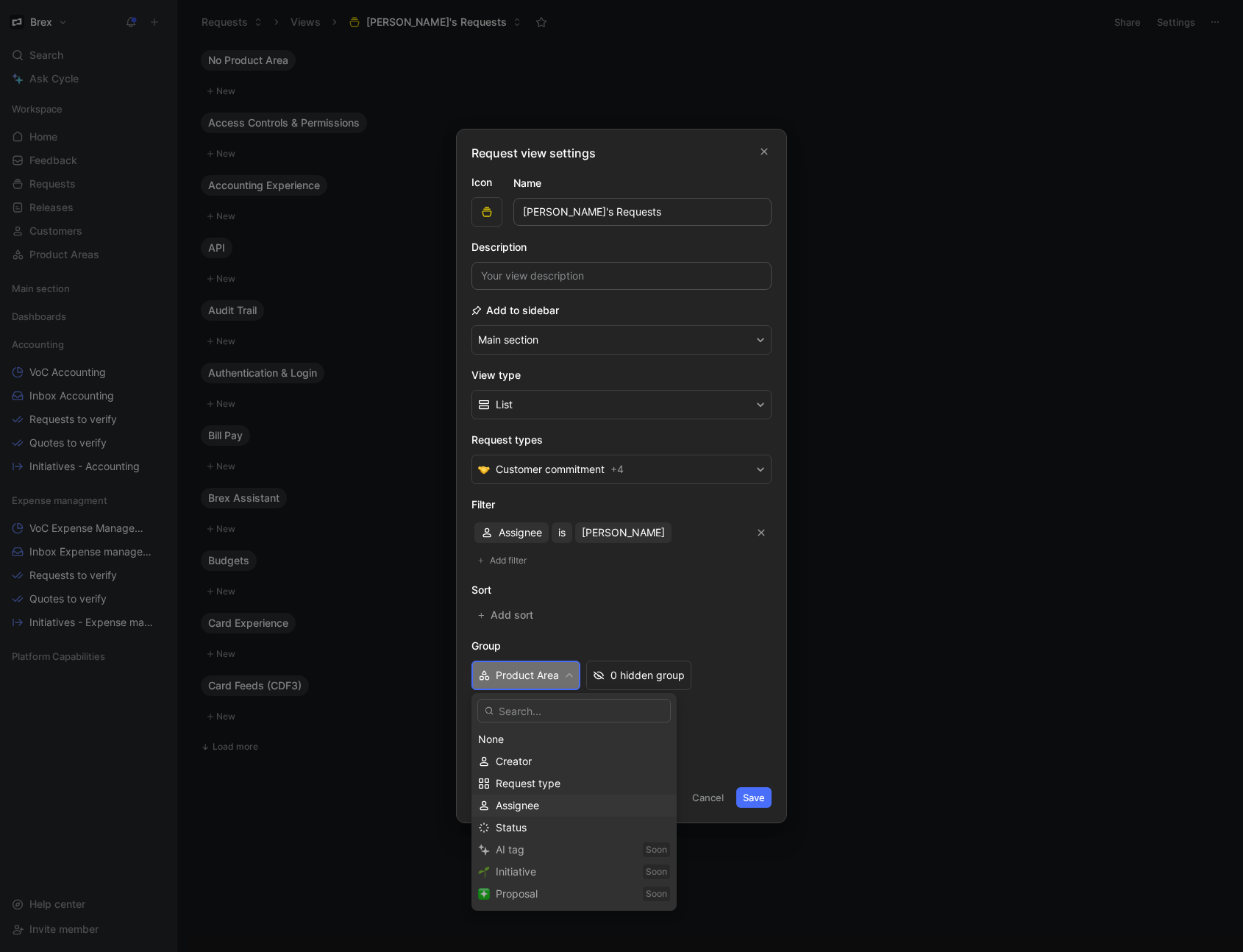
click at [535, 785] on span "Request type" at bounding box center [528, 783] width 64 height 12
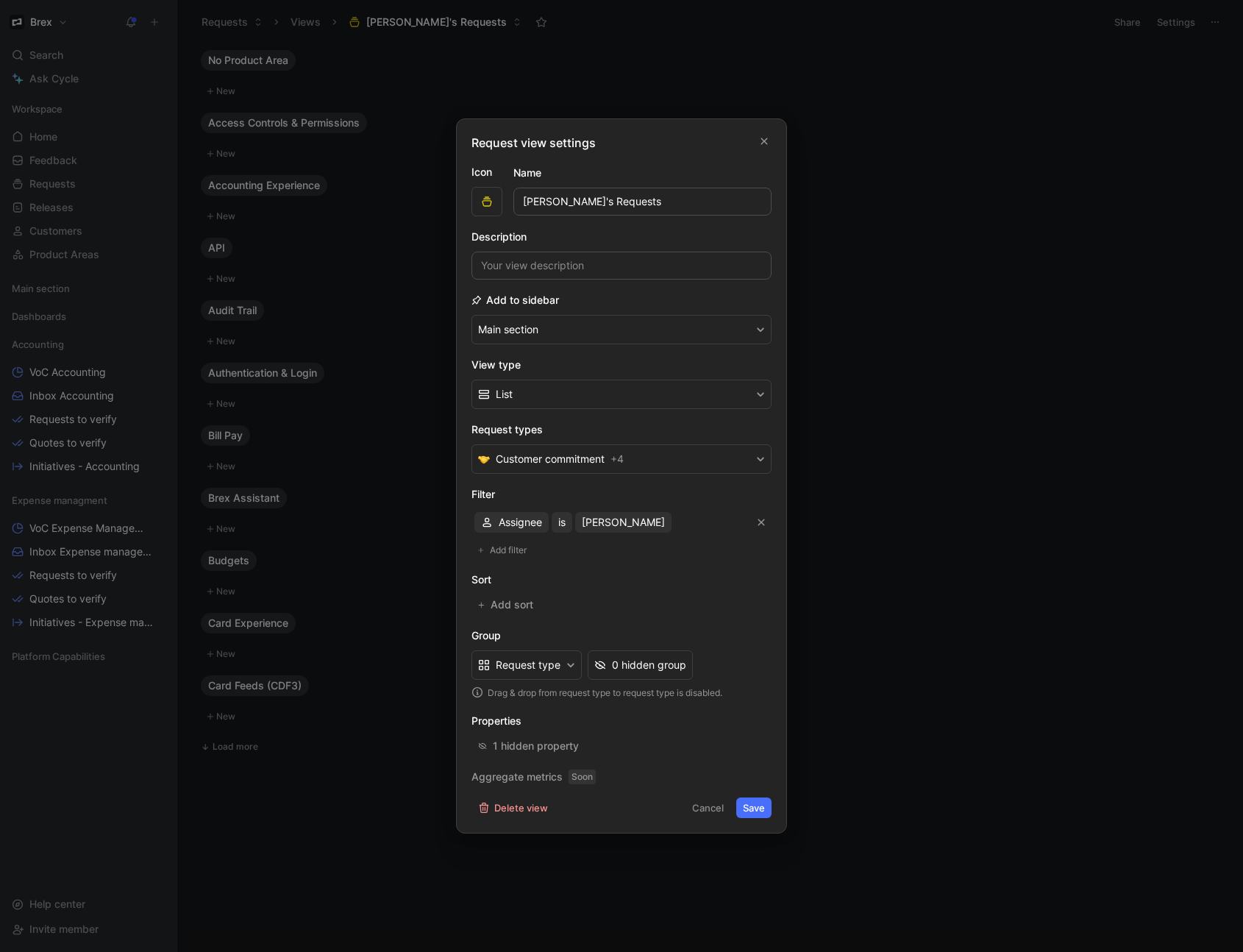
click at [754, 804] on button "Save" at bounding box center [754, 808] width 35 height 21
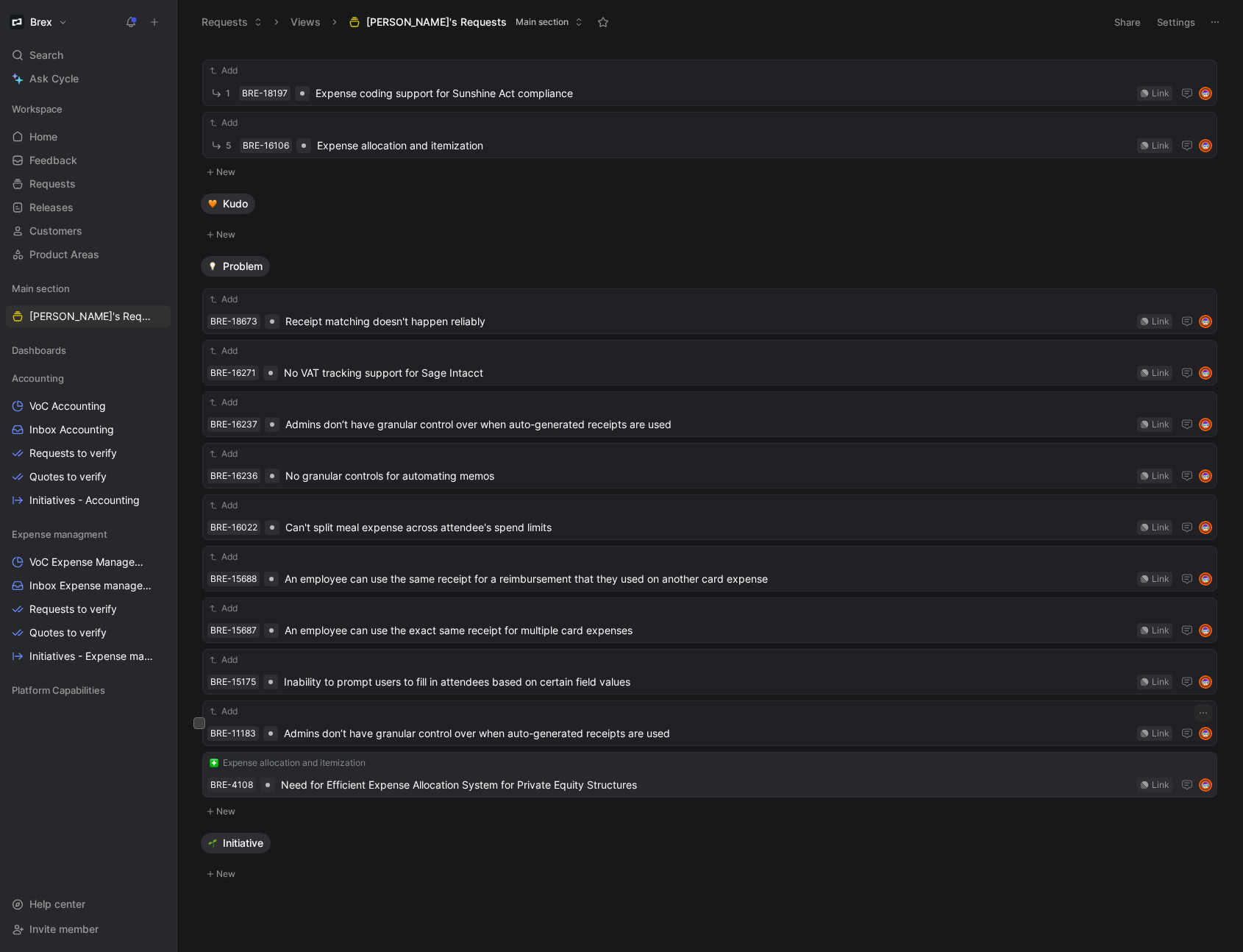
scroll to position [88, 0]
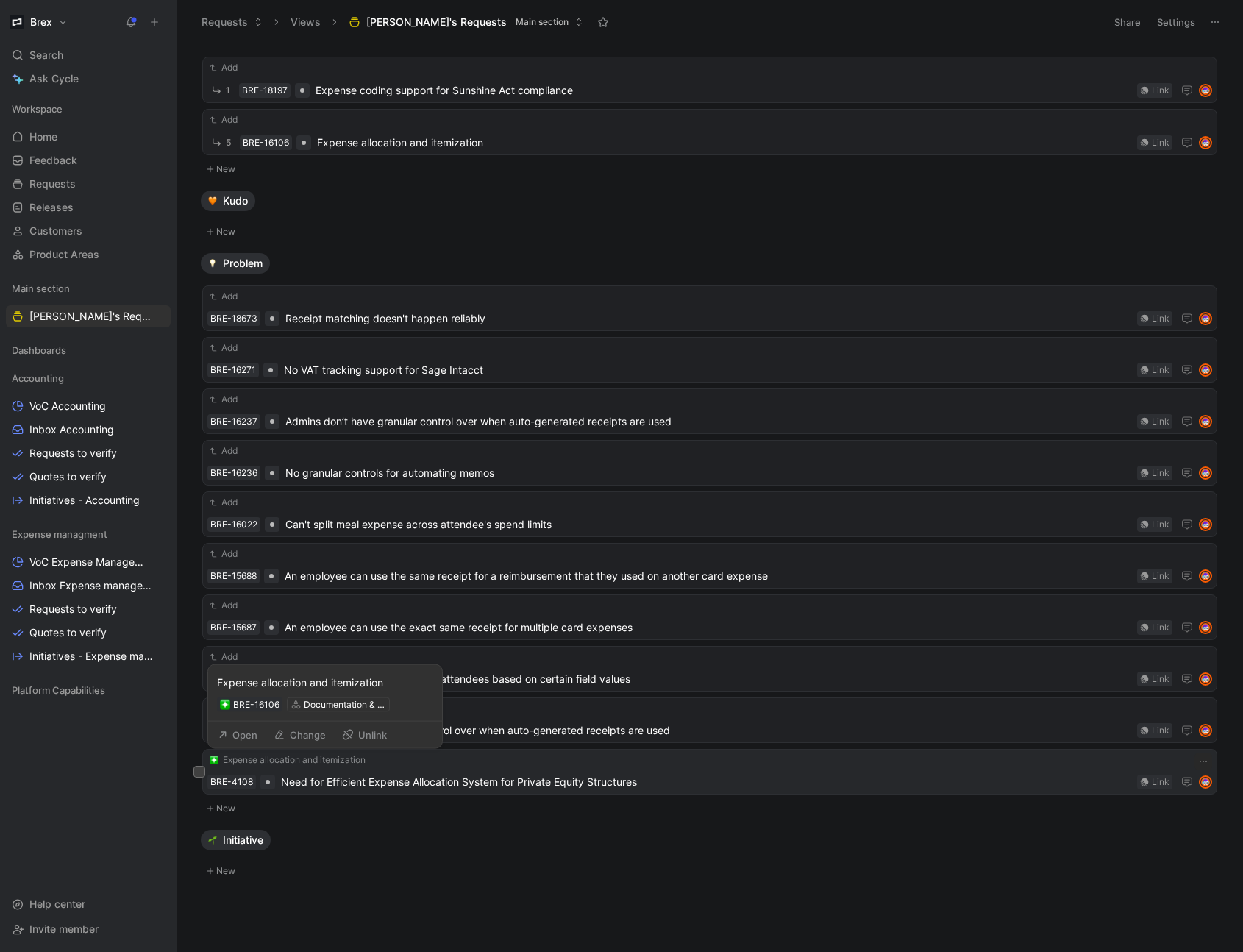
click at [308, 757] on span "Expense allocation and itemization" at bounding box center [294, 760] width 143 height 15
click at [250, 735] on button "Open" at bounding box center [238, 733] width 53 height 21
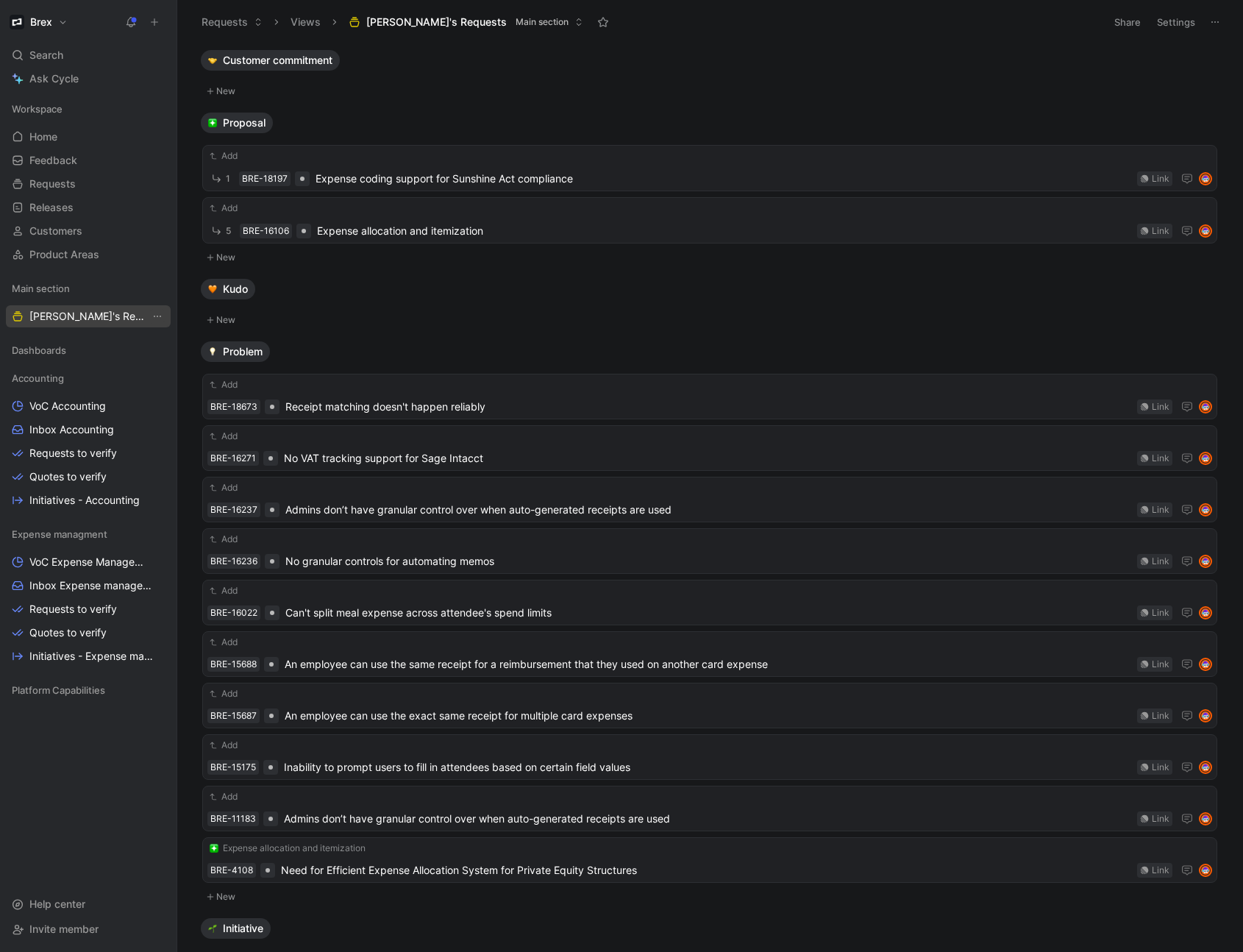
click at [156, 323] on button "View actions" at bounding box center [158, 317] width 15 height 15
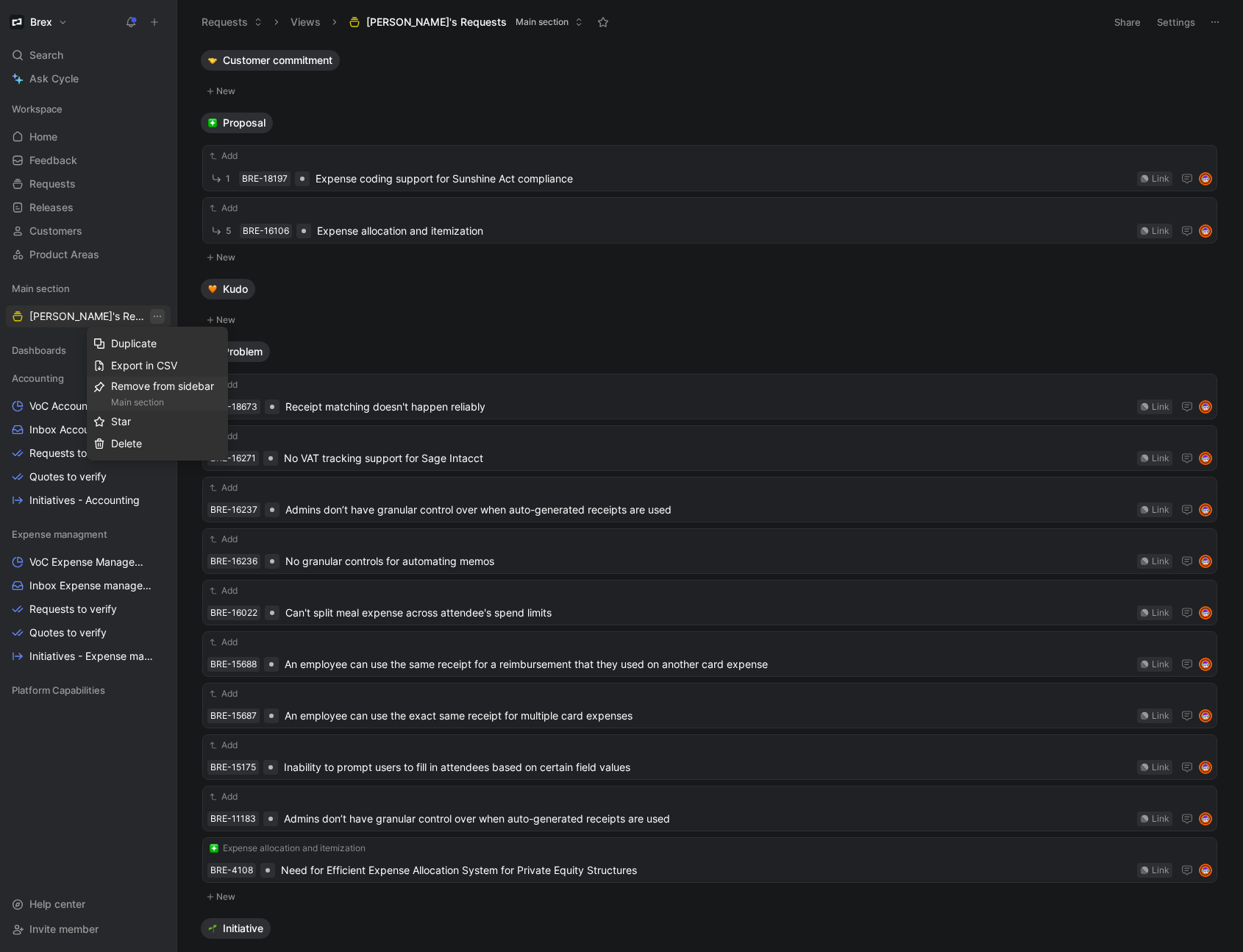
click at [194, 396] on div "Main section" at bounding box center [167, 403] width 111 height 15
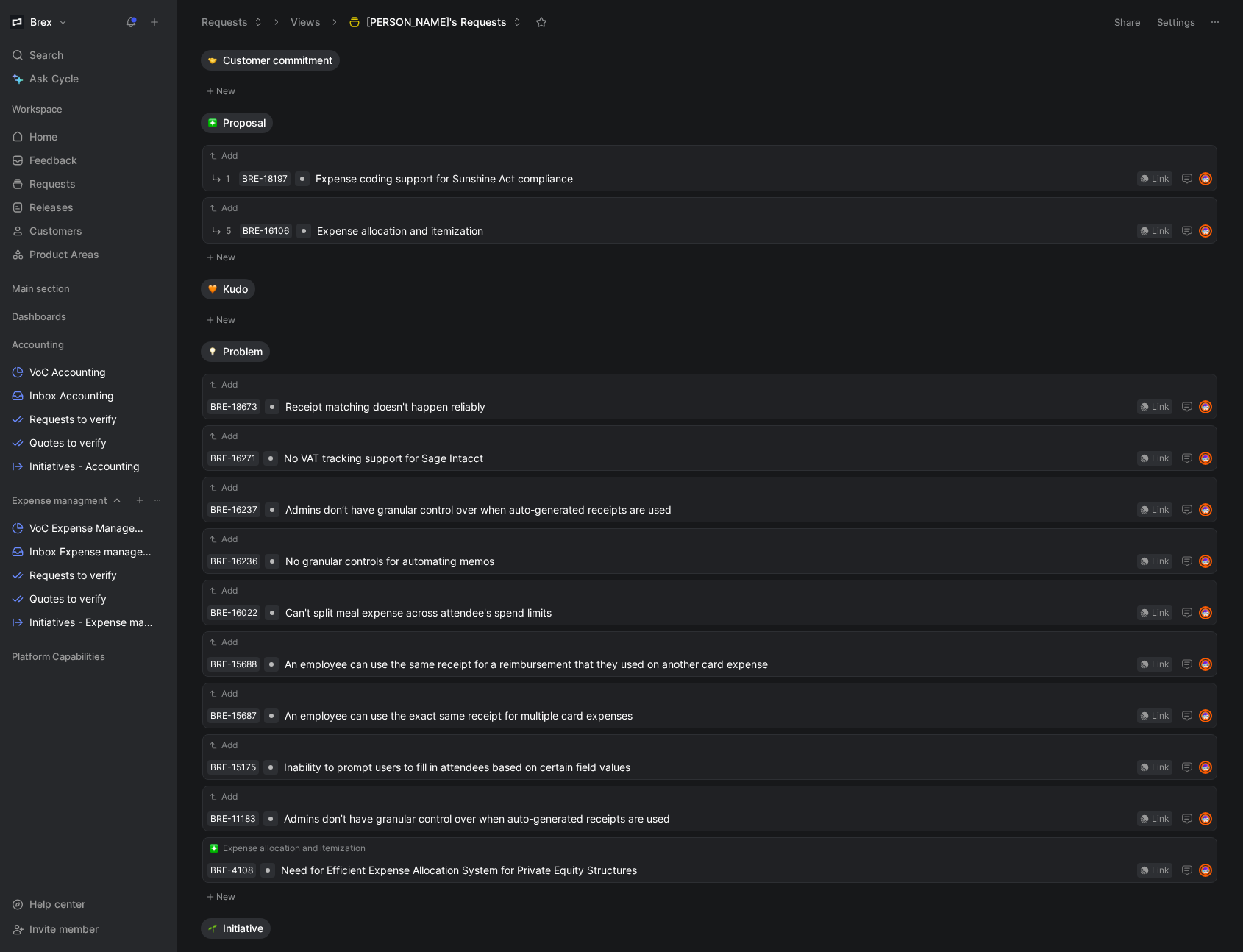
click at [154, 501] on icon at bounding box center [157, 500] width 9 height 9
click at [119, 502] on icon at bounding box center [117, 500] width 10 height 10
click at [161, 501] on icon at bounding box center [157, 500] width 9 height 9
click at [139, 502] on use "button" at bounding box center [139, 500] width 6 height 6
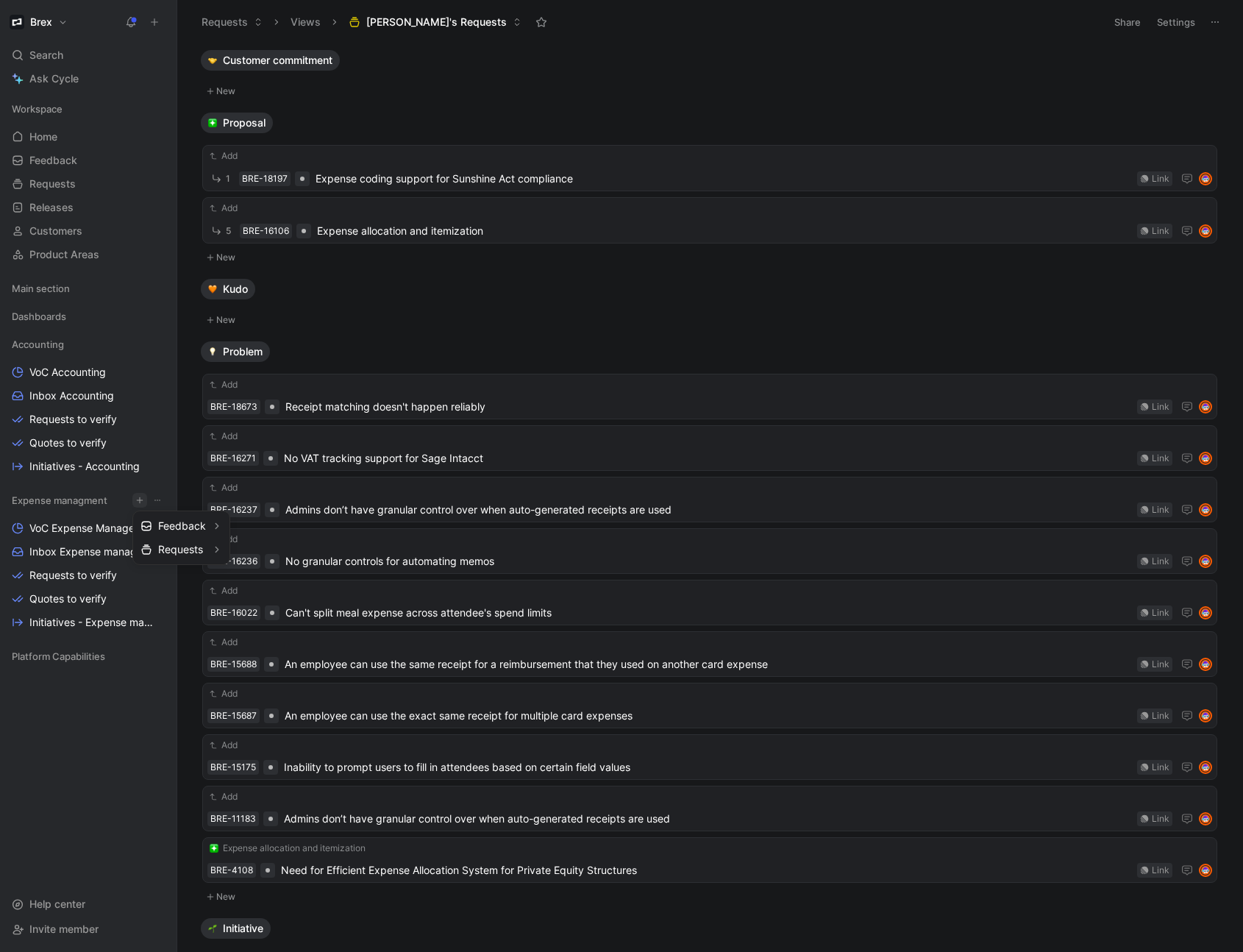
click at [680, 276] on div at bounding box center [621, 476] width 1243 height 952
click at [618, 442] on div "Add" at bounding box center [709, 436] width 1005 height 15
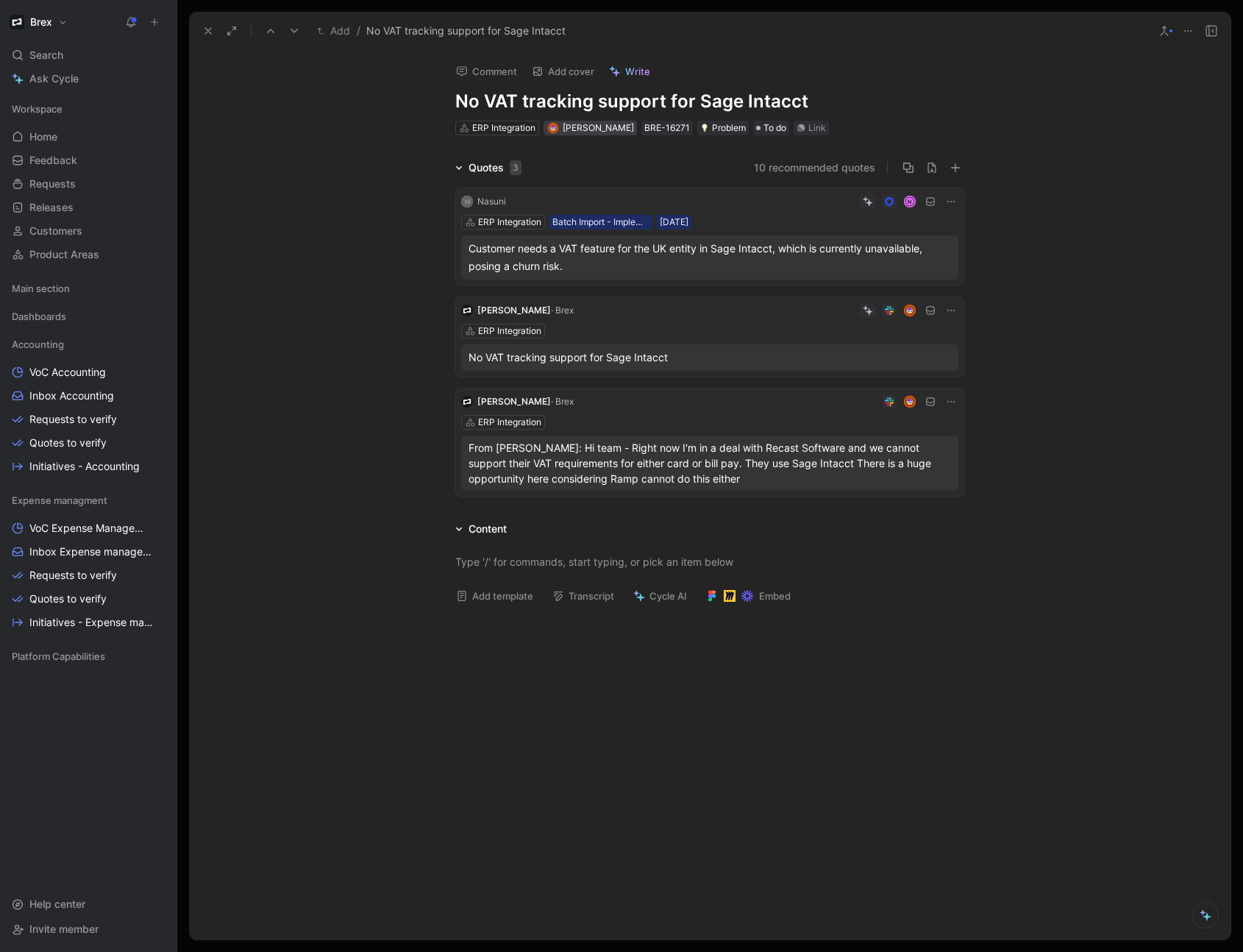
click at [589, 133] on div "[PERSON_NAME]" at bounding box center [598, 128] width 71 height 15
type input "wil"
click at [635, 202] on div "Wil son Jian" at bounding box center [655, 206] width 168 height 17
click at [207, 32] on icon at bounding box center [208, 31] width 12 height 12
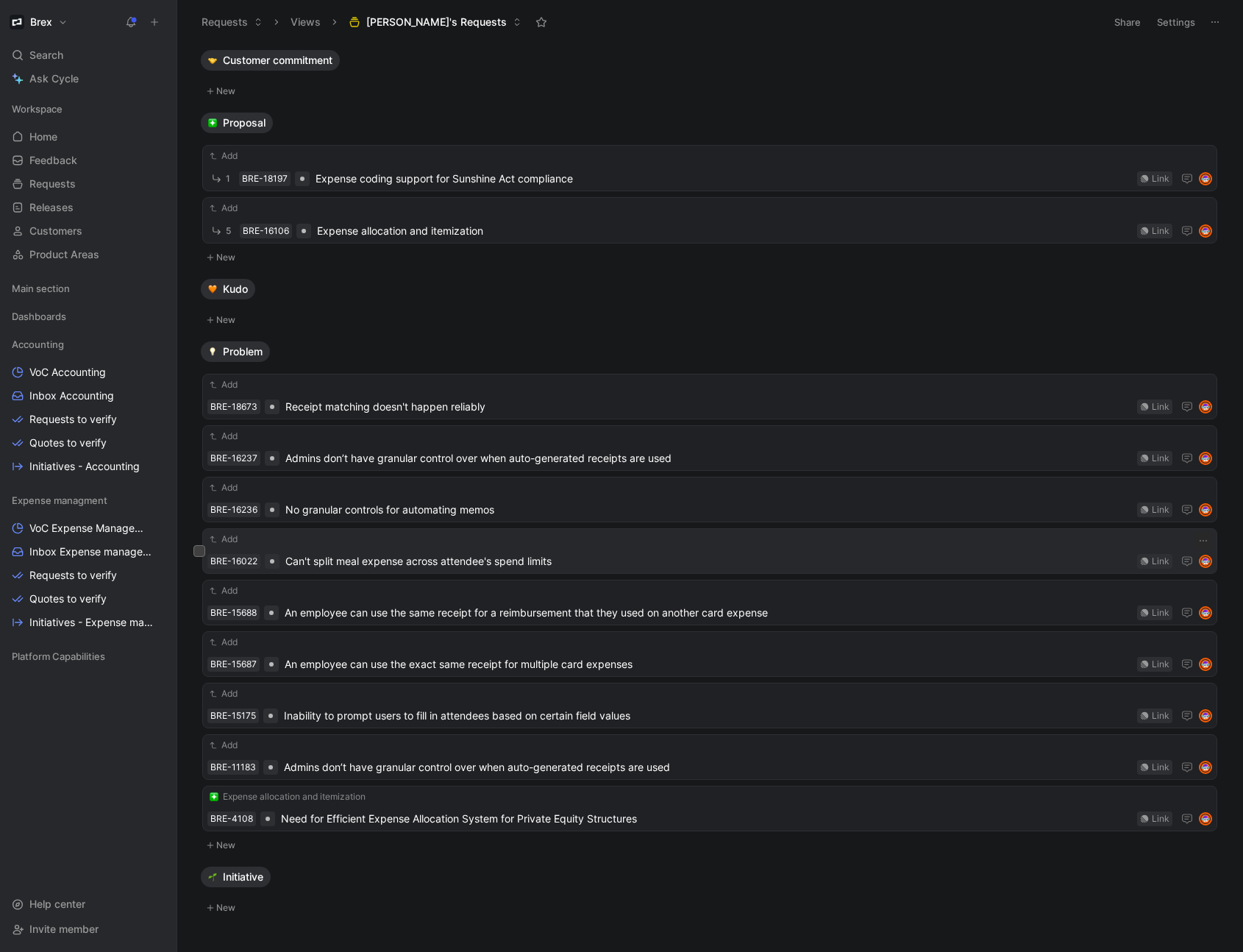
click at [576, 563] on span "Can't split meal expense across attendee's spend limits" at bounding box center [708, 561] width 845 height 17
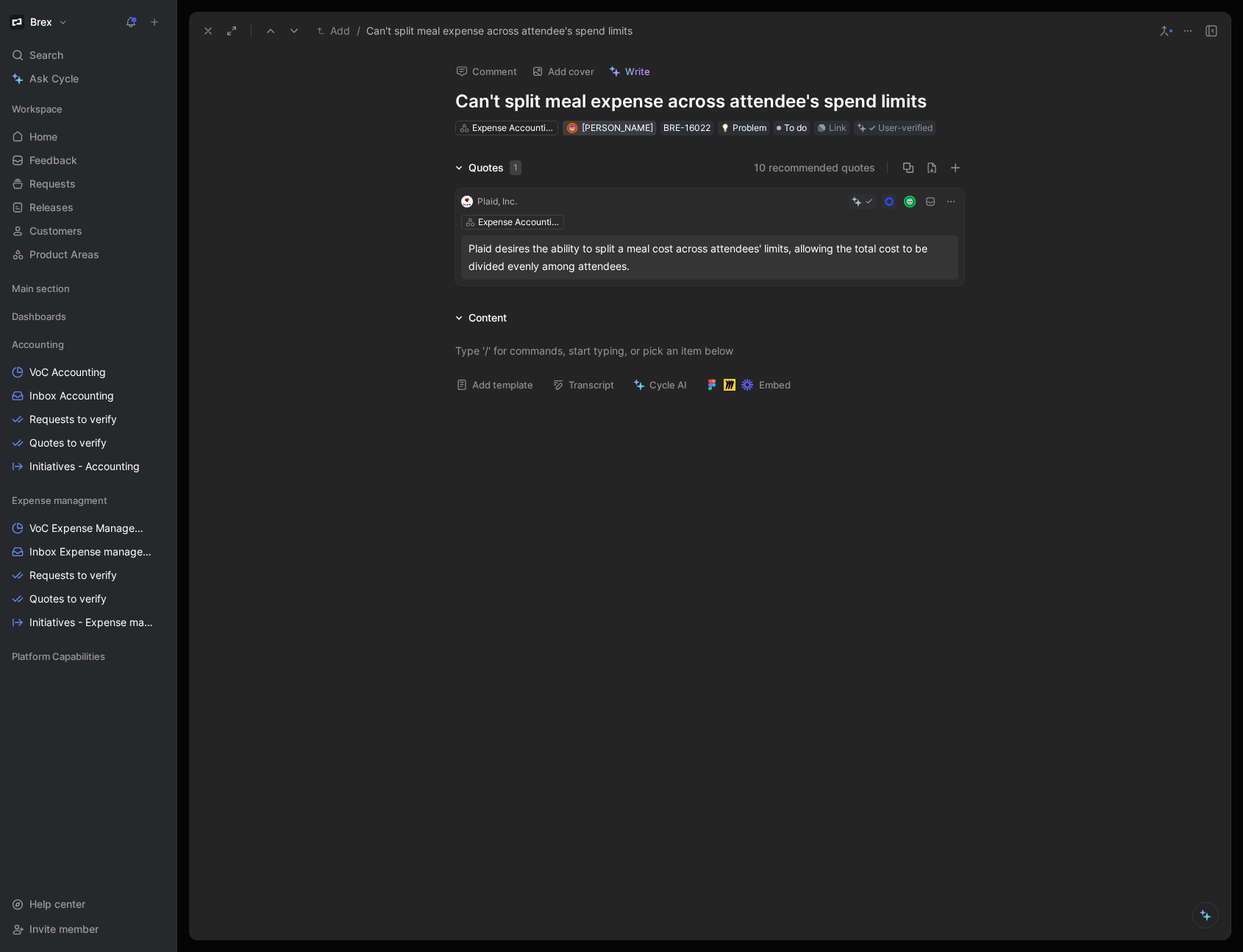
click at [611, 133] on span "[PERSON_NAME]" at bounding box center [617, 127] width 71 height 11
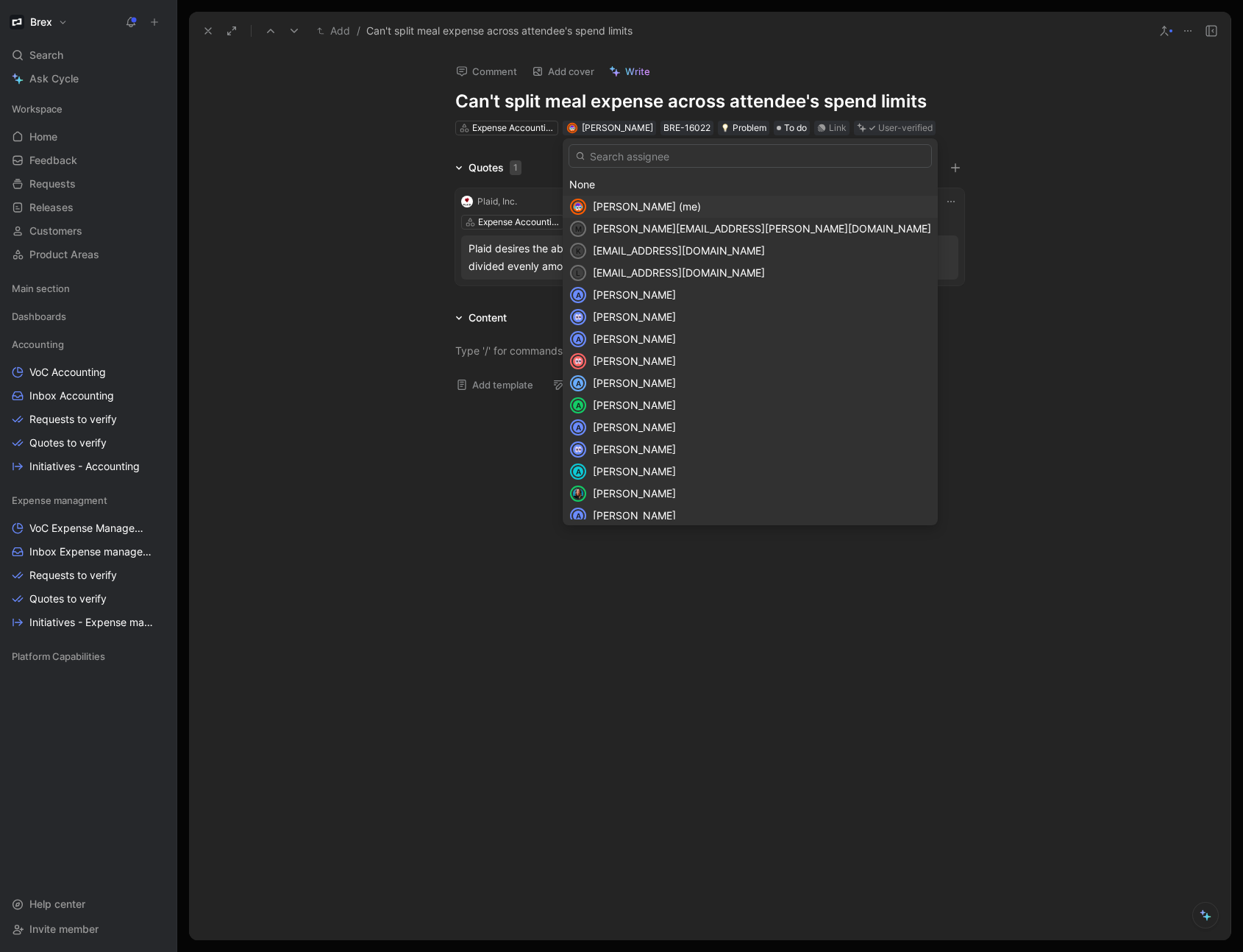
click at [690, 209] on div "[PERSON_NAME] (me)" at bounding box center [762, 206] width 338 height 17
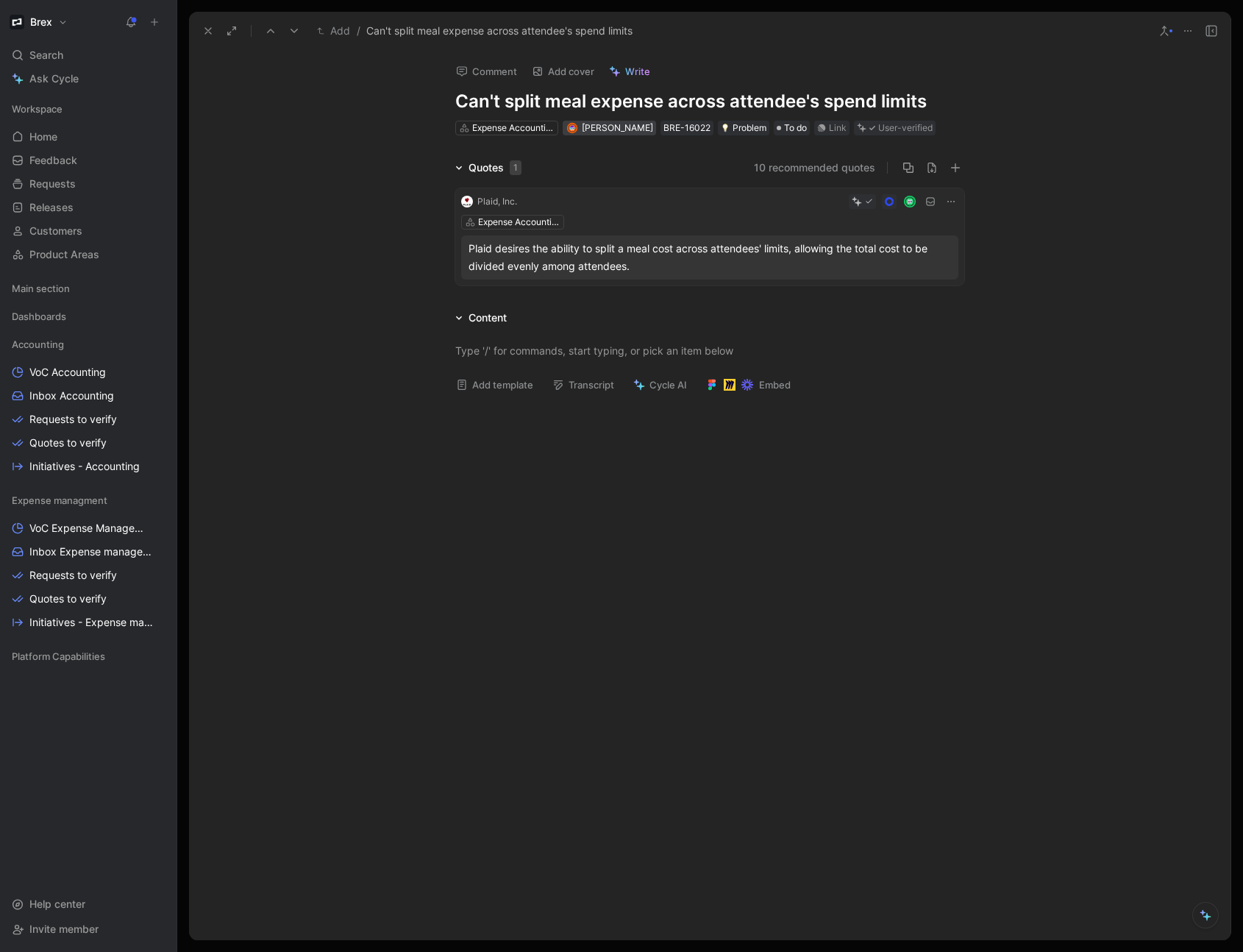
click at [615, 134] on div "[PERSON_NAME]" at bounding box center [617, 128] width 71 height 15
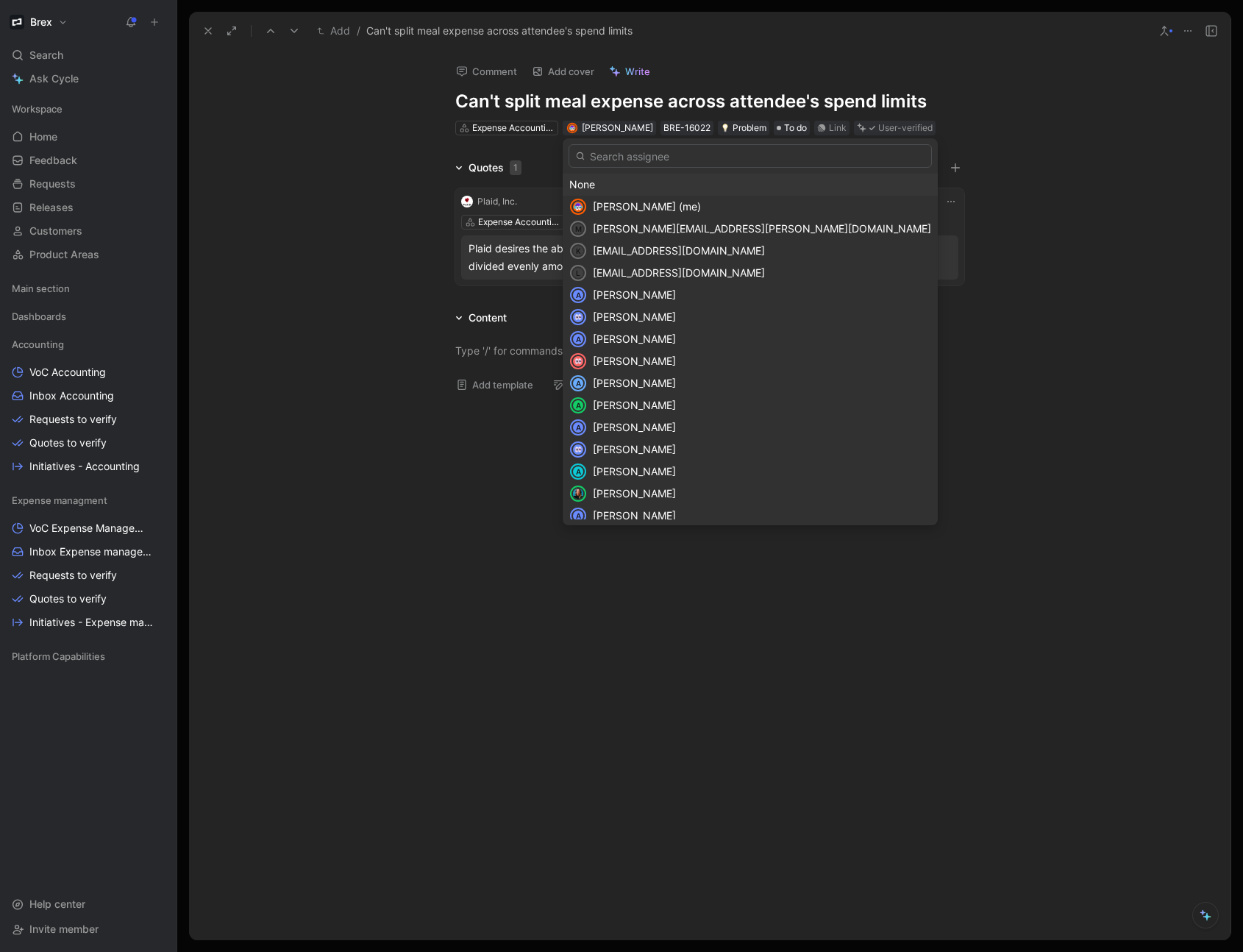
click at [601, 181] on div "None" at bounding box center [750, 184] width 362 height 17
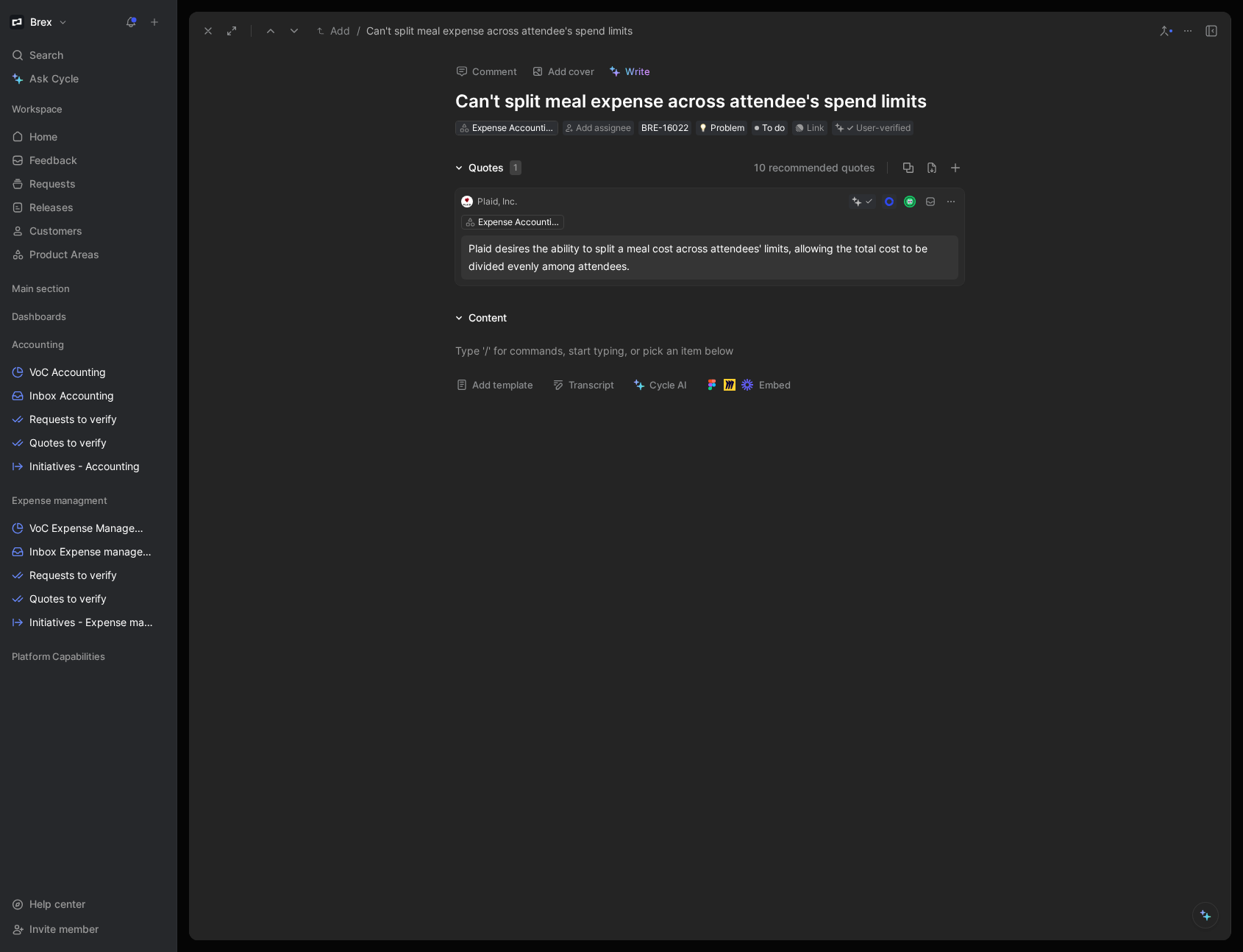
click at [528, 131] on div "Expense Accounting" at bounding box center [513, 128] width 82 height 15
type input "p"
type input "s"
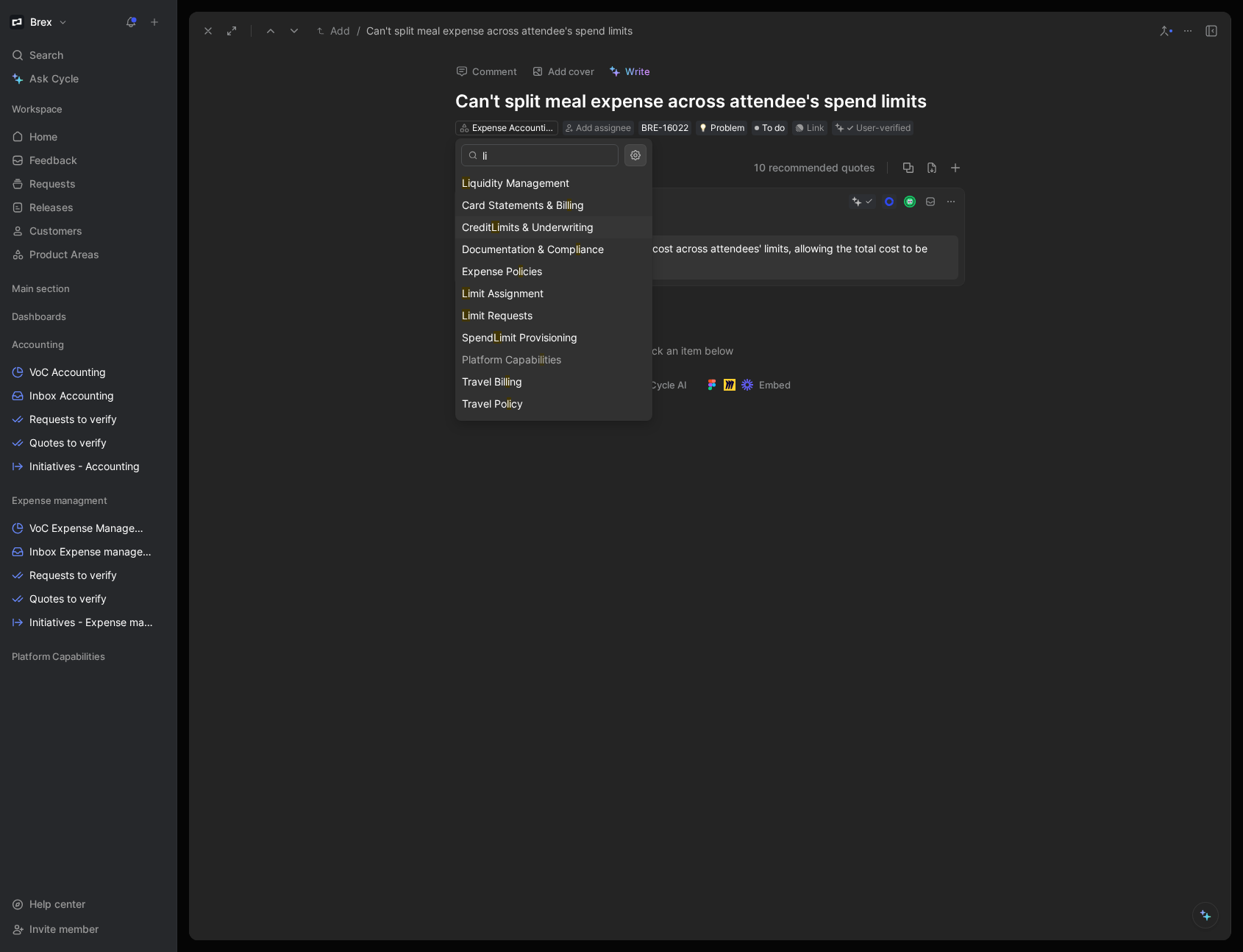
type input "l"
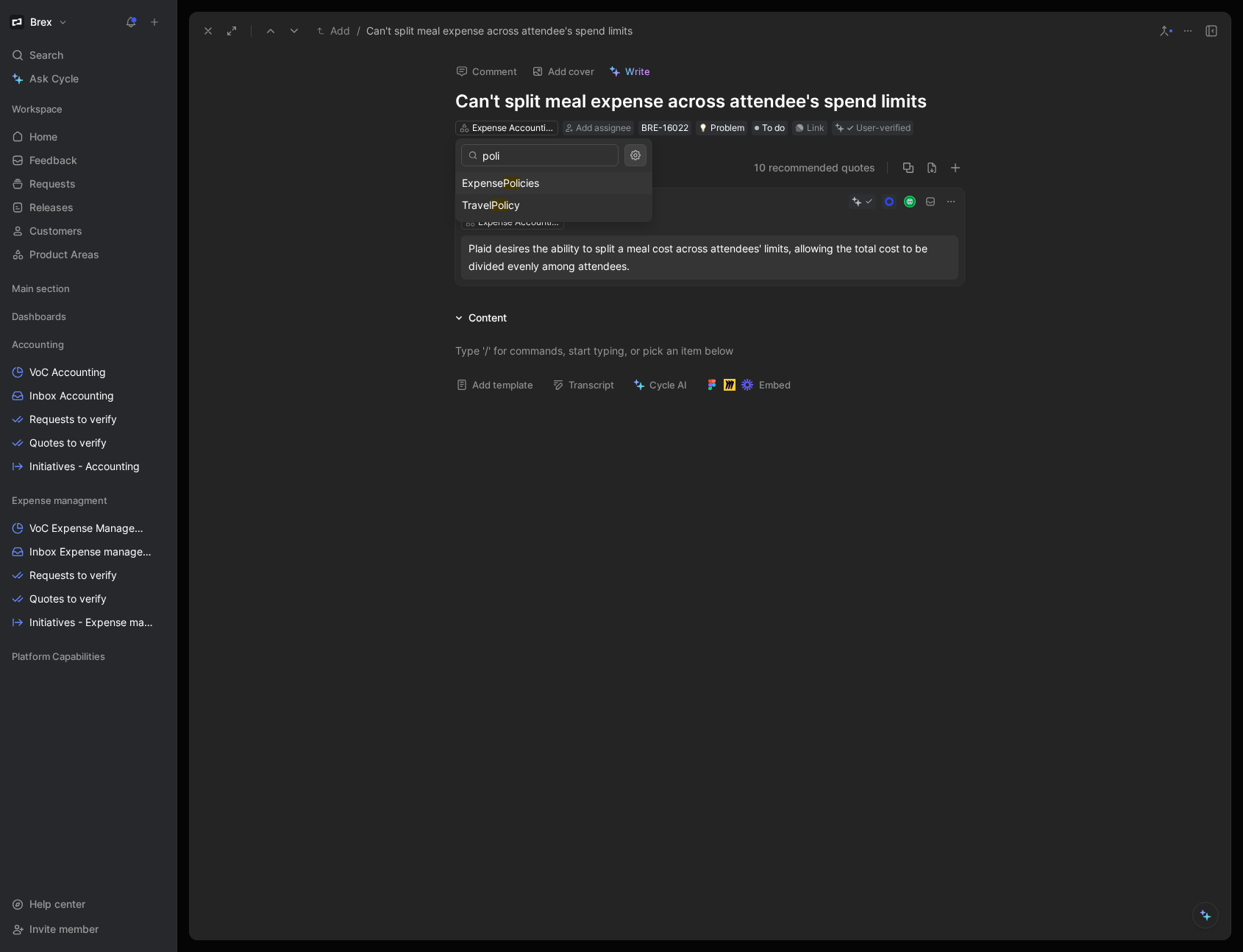
type input "poli"
click at [549, 179] on div "Expense Poli cies" at bounding box center [553, 182] width 184 height 17
click at [211, 30] on icon at bounding box center [208, 31] width 12 height 12
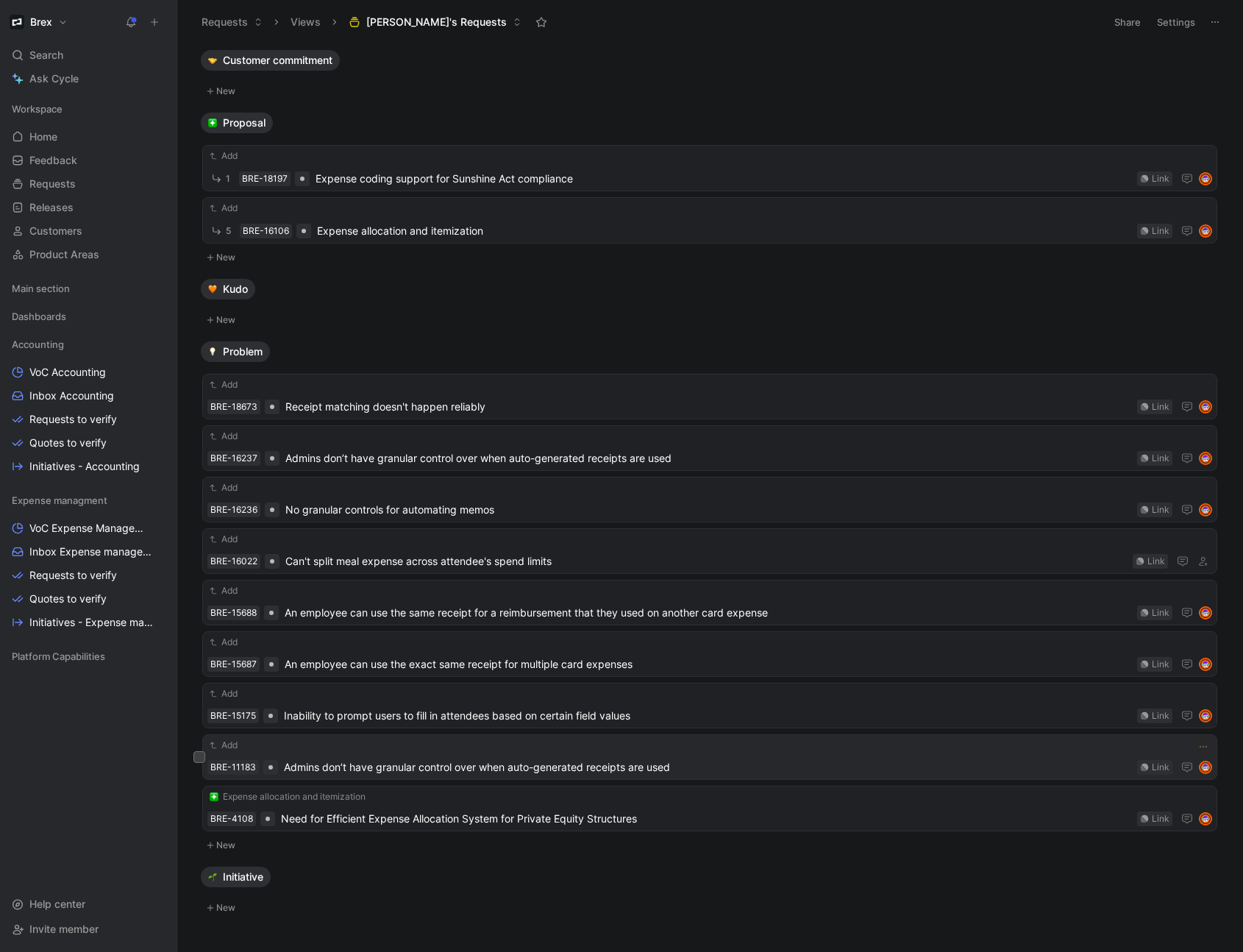
click at [980, 764] on span "Admins don’t have granular control over when auto-generated receipts are used" at bounding box center [707, 766] width 847 height 17
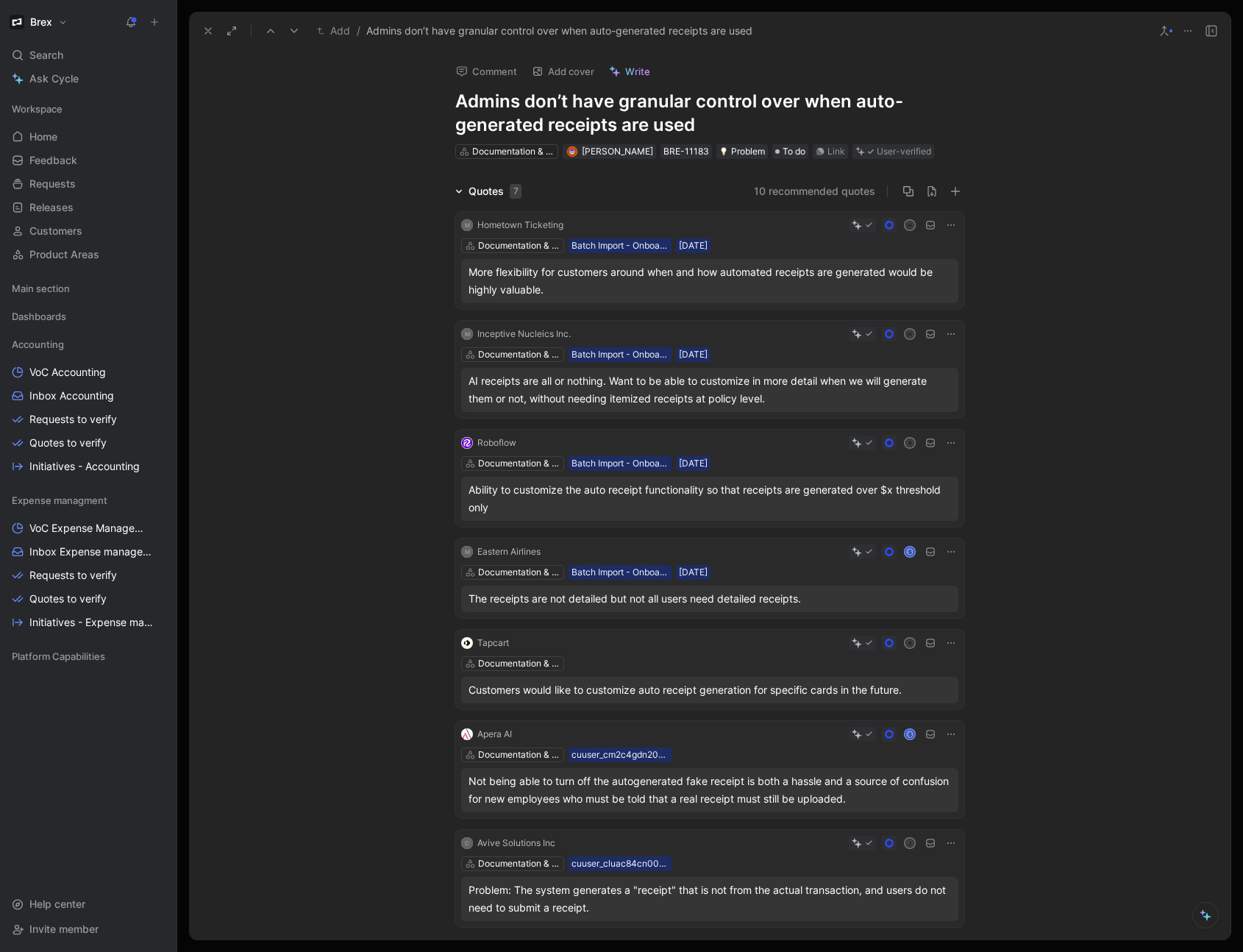
click at [1162, 35] on icon at bounding box center [1164, 31] width 12 height 12
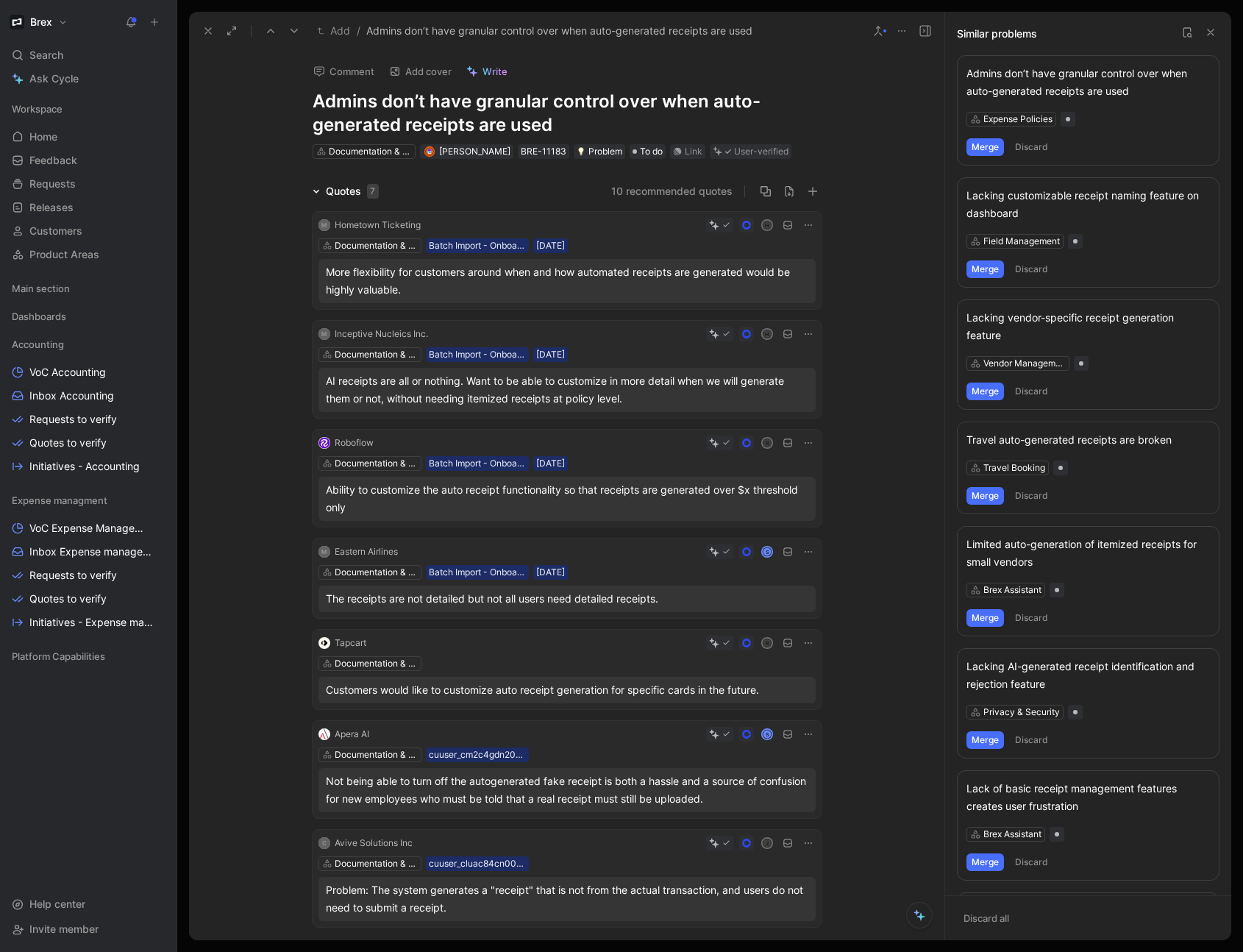
click at [985, 150] on button "Merge" at bounding box center [985, 147] width 37 height 17
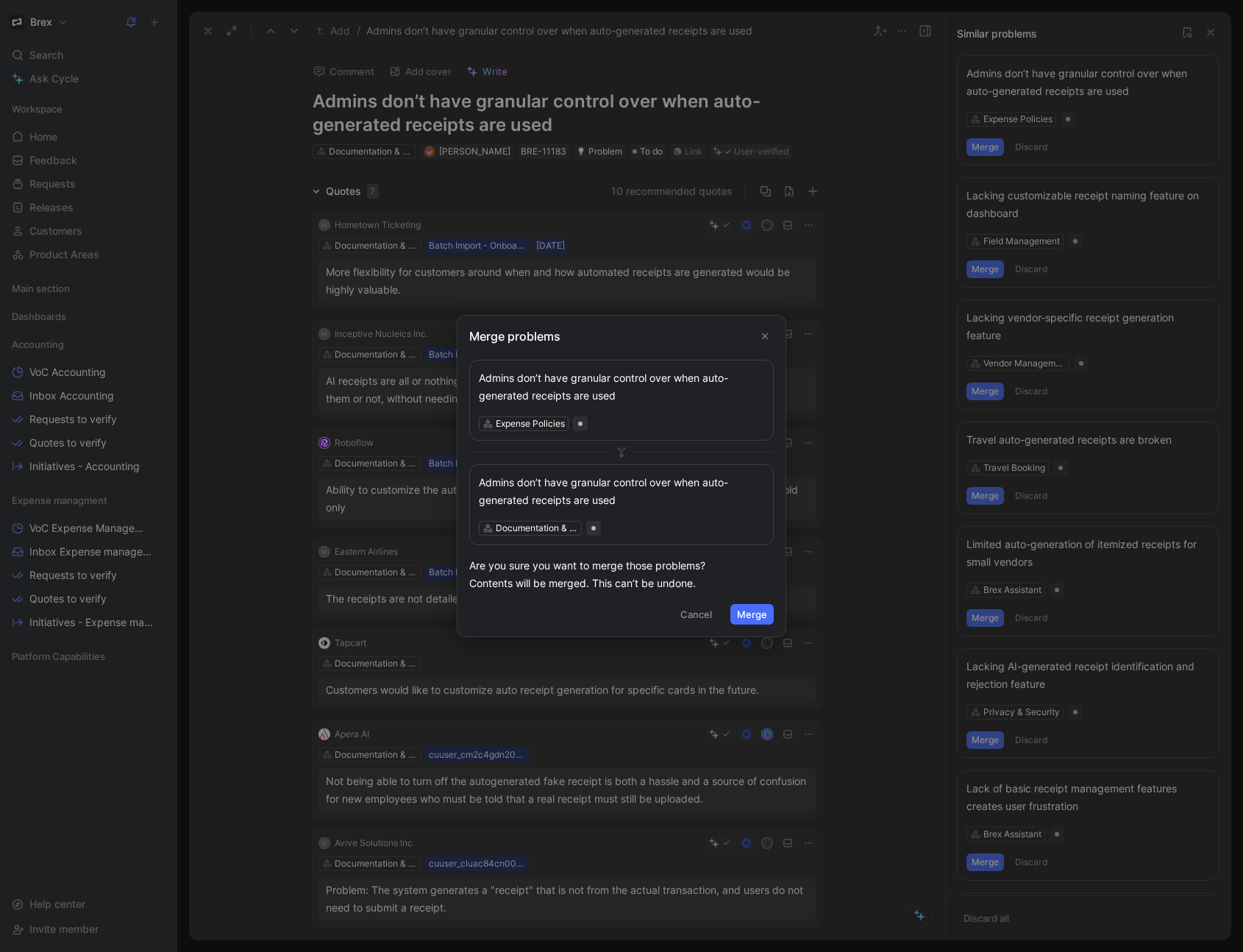
click at [731, 616] on button "Merge" at bounding box center [751, 614] width 44 height 21
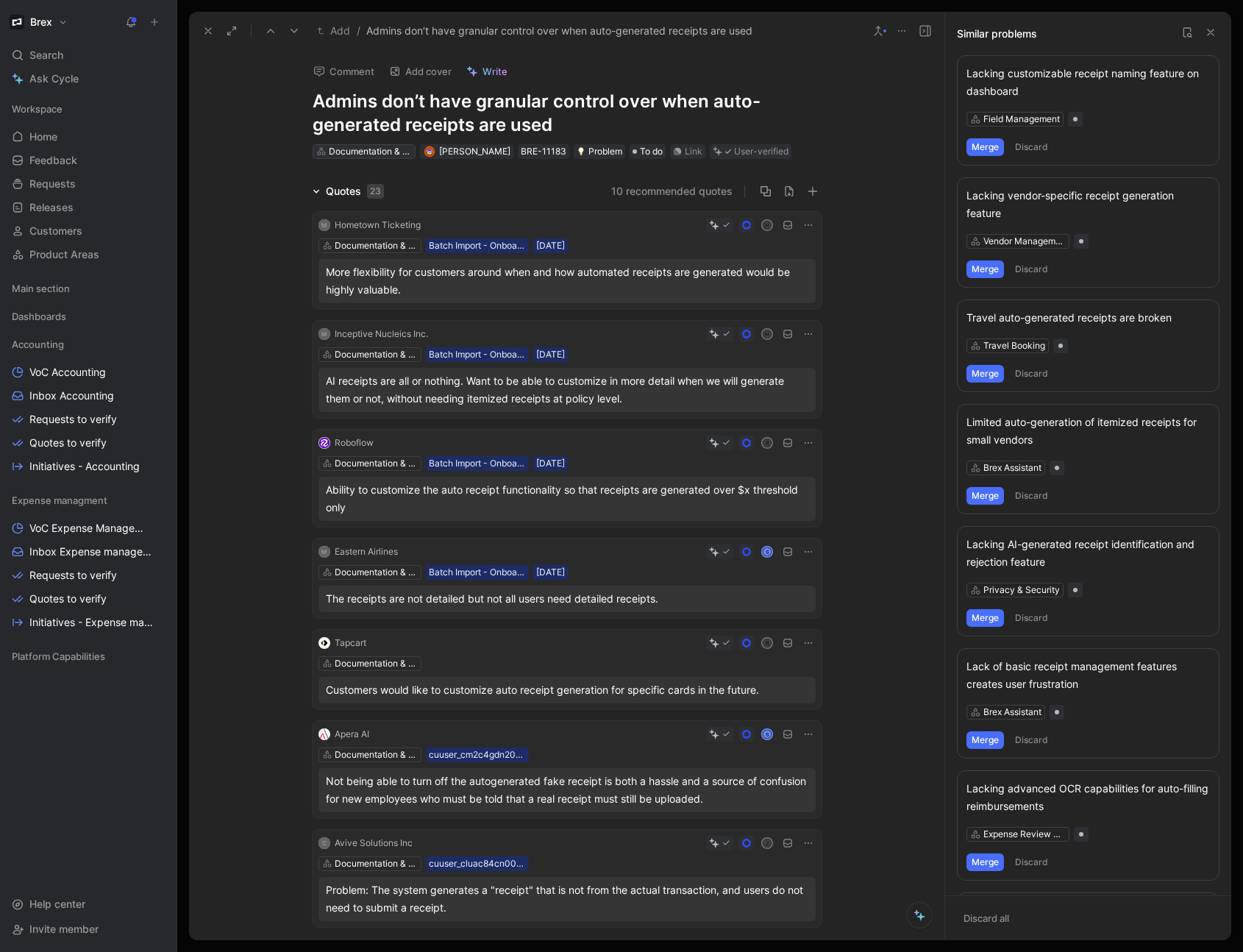
click at [362, 157] on div "Documentation & Compliance" at bounding box center [370, 152] width 82 height 15
click at [365, 153] on div "Documentation & Compliance" at bounding box center [370, 152] width 82 height 15
type input "pol"
click at [384, 209] on span "icies" at bounding box center [381, 206] width 21 height 12
click at [1214, 33] on icon at bounding box center [1211, 32] width 12 height 12
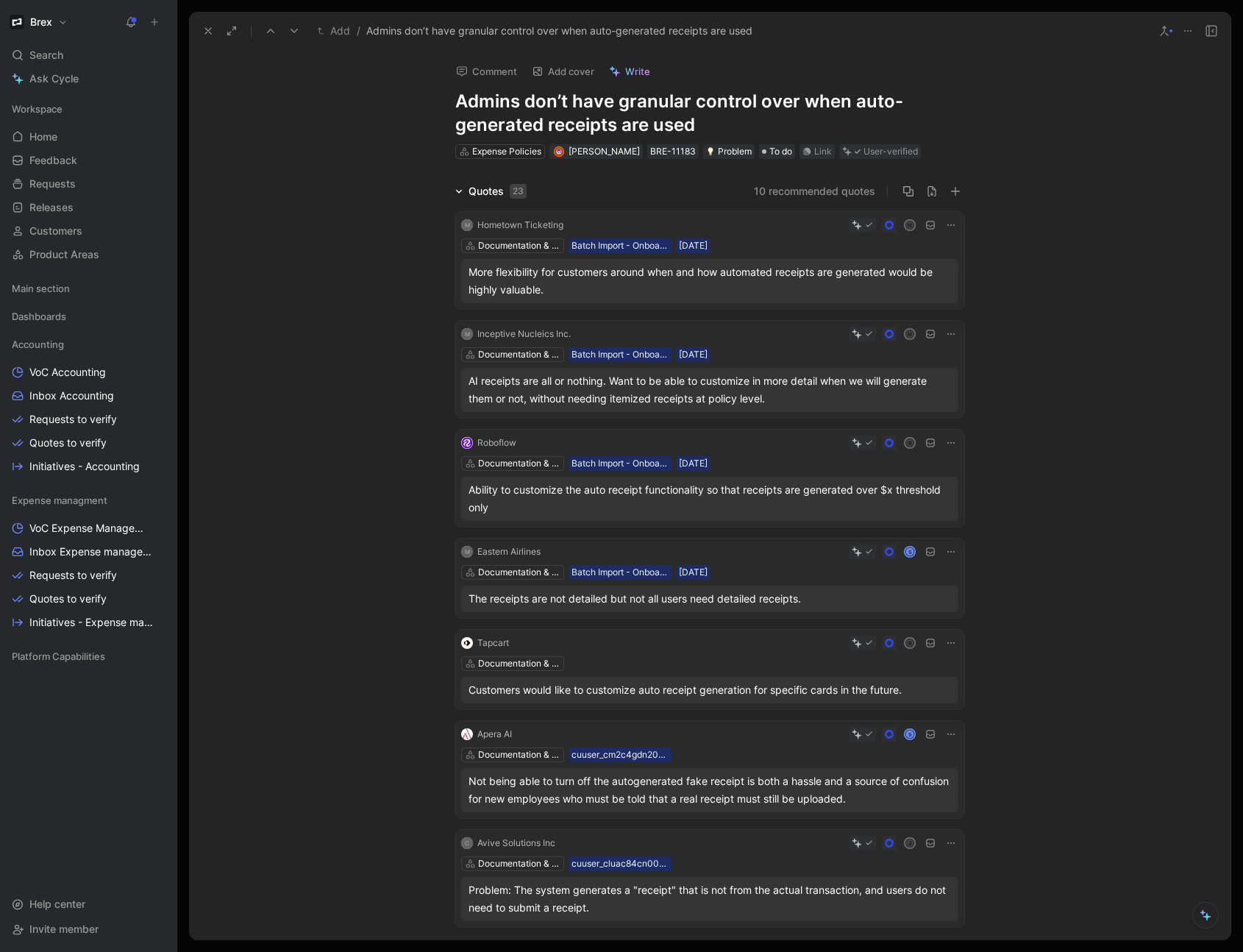
click at [205, 28] on icon at bounding box center [208, 31] width 12 height 12
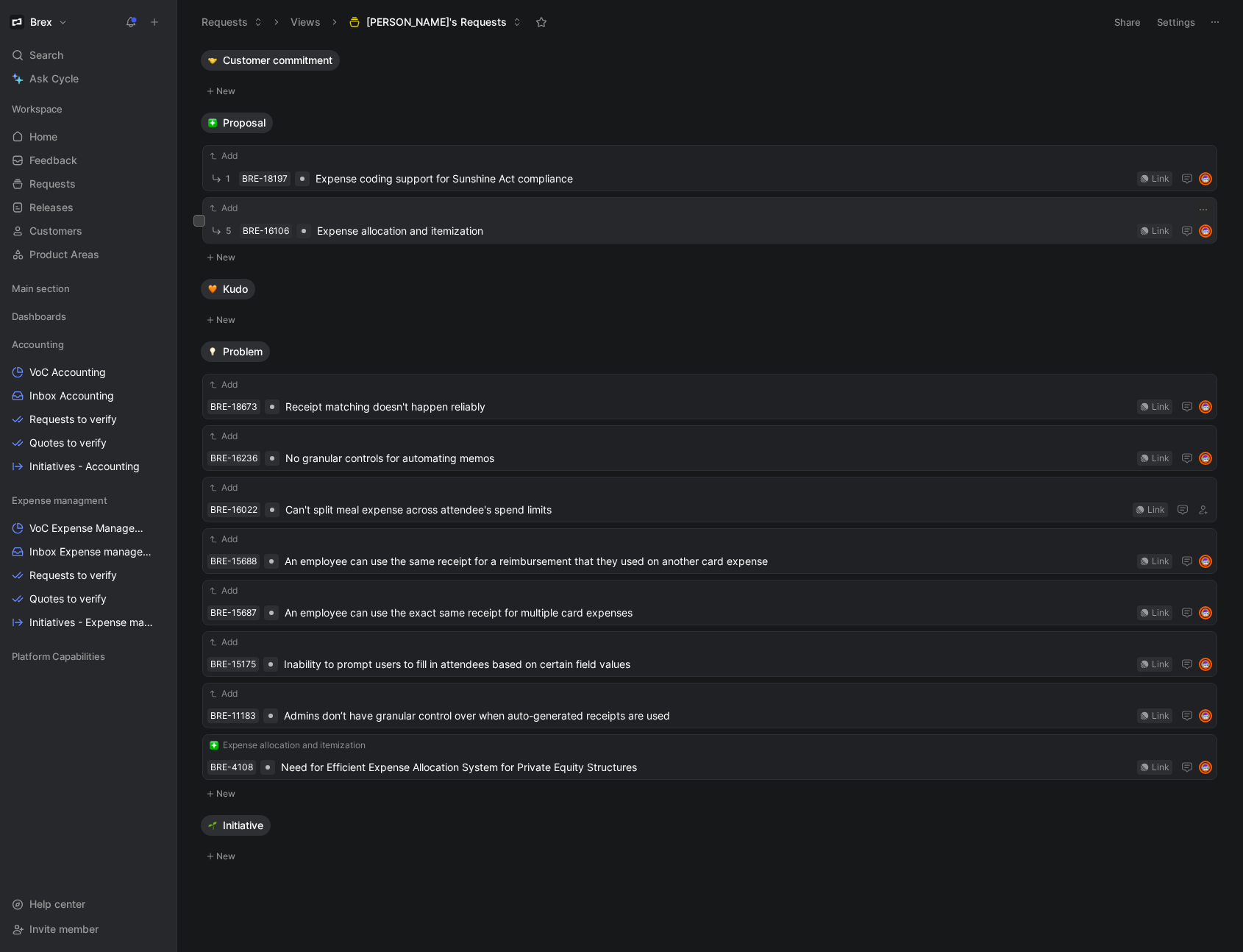
click at [384, 225] on span "Expense allocation and itemization" at bounding box center [723, 230] width 814 height 17
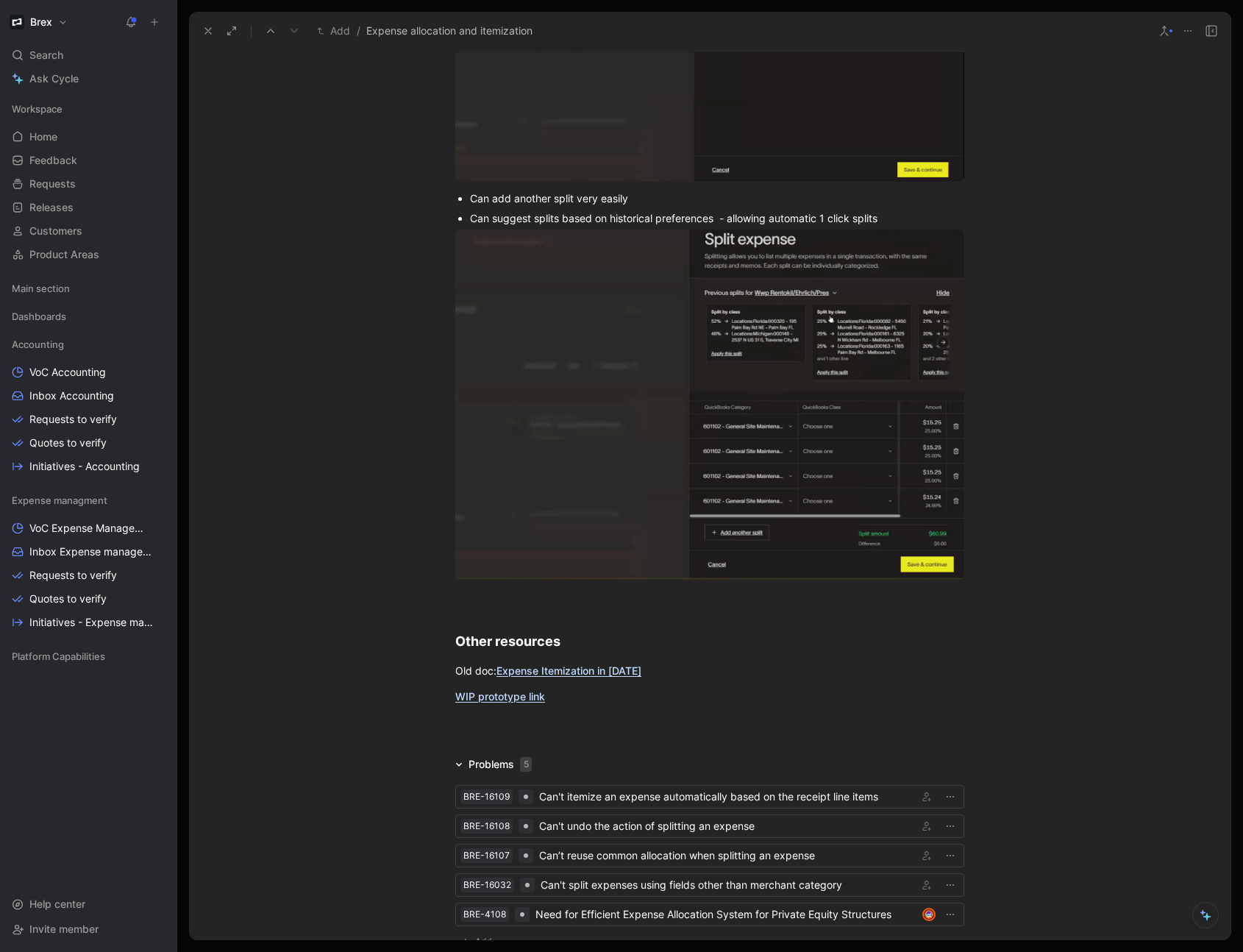
scroll to position [6539, 0]
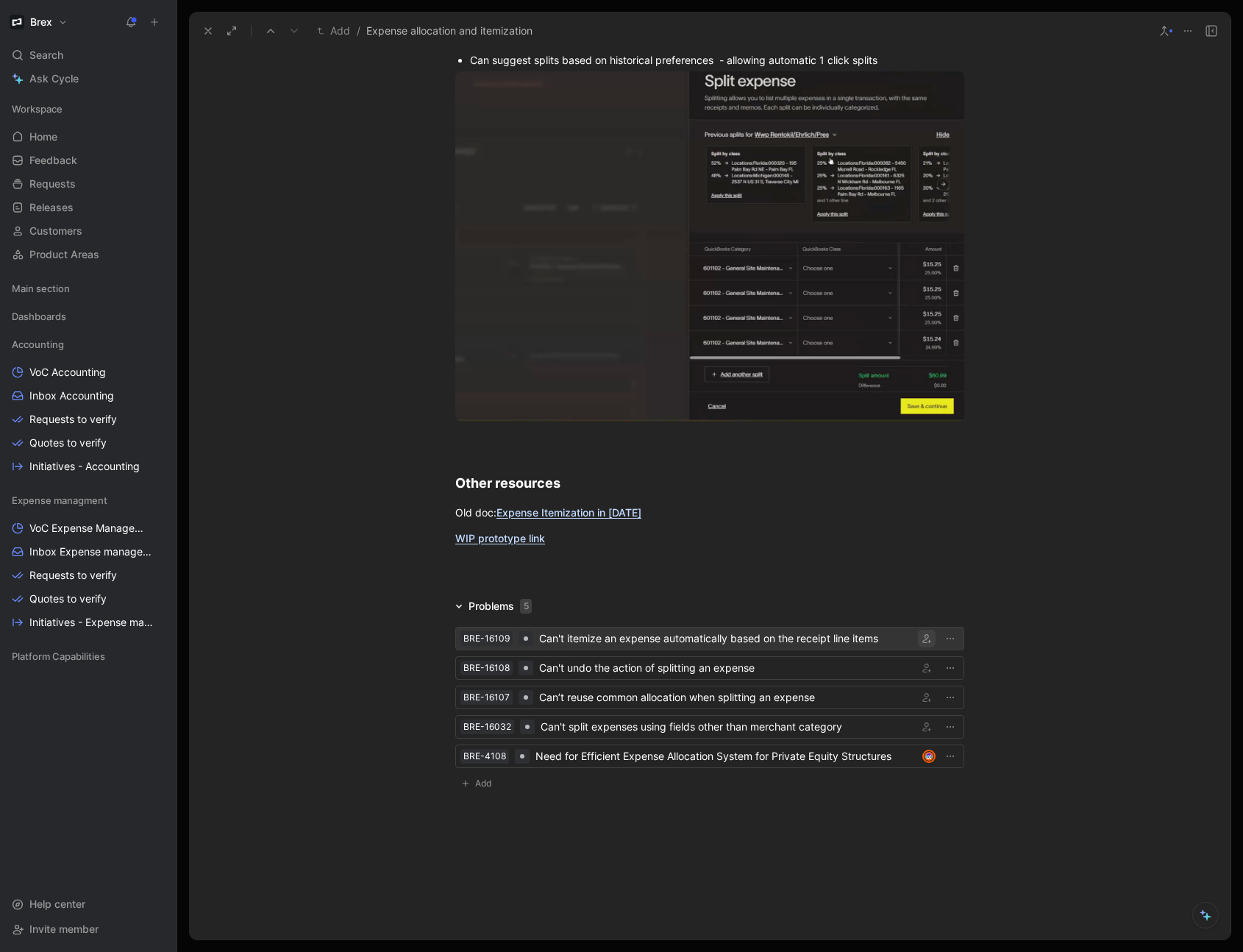
click at [925, 638] on icon "button" at bounding box center [926, 639] width 9 height 9
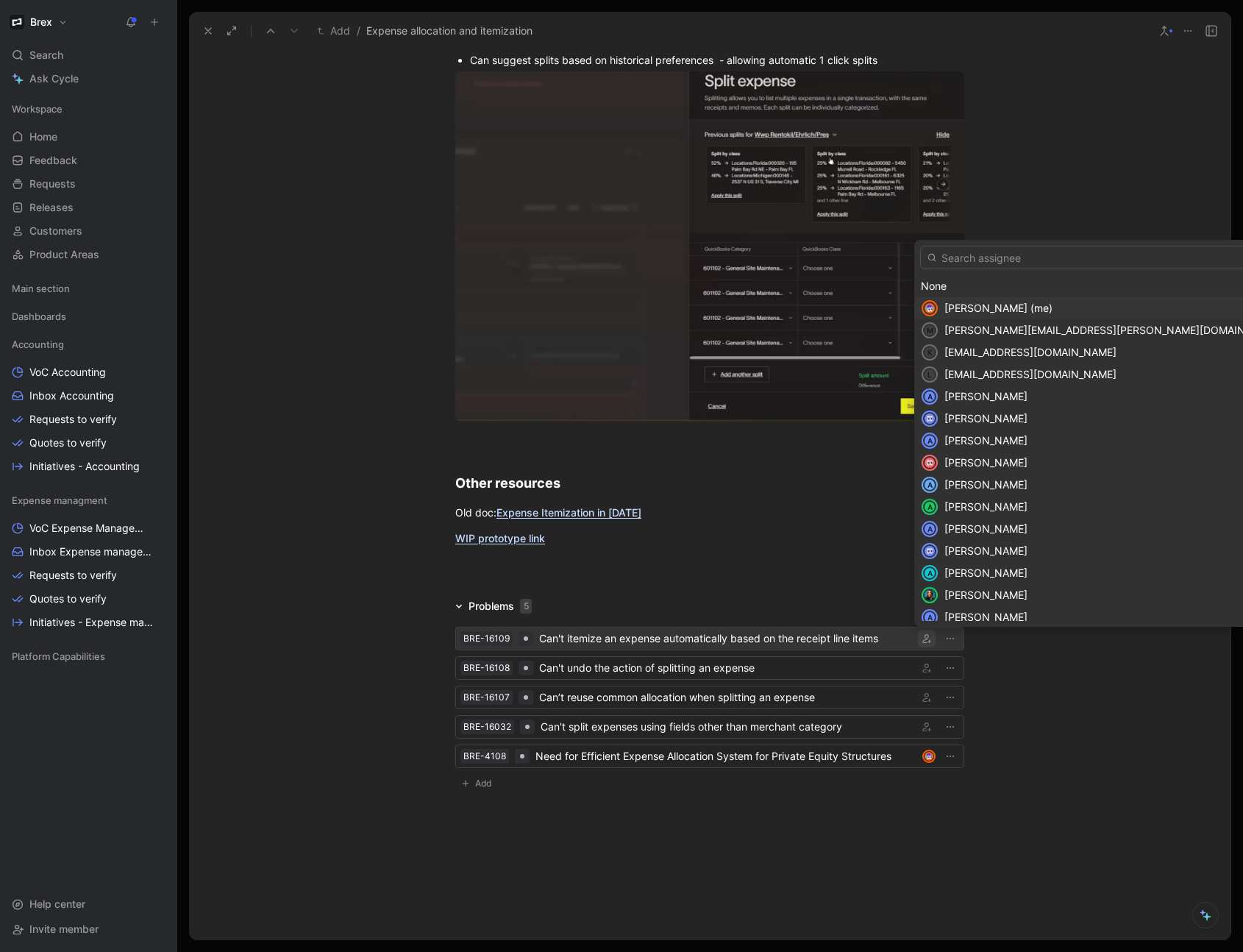
click at [963, 313] on span "[PERSON_NAME] (me)" at bounding box center [998, 308] width 108 height 12
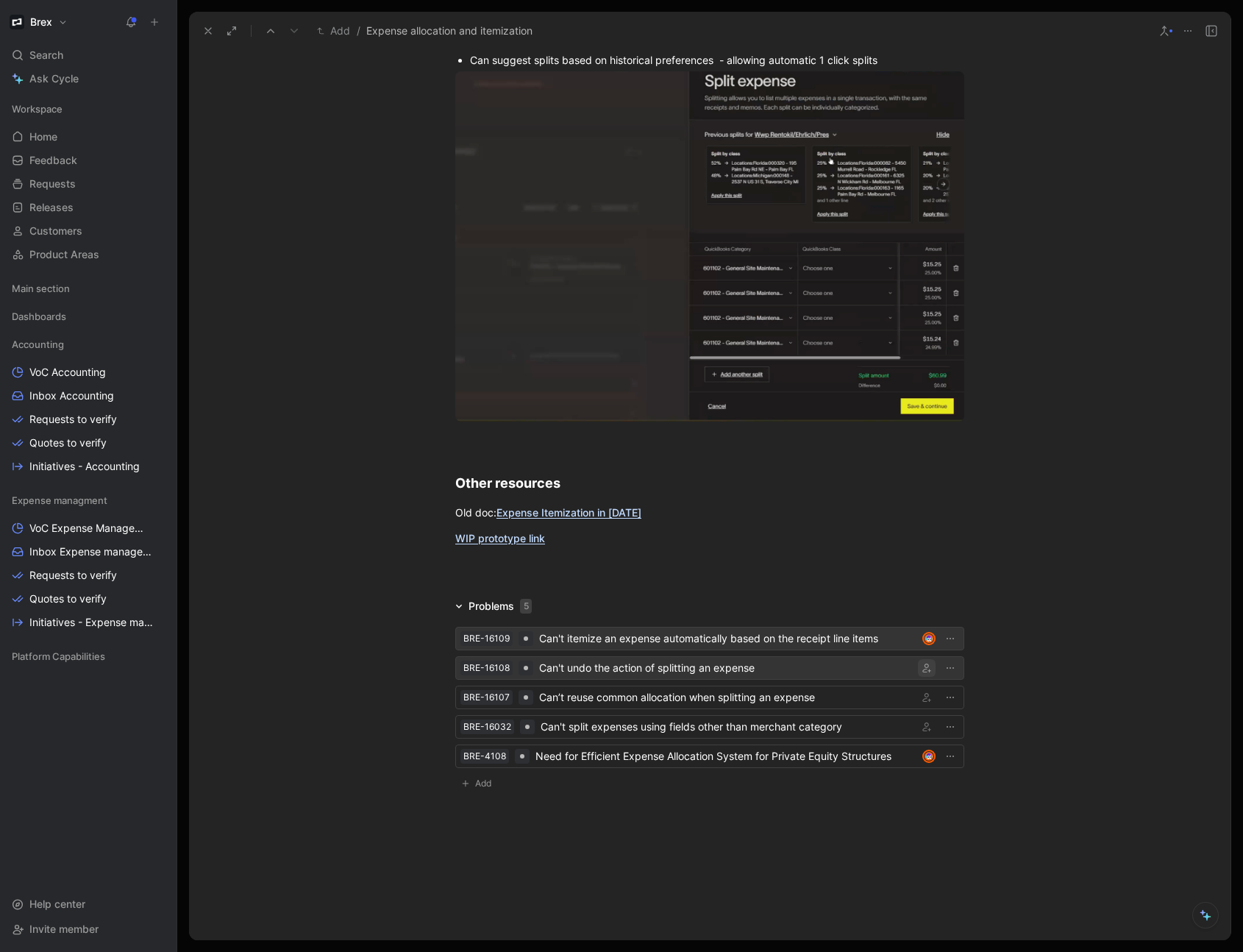
click at [922, 674] on button "button" at bounding box center [926, 667] width 17 height 17
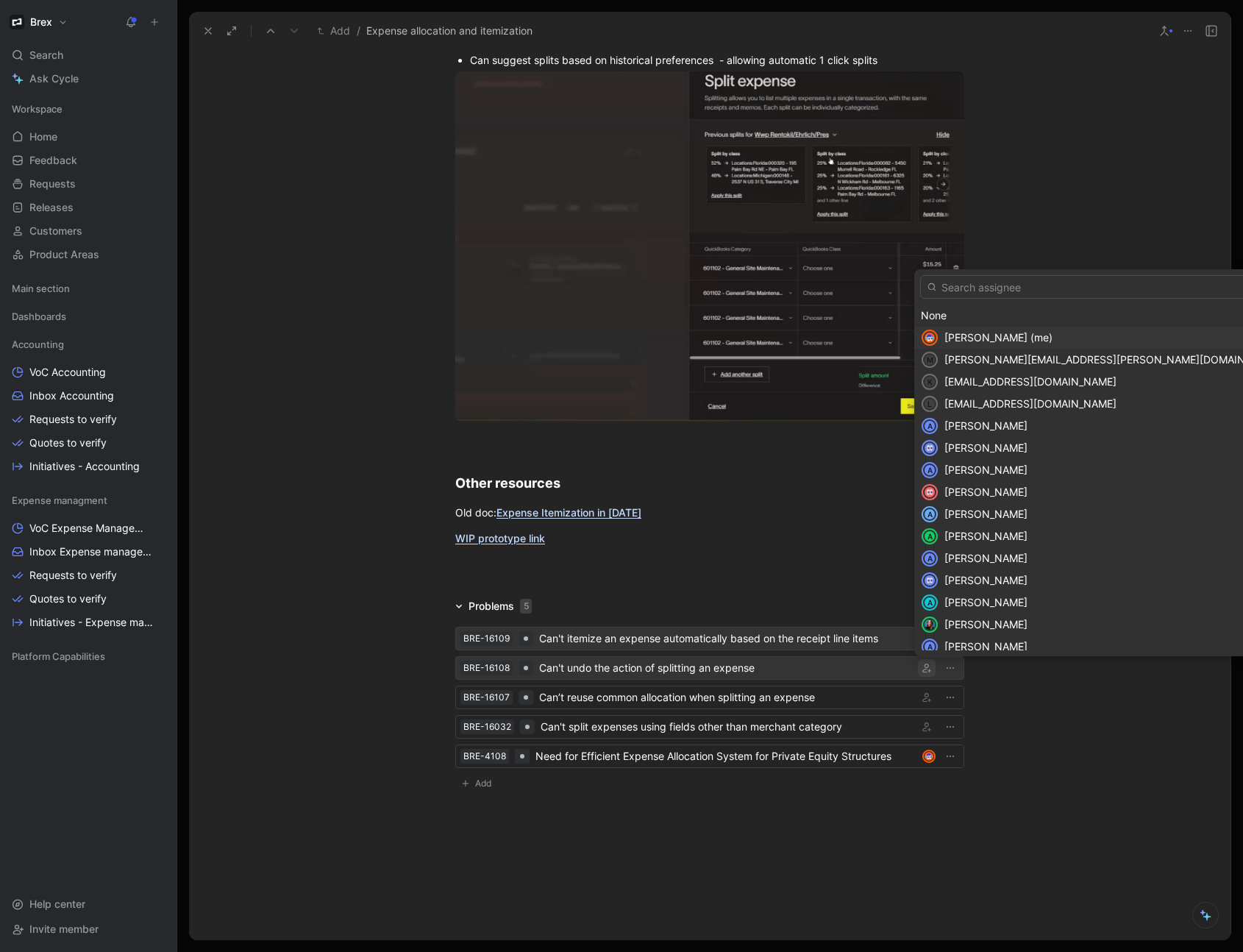
click at [987, 341] on span "[PERSON_NAME] (me)" at bounding box center [998, 337] width 108 height 12
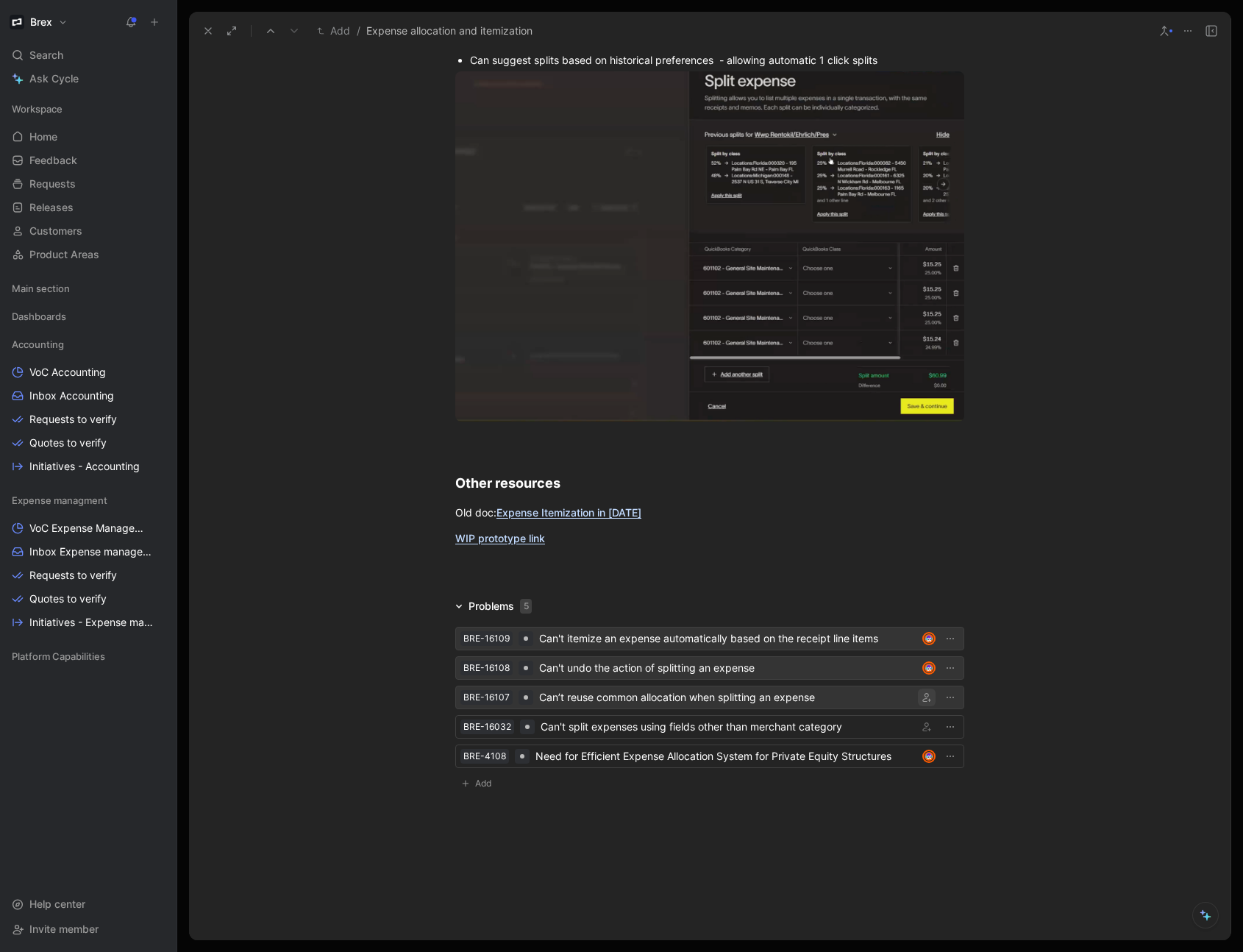
click at [923, 698] on icon "button" at bounding box center [926, 697] width 9 height 9
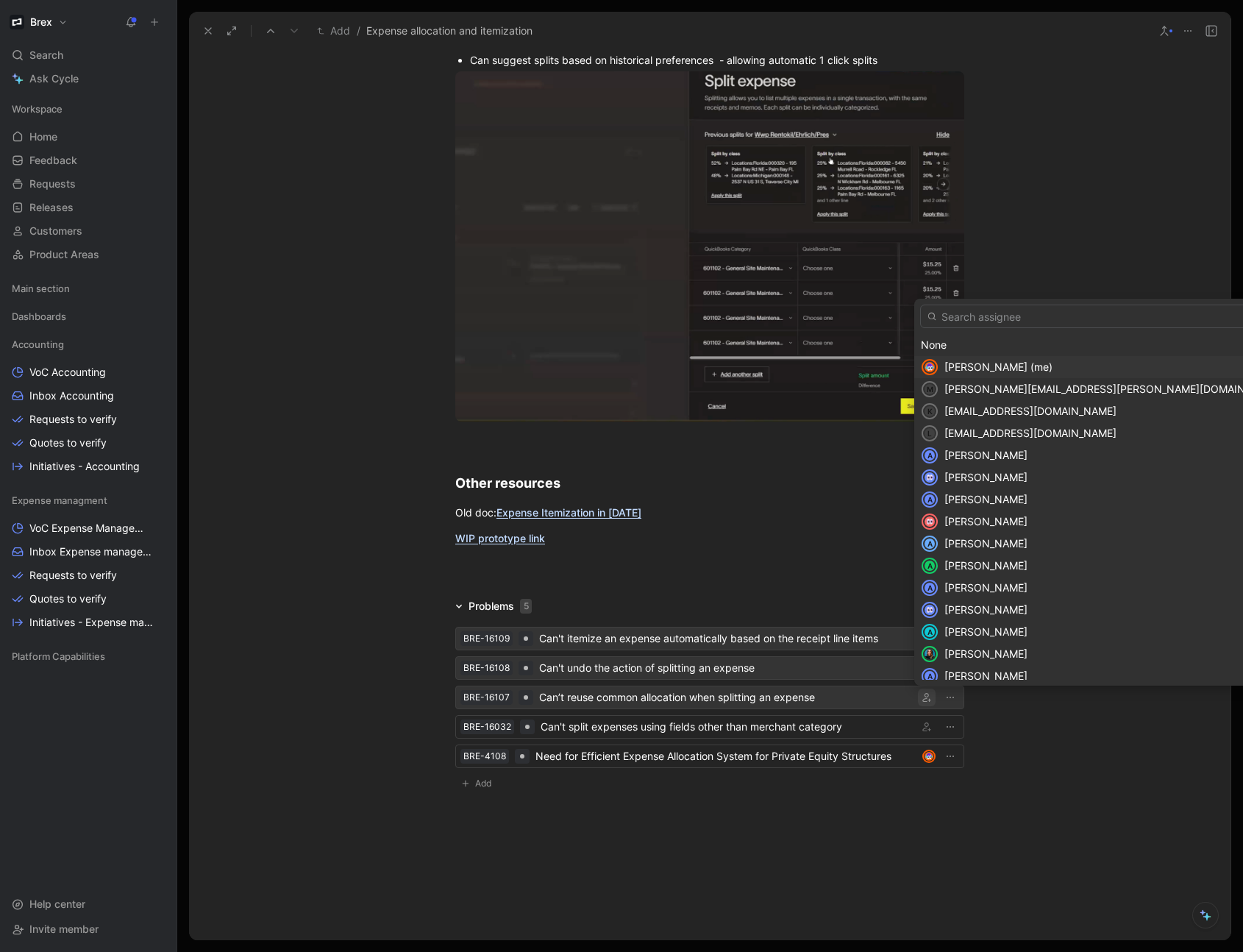
click at [968, 370] on span "[PERSON_NAME] (me)" at bounding box center [998, 366] width 108 height 12
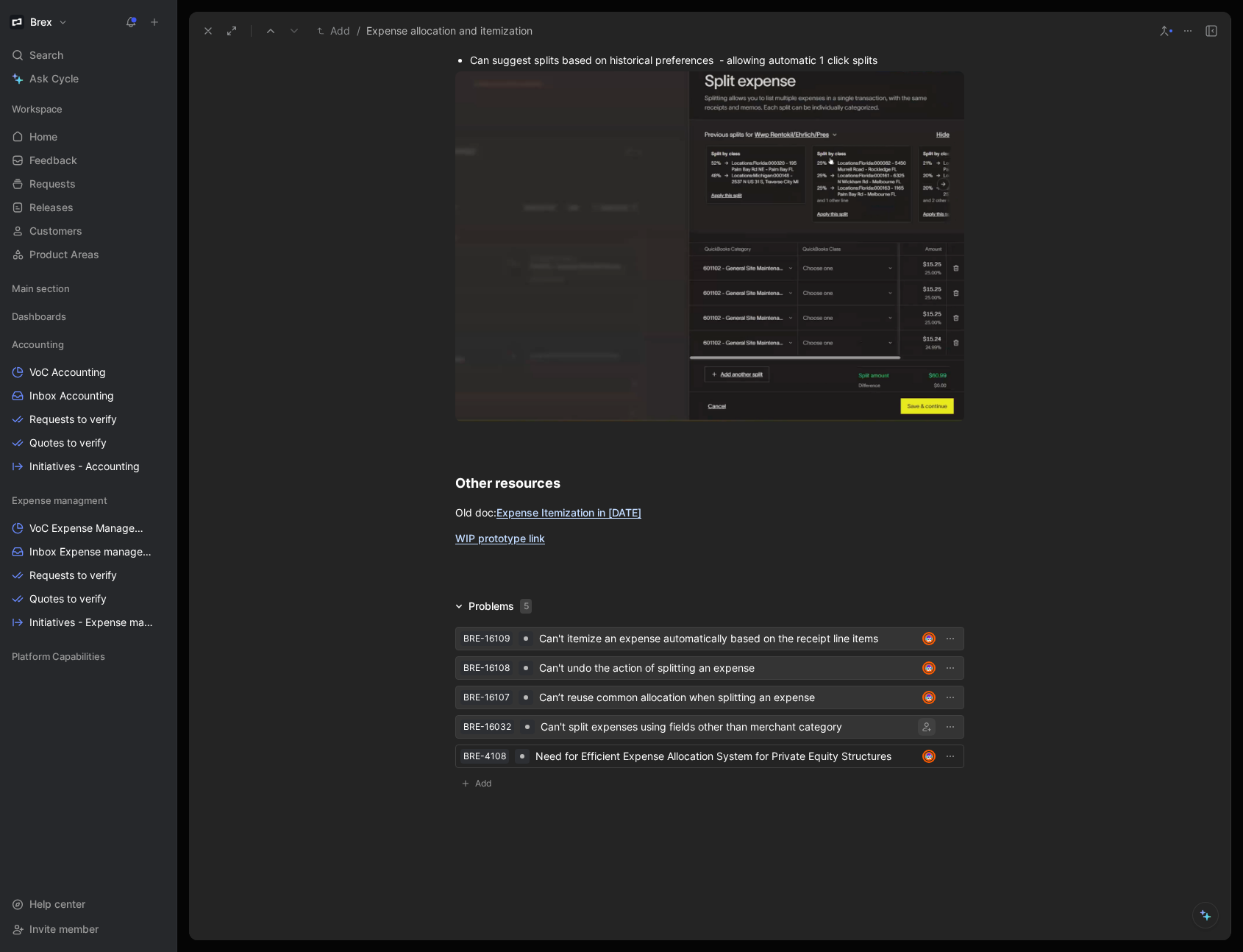
click at [927, 730] on button "button" at bounding box center [926, 726] width 17 height 17
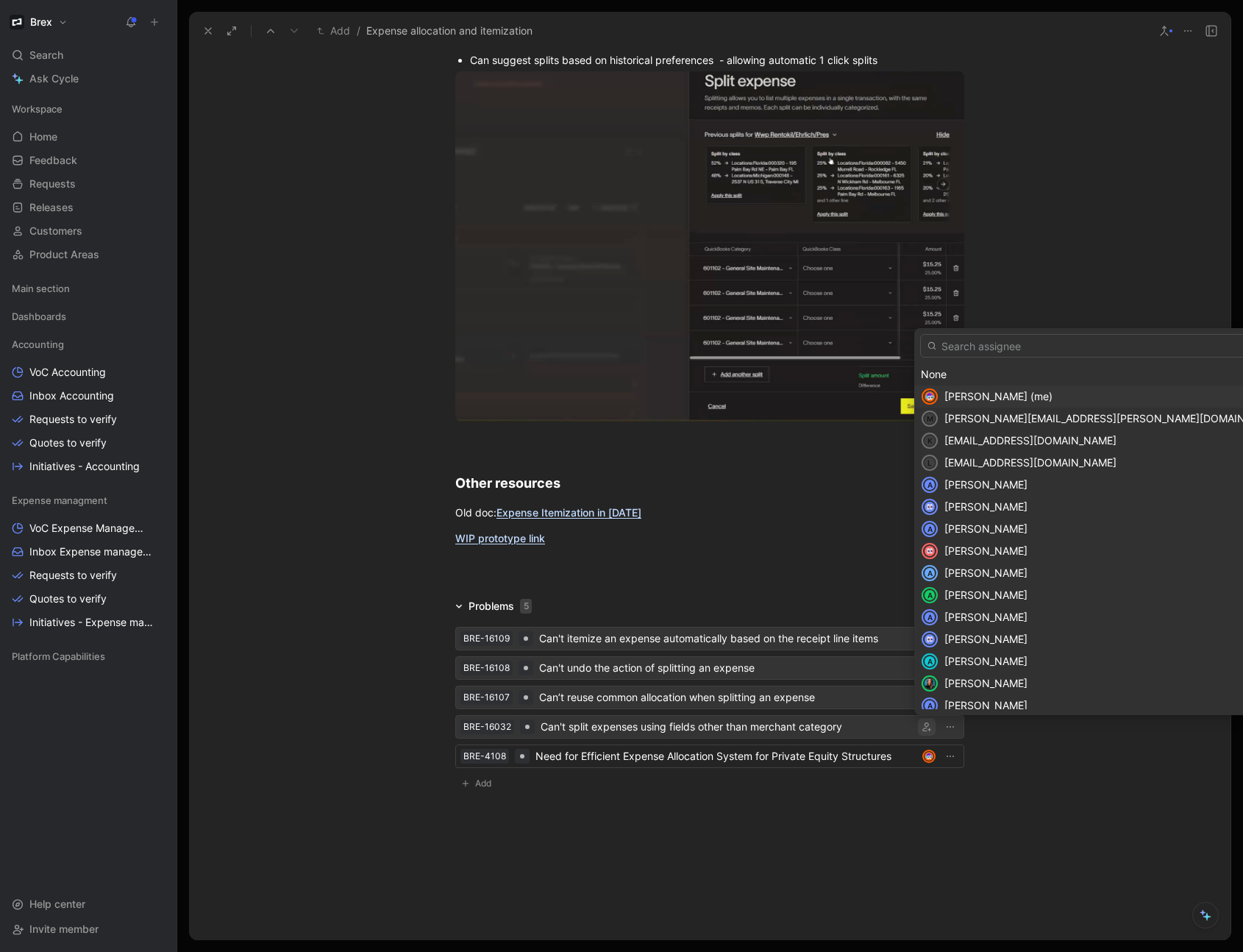
click at [972, 397] on span "[PERSON_NAME] (me)" at bounding box center [998, 396] width 108 height 12
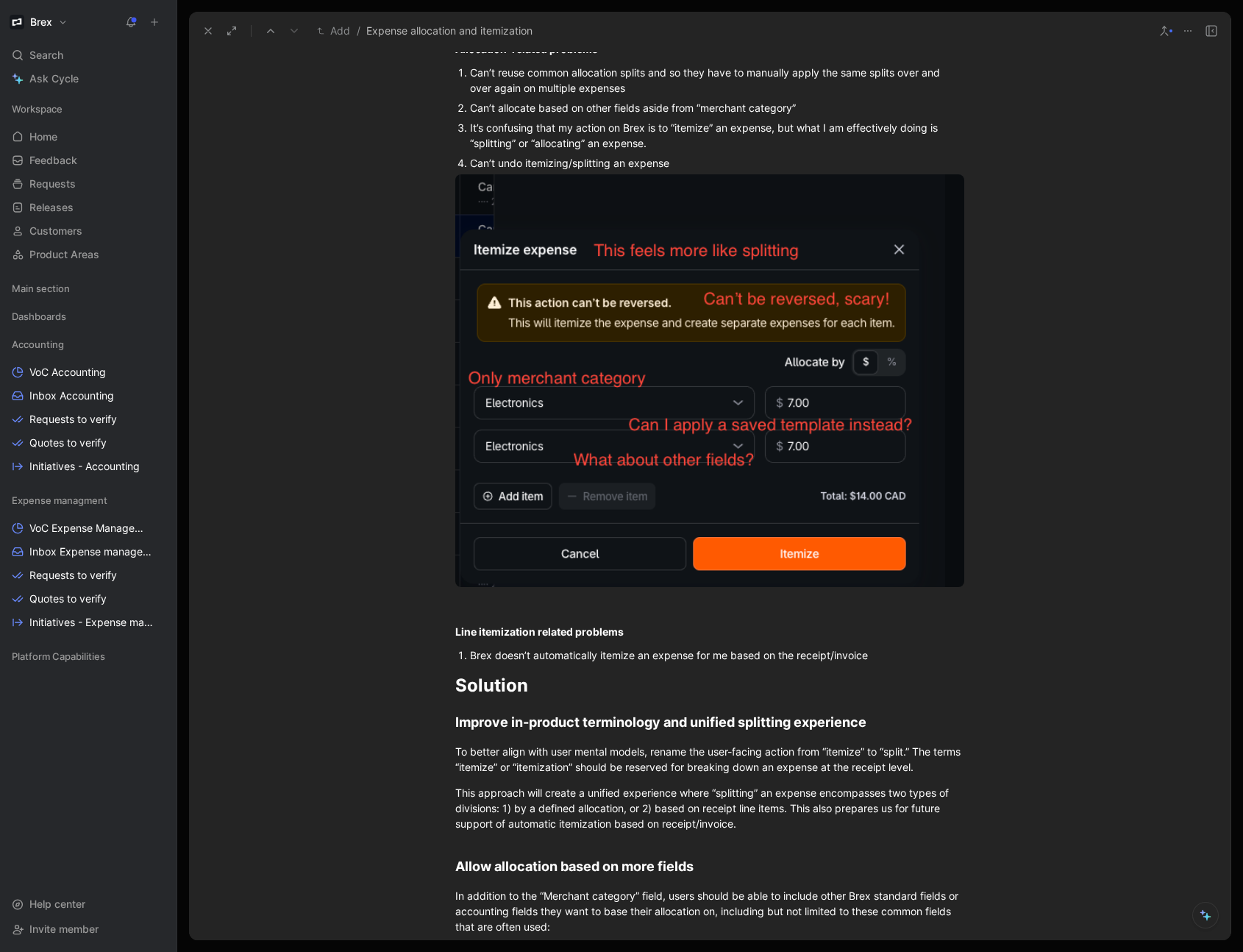
scroll to position [2297, 0]
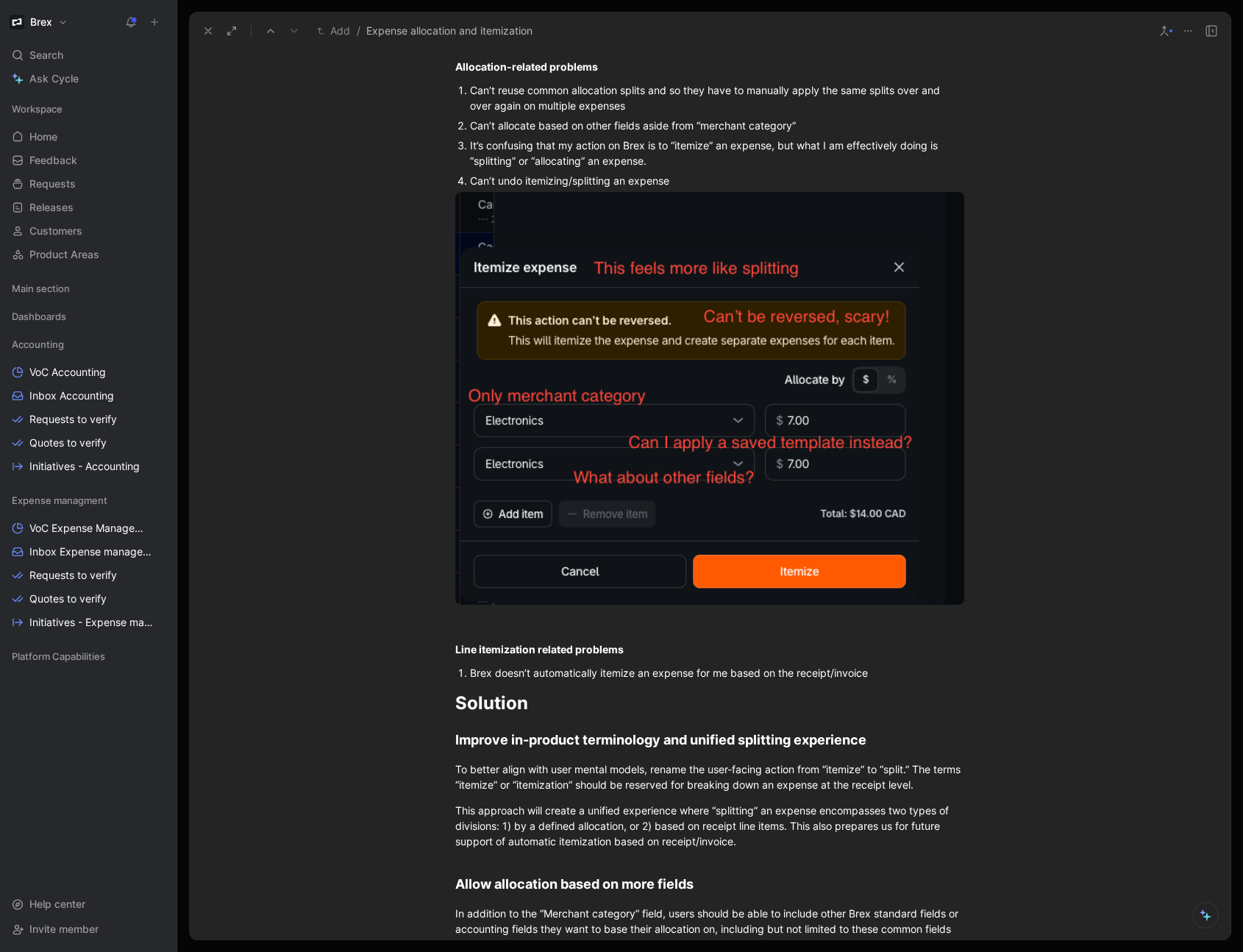
drag, startPoint x: 1018, startPoint y: 502, endPoint x: 1015, endPoint y: 491, distance: 11.4
